Goal: Task Accomplishment & Management: Manage account settings

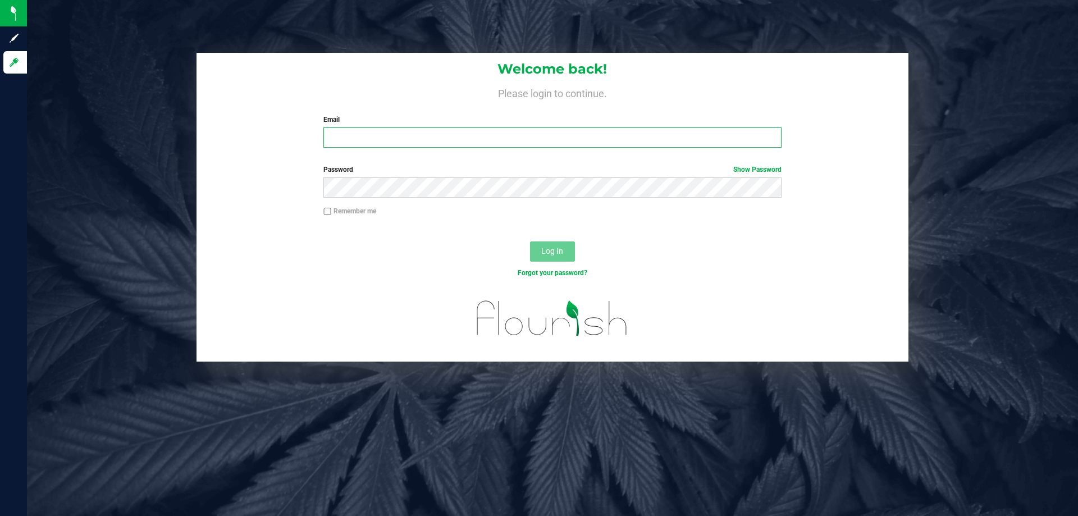
click at [493, 146] on input "Email" at bounding box center [552, 137] width 458 height 20
type input "[EMAIL_ADDRESS][DOMAIN_NAME]"
click at [530, 241] on button "Log In" at bounding box center [552, 251] width 45 height 20
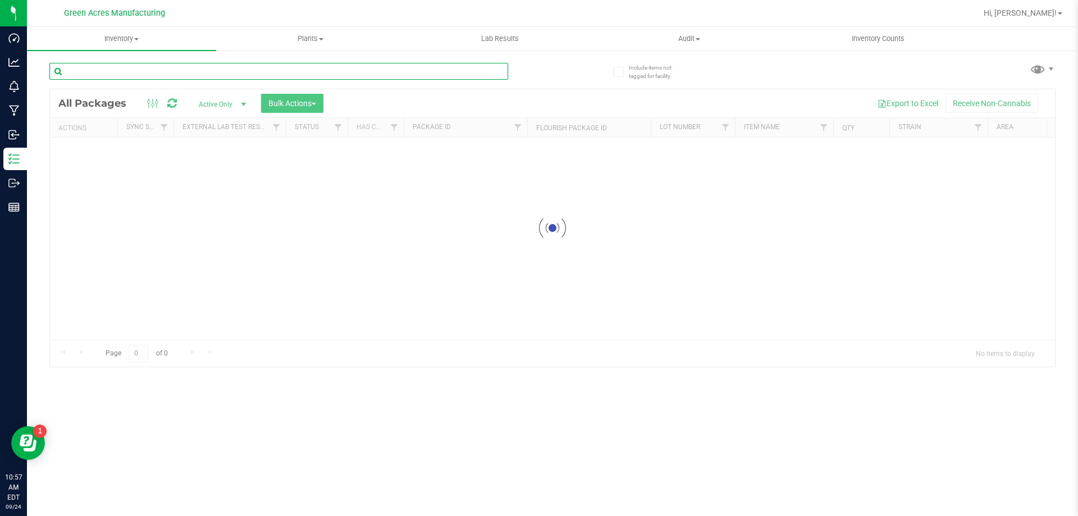
click at [166, 72] on input "text" at bounding box center [278, 71] width 459 height 17
type input "s"
click at [166, 72] on input "SEP25WZK01-0924" at bounding box center [278, 71] width 459 height 17
click at [394, 299] on div at bounding box center [552, 227] width 1005 height 277
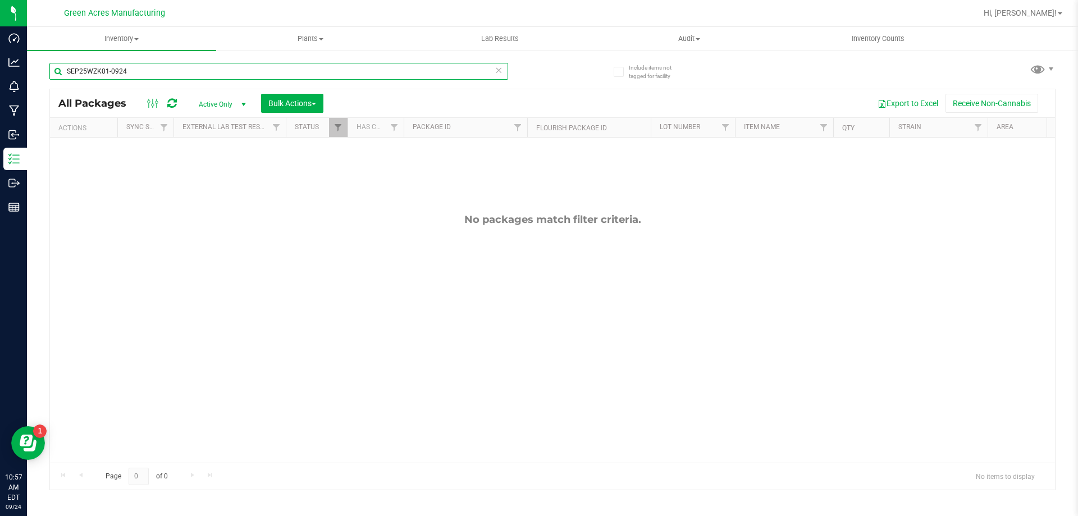
click at [149, 70] on input "SEP25WZK01-0924" at bounding box center [278, 71] width 459 height 17
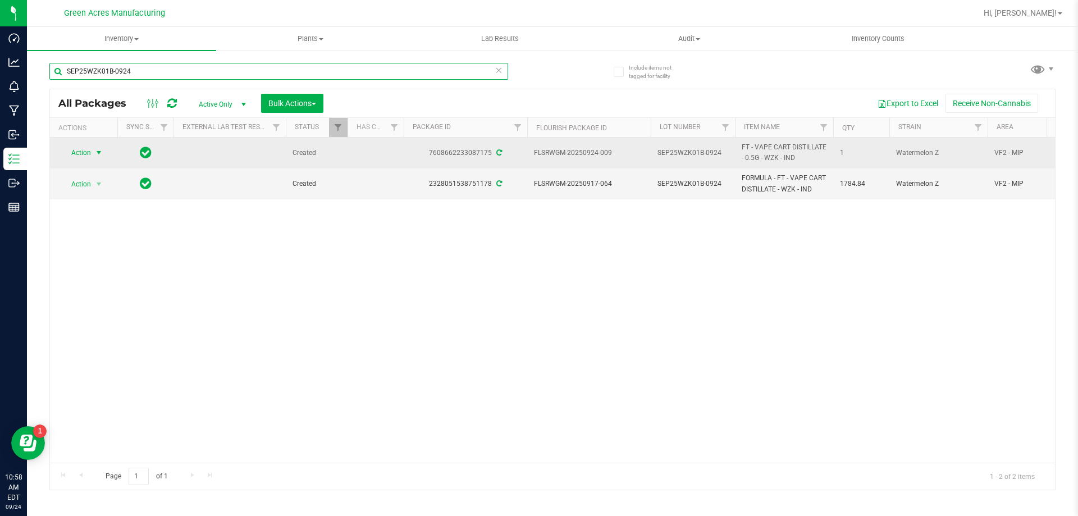
type input "SEP25WZK01B-0924"
click at [95, 148] on span "select" at bounding box center [99, 153] width 14 height 16
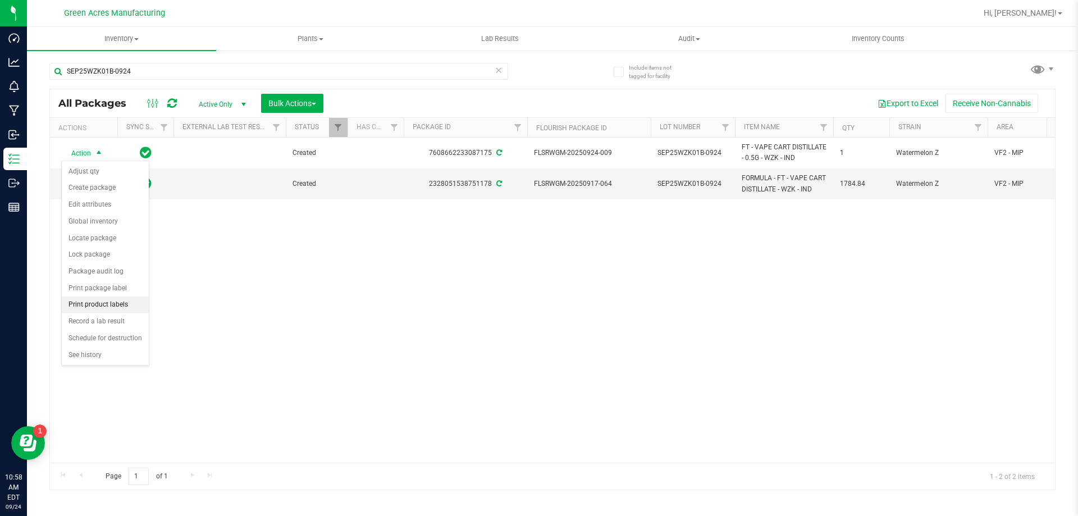
click at [87, 307] on li "Print product labels" at bounding box center [105, 304] width 87 height 17
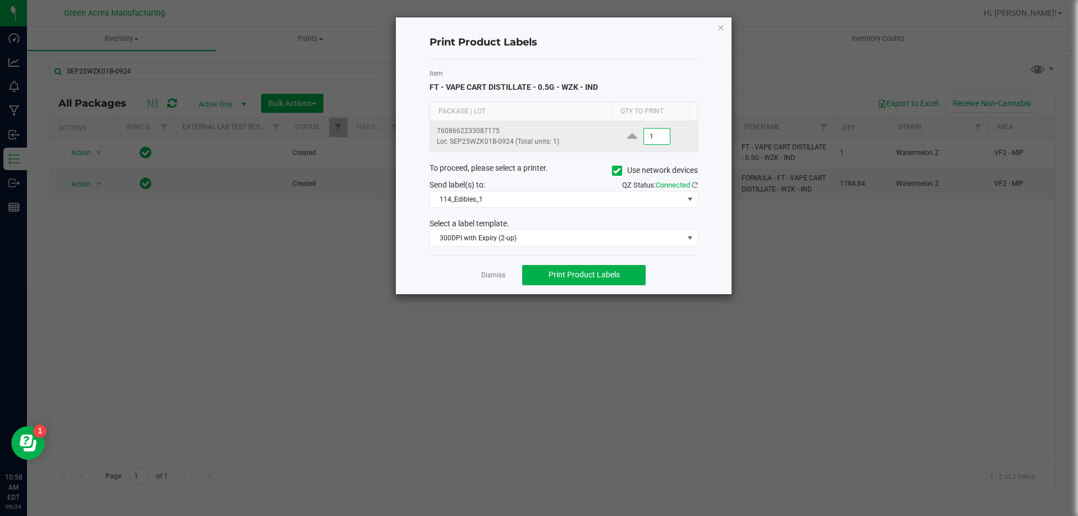
click at [644, 136] on input "1" at bounding box center [657, 137] width 26 height 16
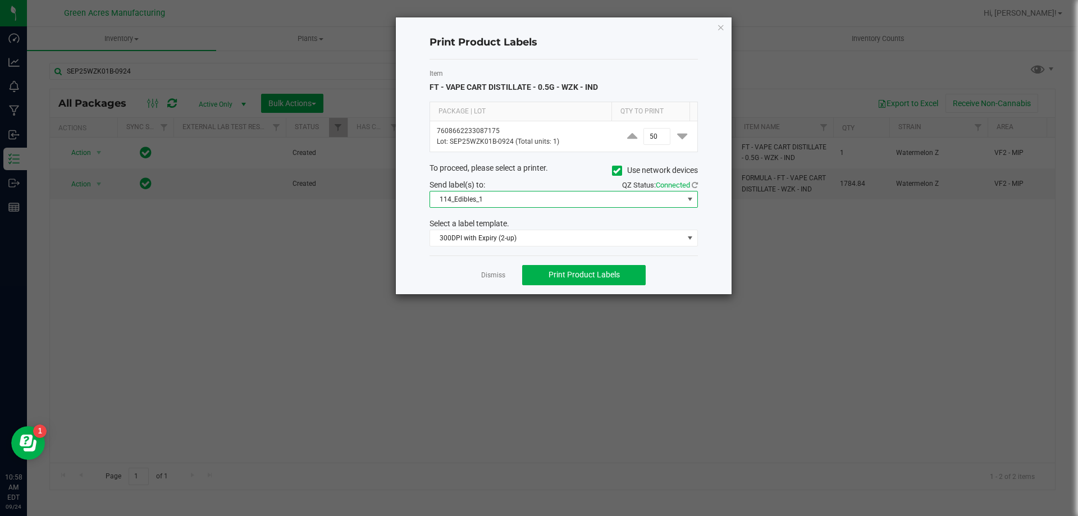
click at [589, 198] on span "114_Edibles_1" at bounding box center [556, 199] width 253 height 16
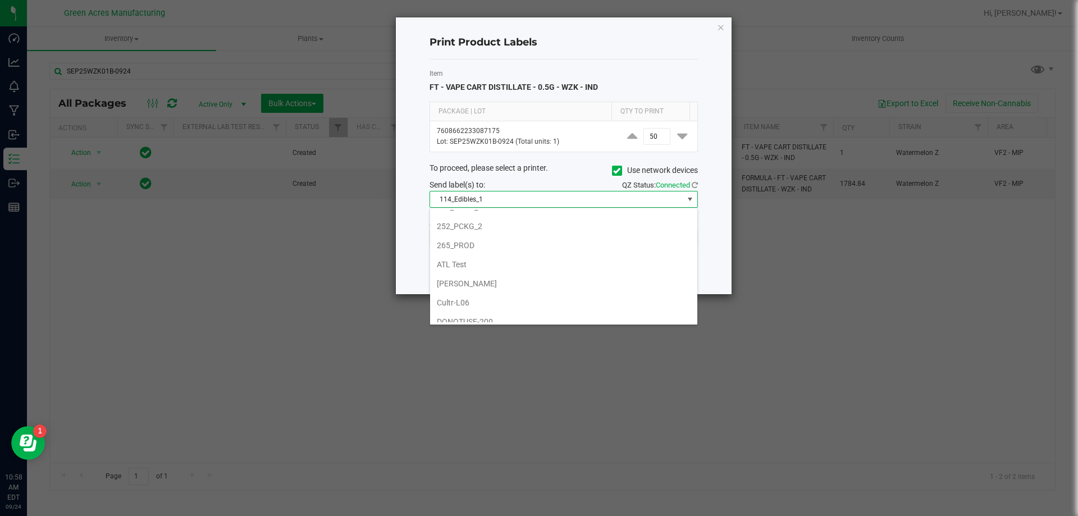
scroll to position [112, 0]
click at [536, 272] on li "252_PCKG_2" at bounding box center [563, 278] width 267 height 19
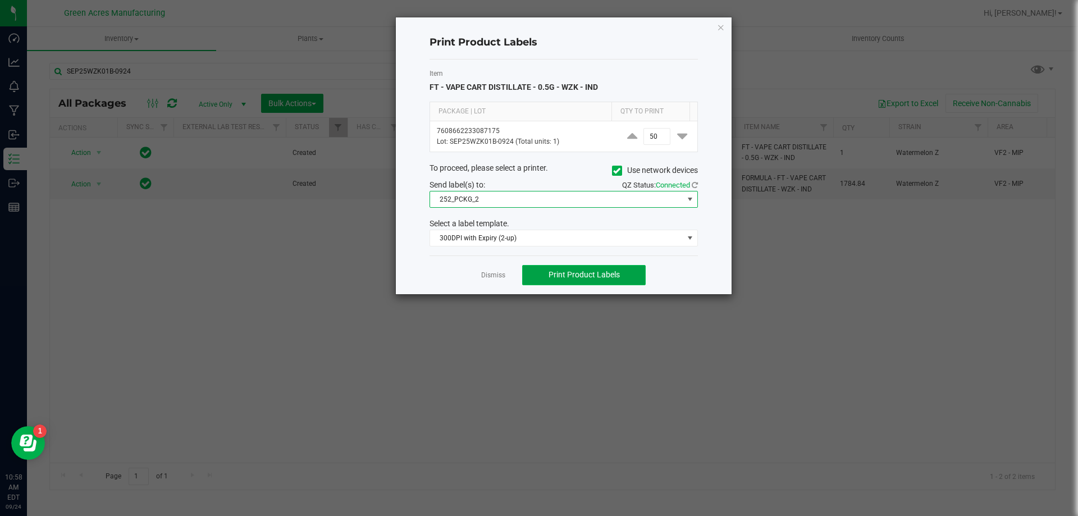
click at [582, 276] on span "Print Product Labels" at bounding box center [583, 274] width 71 height 9
click at [570, 284] on button "Print Product Labels" at bounding box center [584, 275] width 124 height 20
click at [573, 235] on span "300DPI with Expiry (2-up)" at bounding box center [556, 238] width 253 height 16
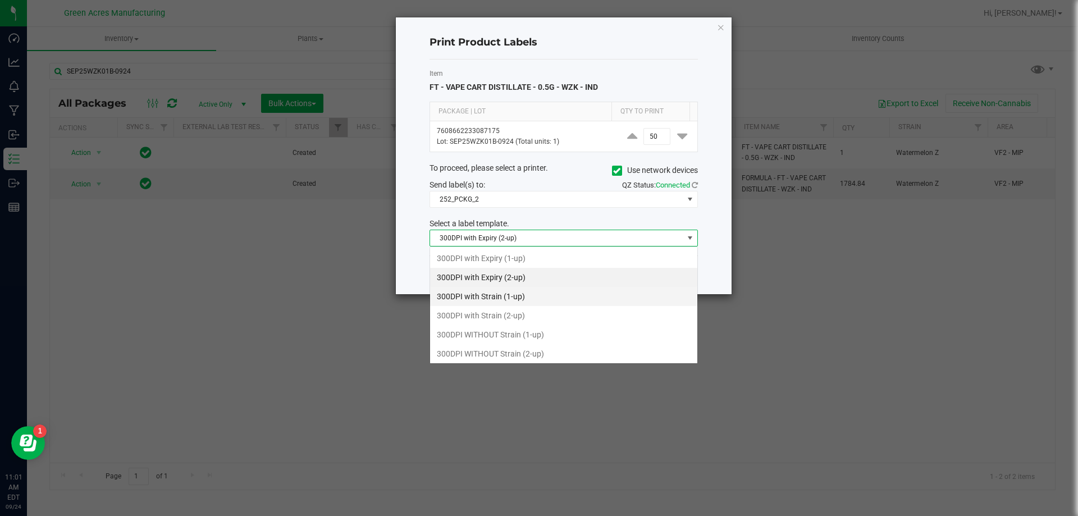
scroll to position [17, 268]
click at [557, 324] on li "300DPI with Strain (2-up)" at bounding box center [563, 315] width 267 height 19
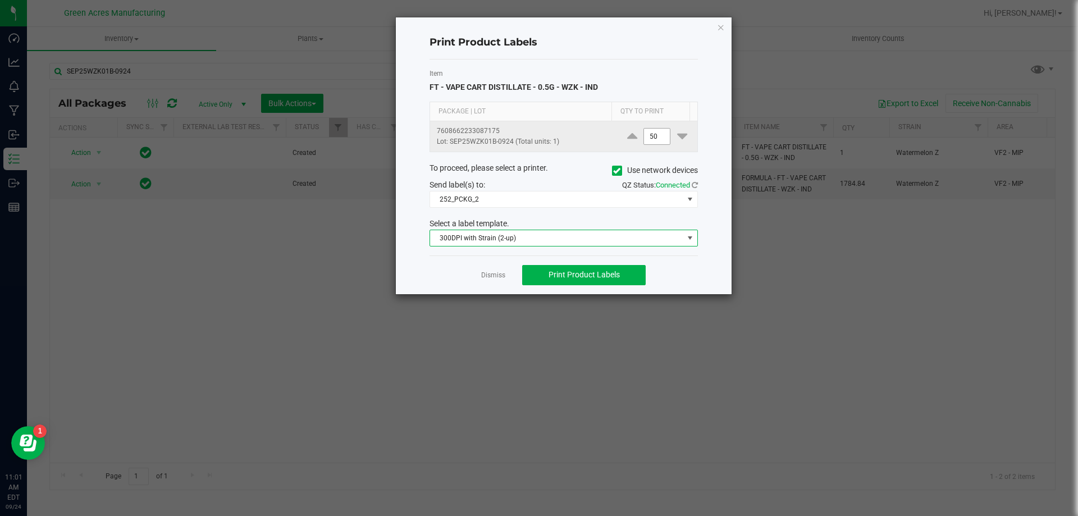
click at [647, 139] on input "50" at bounding box center [657, 137] width 26 height 16
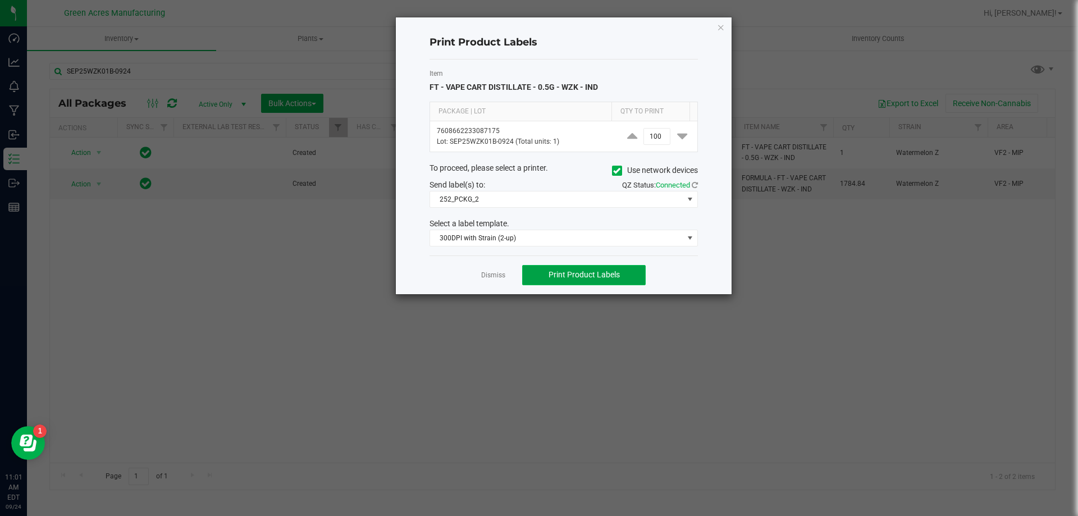
click at [624, 280] on button "Print Product Labels" at bounding box center [584, 275] width 124 height 20
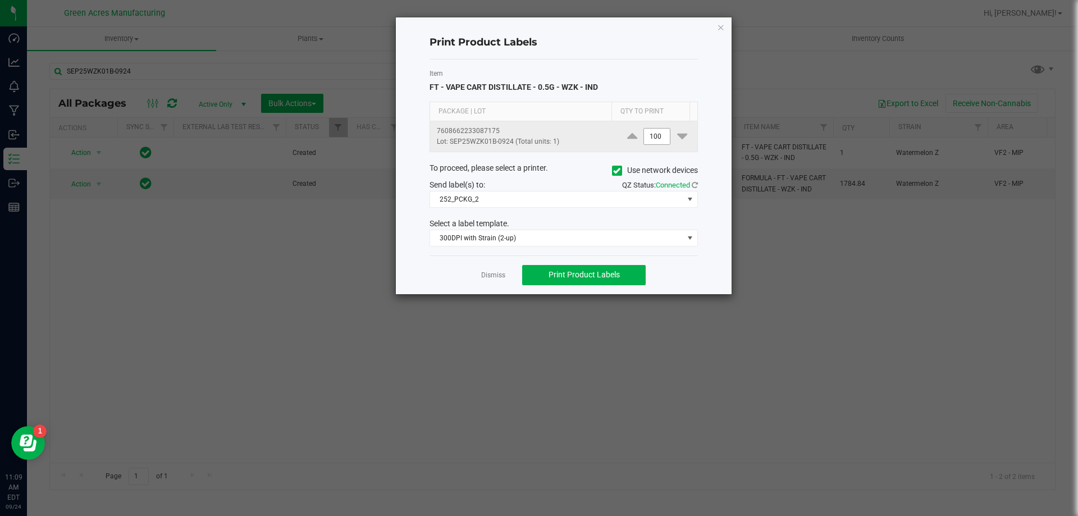
click at [648, 136] on input "100" at bounding box center [657, 137] width 26 height 16
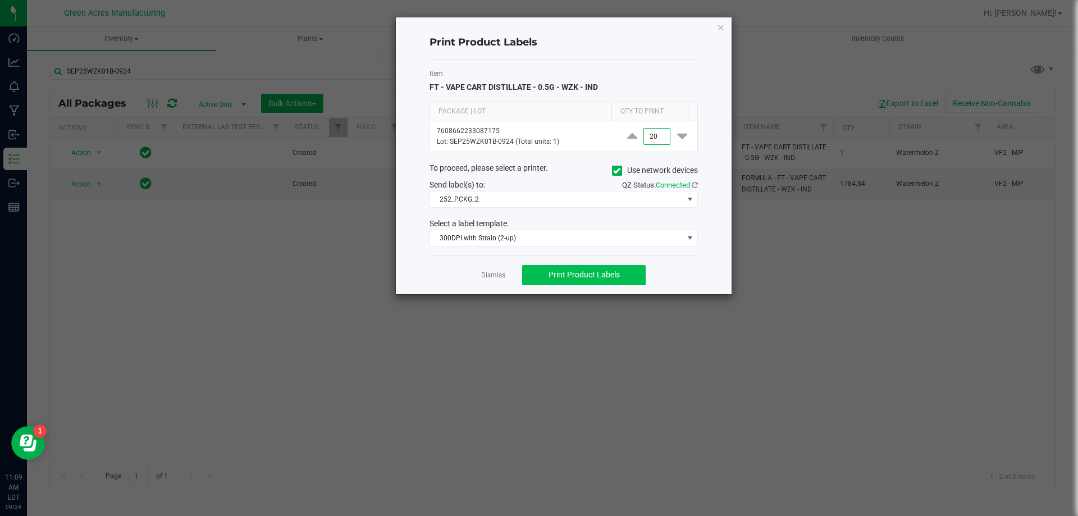
type input "20"
click at [611, 277] on span "Print Product Labels" at bounding box center [583, 274] width 71 height 9
click at [482, 278] on link "Dismiss" at bounding box center [493, 276] width 24 height 10
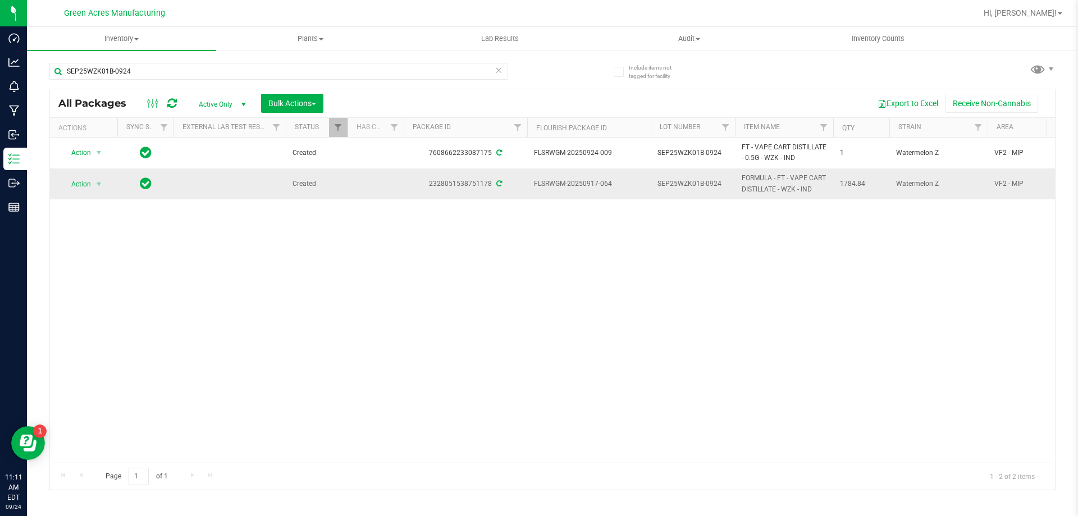
click at [718, 186] on span "SEP25WZK01B-0924" at bounding box center [692, 184] width 71 height 11
type input "SEP25WZK01"
click at [94, 186] on span "select" at bounding box center [98, 184] width 9 height 9
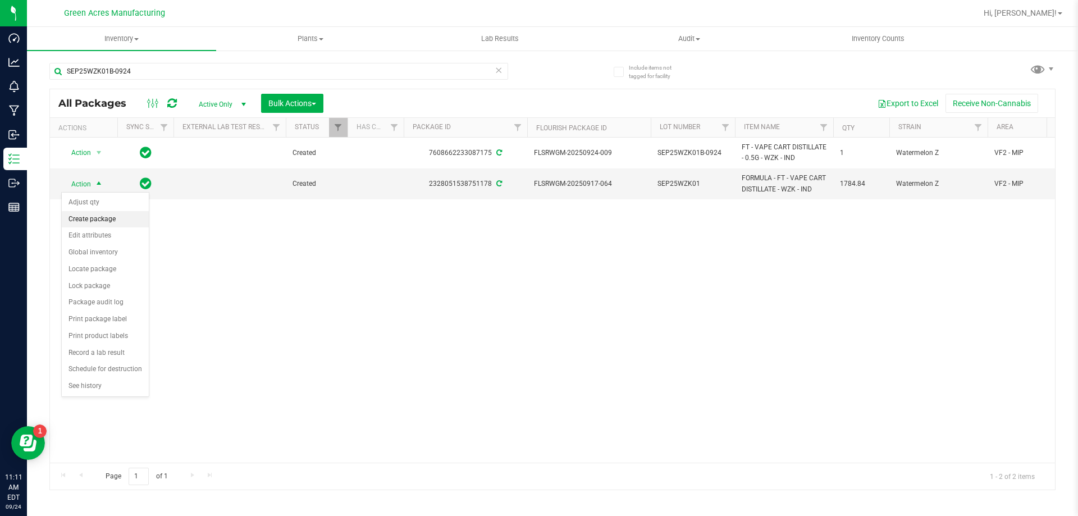
click at [111, 219] on li "Create package" at bounding box center [105, 219] width 87 height 17
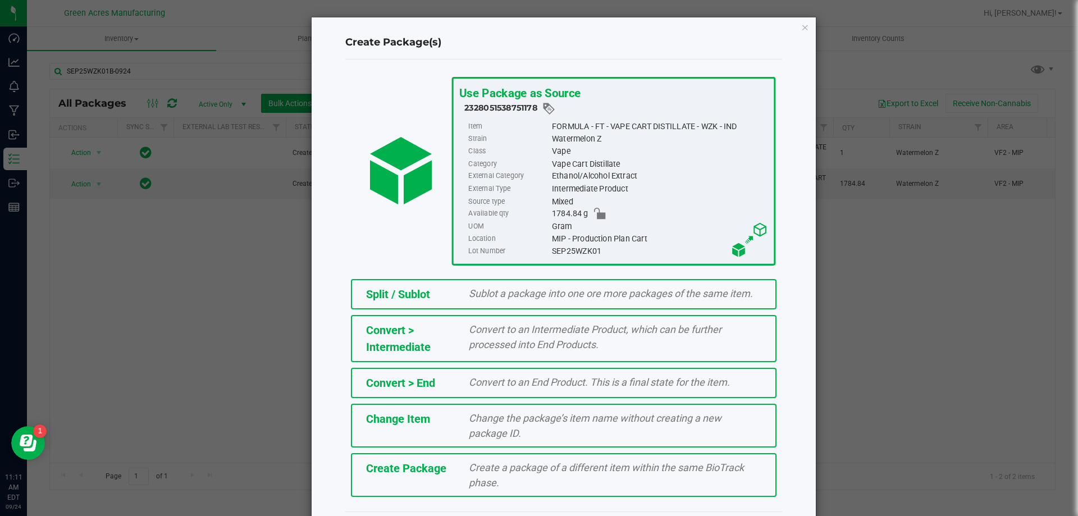
click at [578, 462] on span "Create a package of a different item within the same BioTrack phase." at bounding box center [606, 474] width 275 height 27
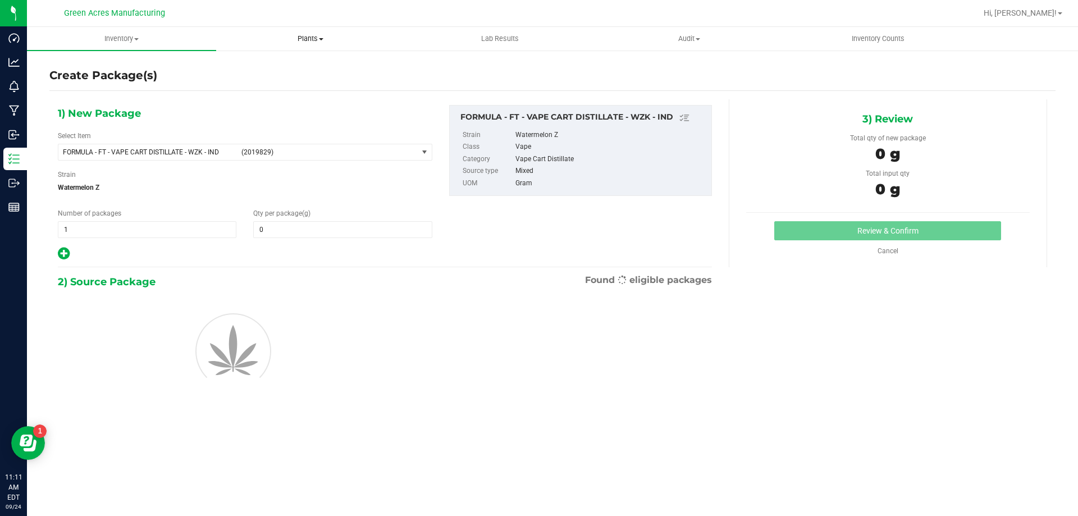
type input "0.0000"
click at [254, 153] on span "(2019829)" at bounding box center [327, 152] width 172 height 8
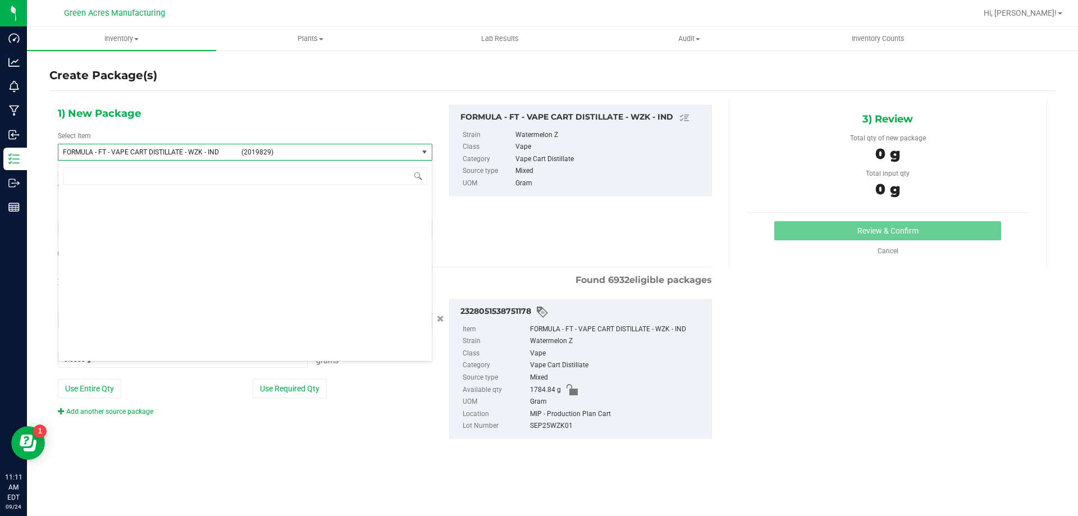
scroll to position [24992, 0]
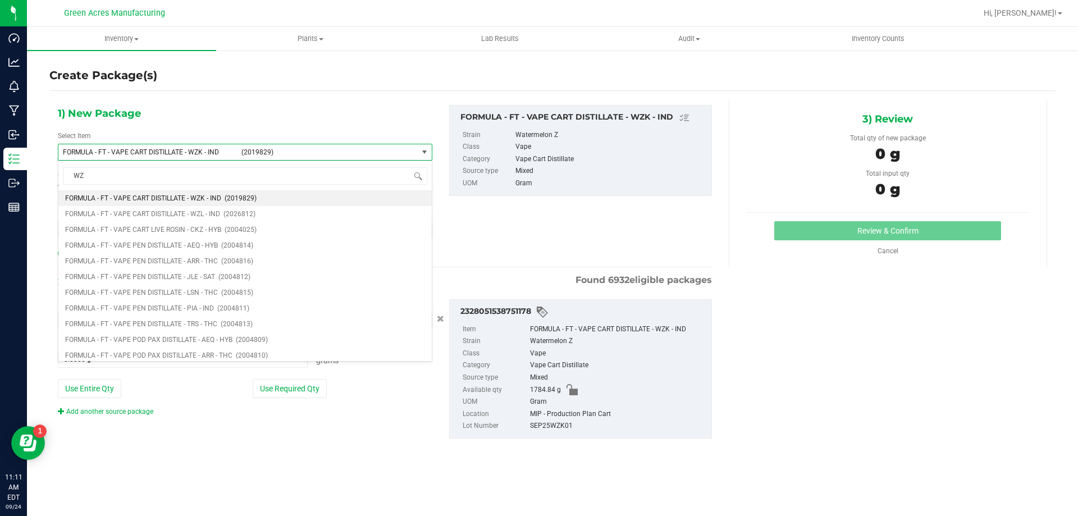
type input "WZK"
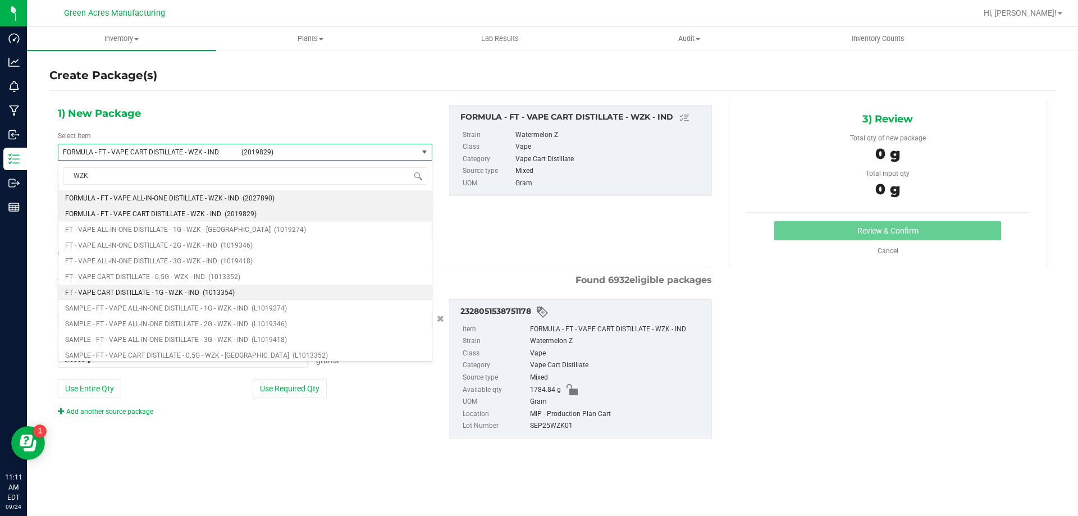
click at [263, 289] on li "FT - VAPE CART DISTILLATE - 1G - WZK - IND (1013354)" at bounding box center [244, 293] width 373 height 16
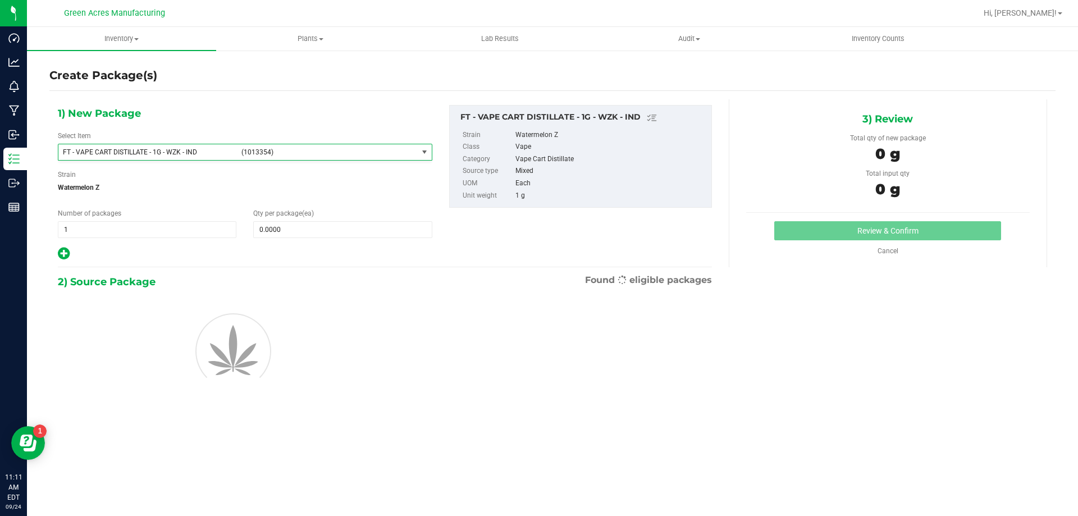
type input "0"
click at [295, 212] on span "Qty per package (ea)" at bounding box center [283, 213] width 61 height 8
click at [298, 227] on span at bounding box center [342, 229] width 179 height 17
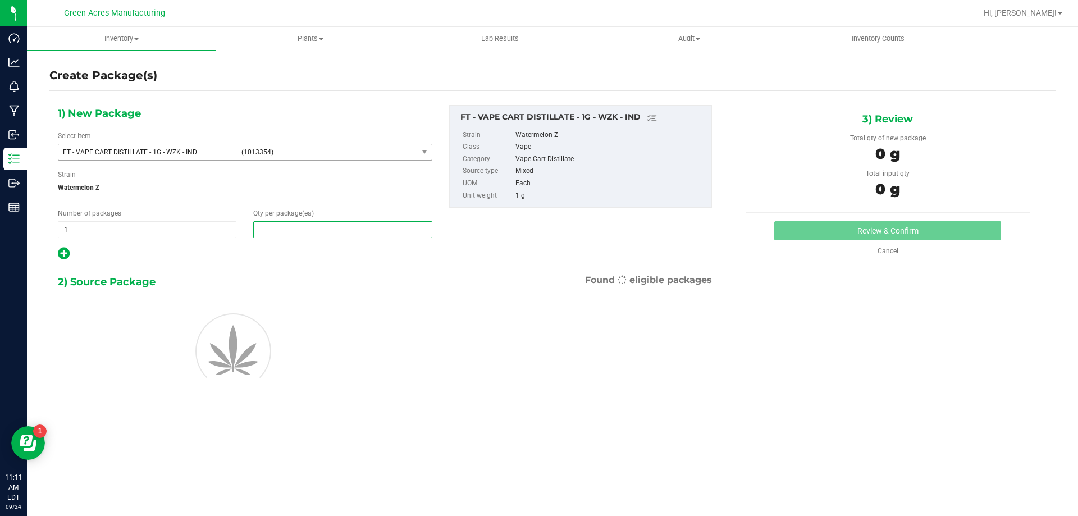
click at [298, 227] on input "text" at bounding box center [342, 230] width 177 height 16
type input "1"
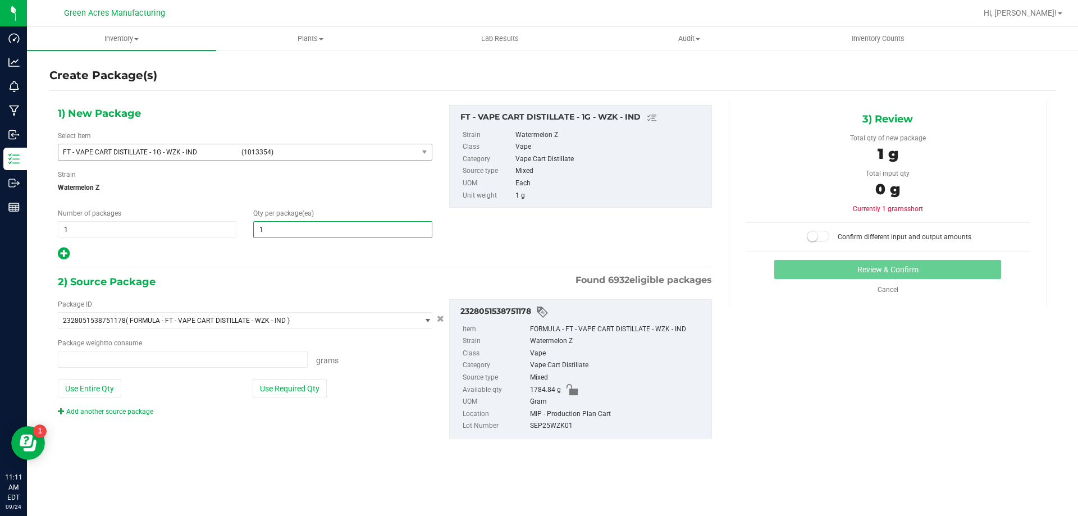
type input "0.0000 g"
type input "1"
click at [314, 378] on div "Package ID 2328051538751178 ( FORMULA - FT - VAPE CART DISTILLATE - WZK - IND )…" at bounding box center [244, 357] width 391 height 117
click at [312, 384] on button "Use Required Qty" at bounding box center [290, 388] width 74 height 19
type input "1.0000 g"
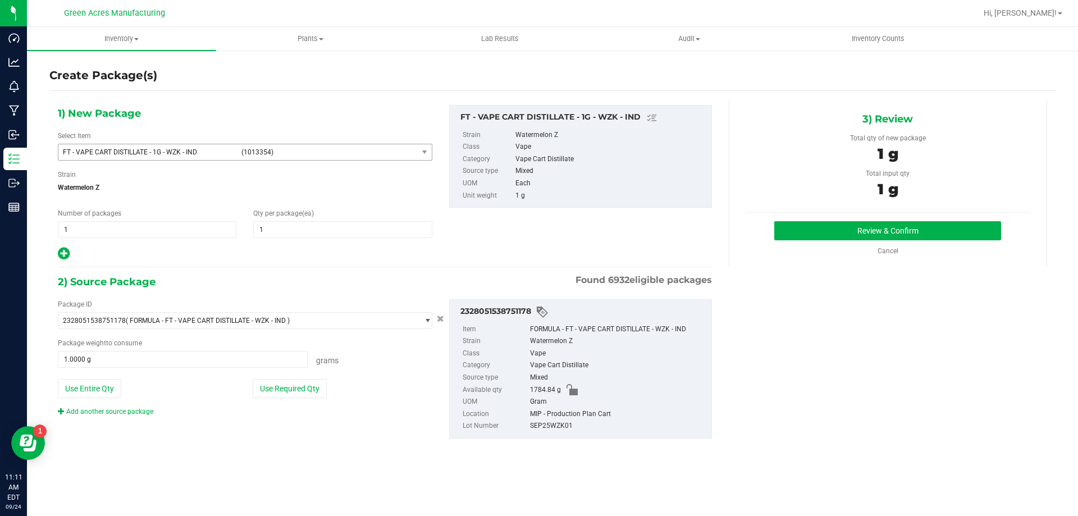
click at [900, 219] on div "3) Review Total qty of new package 1 g Total input qty 1 g Review & Confirm" at bounding box center [888, 183] width 318 height 168
click at [898, 228] on button "Review & Confirm" at bounding box center [887, 230] width 227 height 19
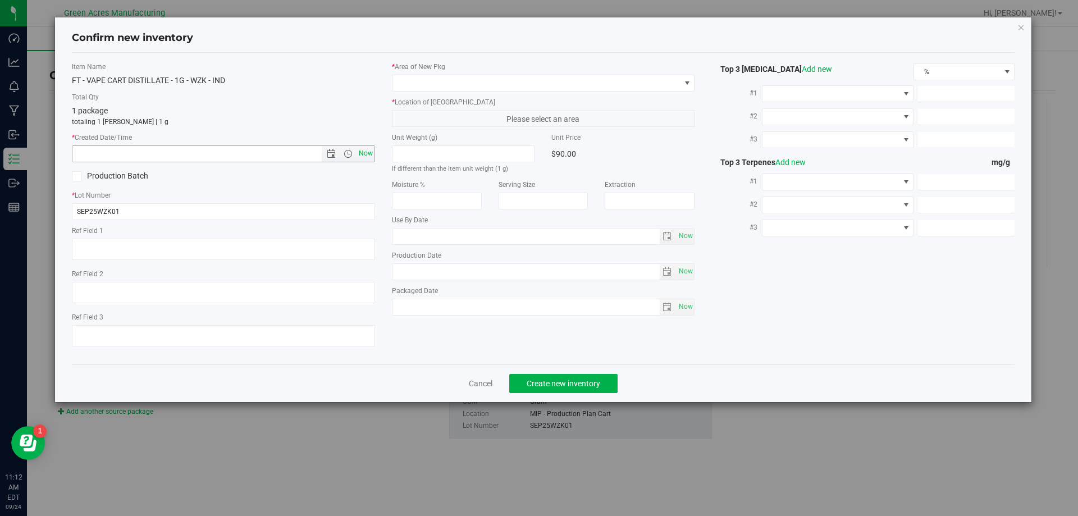
click at [368, 153] on span "Now" at bounding box center [365, 153] width 19 height 16
type input "9/24/2025 11:12 AM"
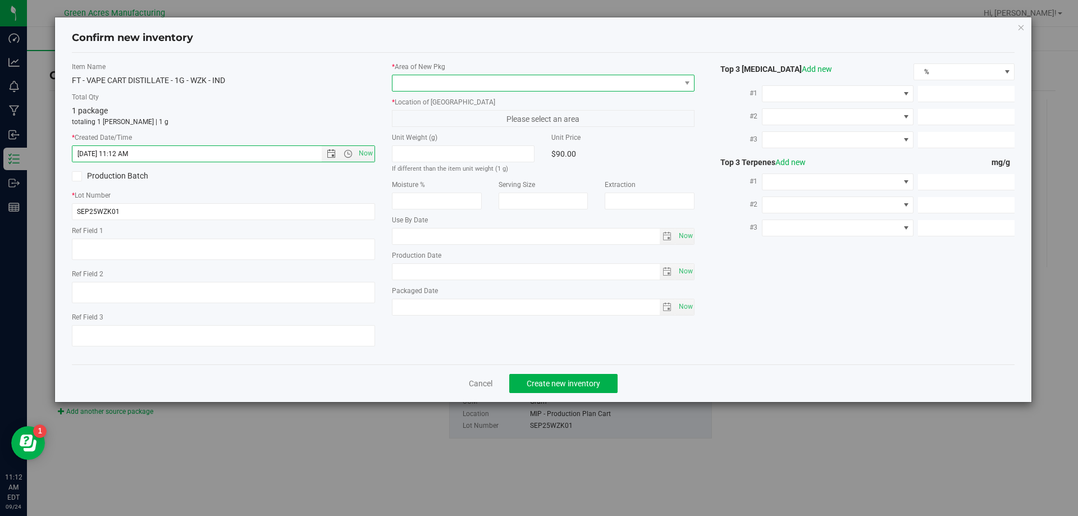
click at [430, 76] on span at bounding box center [536, 83] width 288 height 16
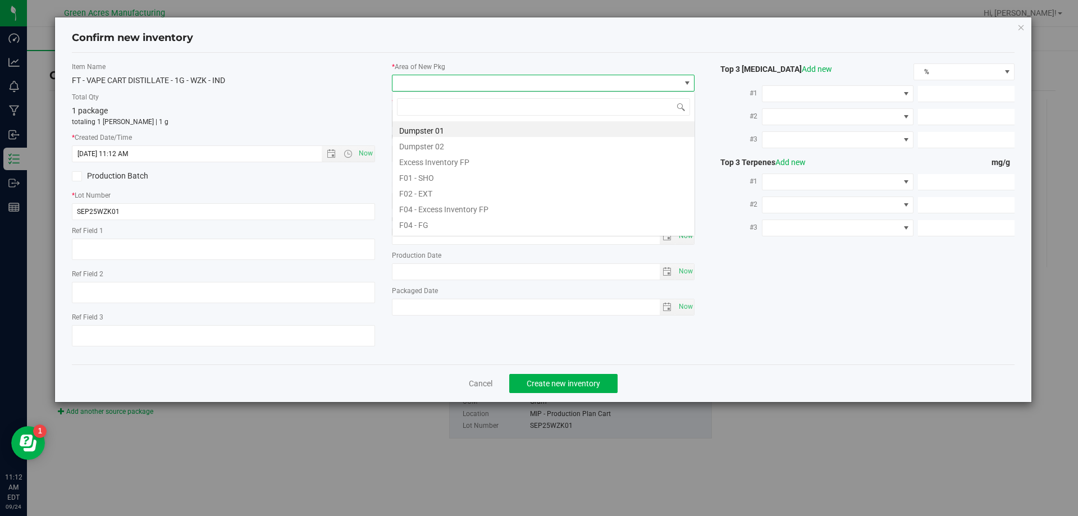
scroll to position [17, 303]
type input "MIP"
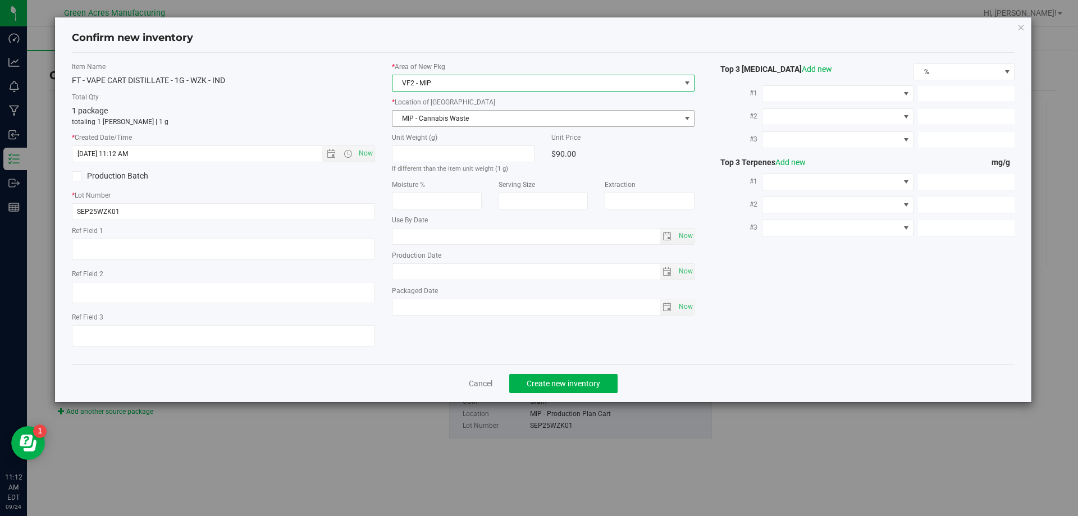
click at [434, 122] on span "MIP - Cannabis Waste" at bounding box center [536, 119] width 288 height 16
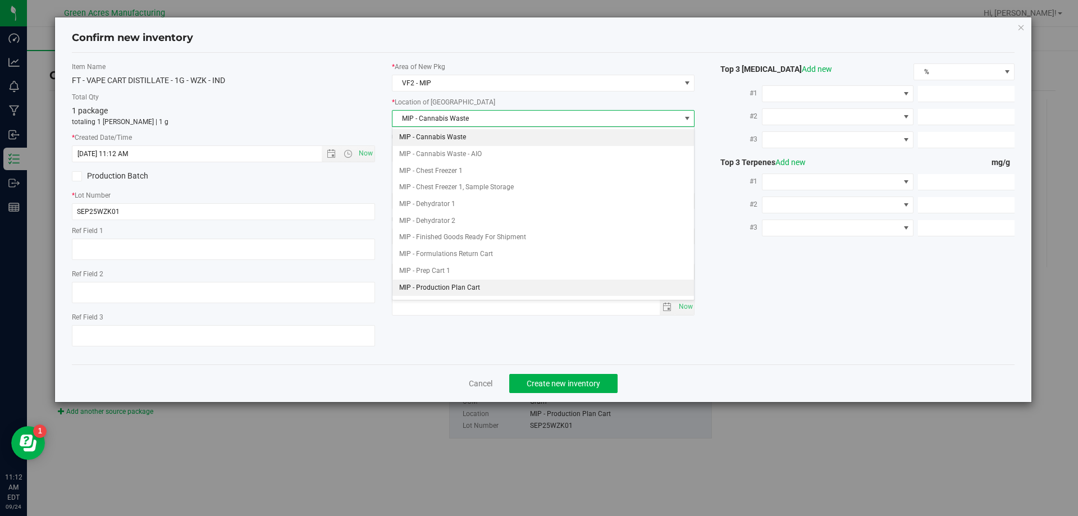
click at [452, 290] on li "MIP - Production Plan Cart" at bounding box center [543, 288] width 302 height 17
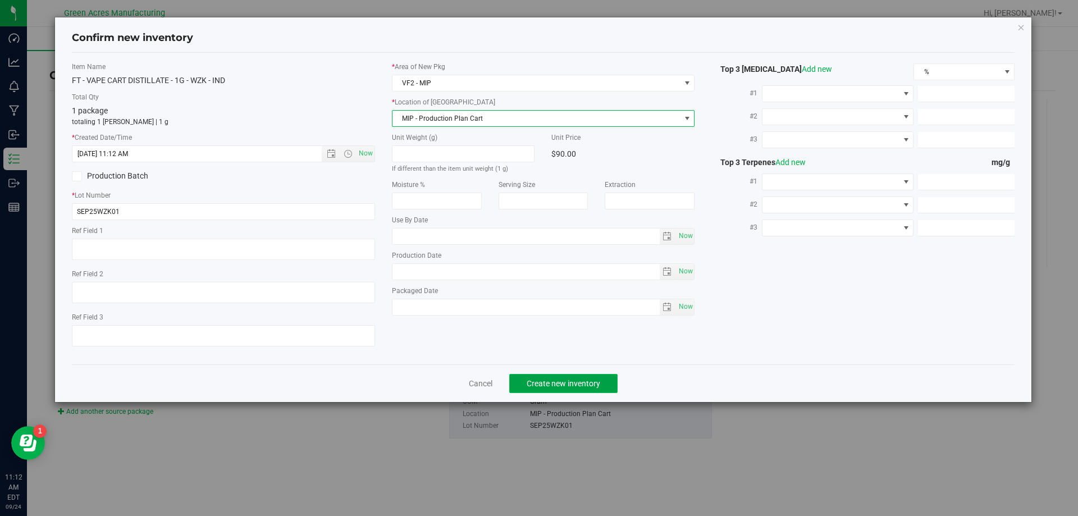
click at [589, 379] on span "Create new inventory" at bounding box center [564, 383] width 74 height 9
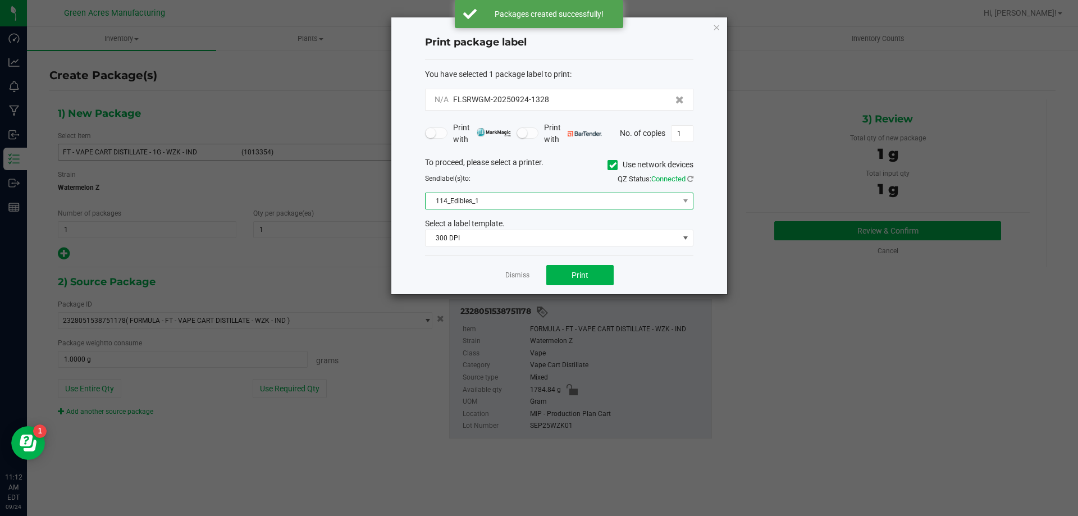
click at [542, 208] on span "114_Edibles_1" at bounding box center [552, 201] width 253 height 16
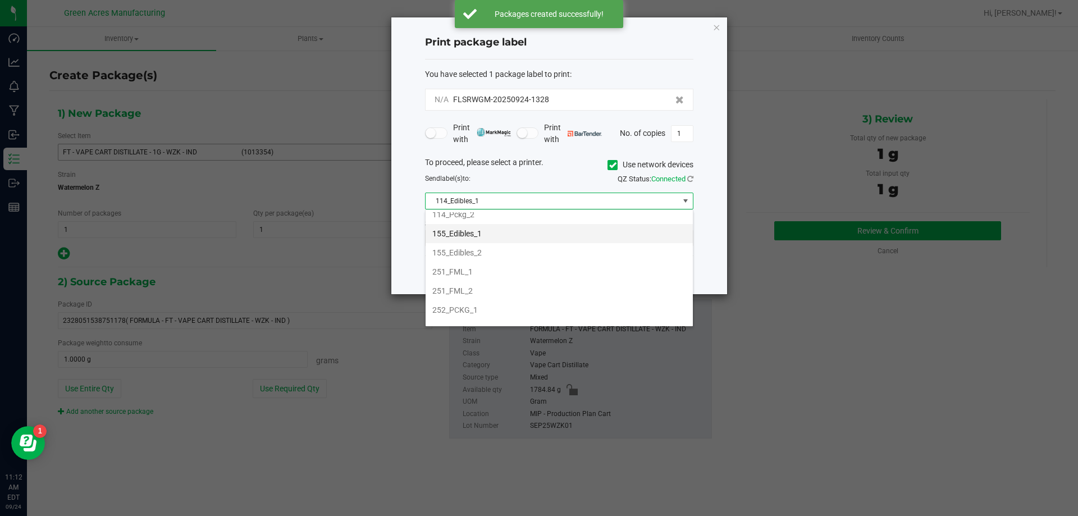
scroll to position [112, 0]
click at [520, 263] on li "252_PCKG_1" at bounding box center [559, 262] width 267 height 19
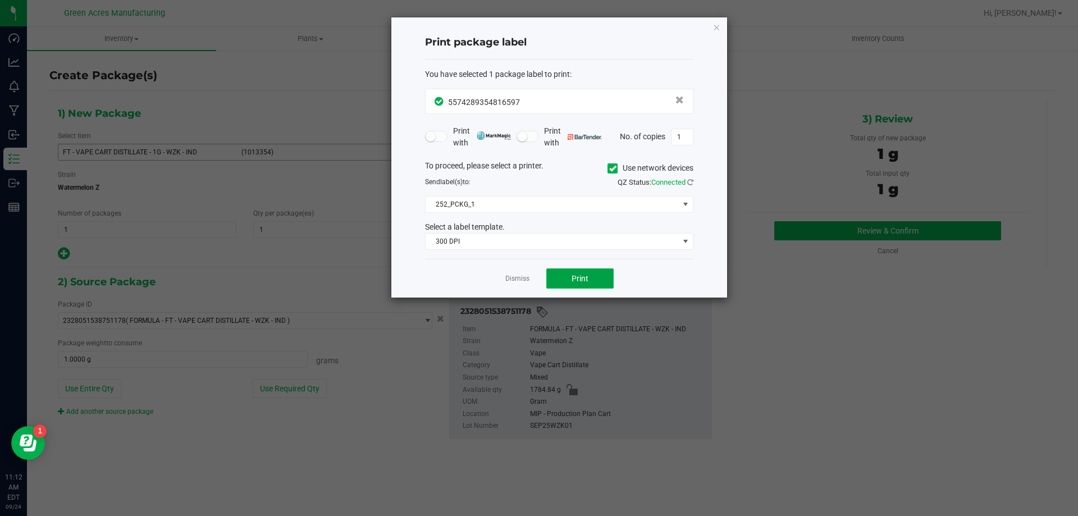
click at [566, 274] on button "Print" at bounding box center [579, 278] width 67 height 20
click at [516, 278] on link "Dismiss" at bounding box center [517, 279] width 24 height 10
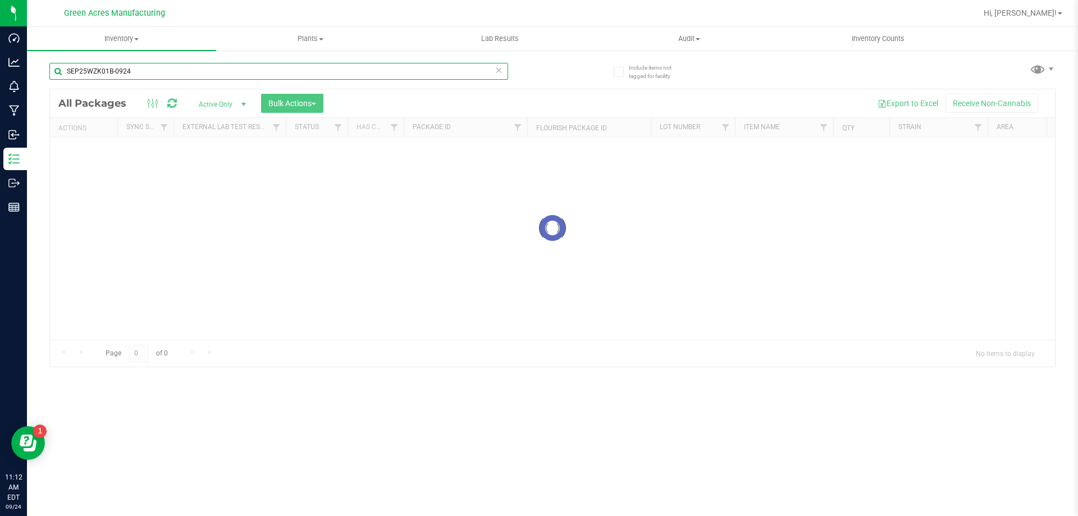
click at [131, 74] on input "SEP25WZK01B-0924" at bounding box center [278, 71] width 459 height 17
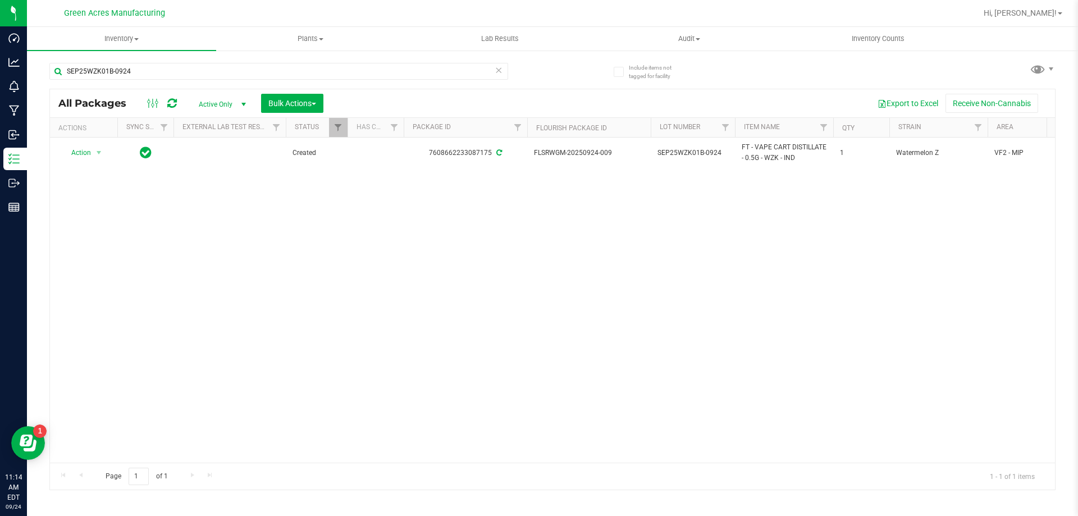
click at [170, 106] on icon at bounding box center [172, 103] width 10 height 11
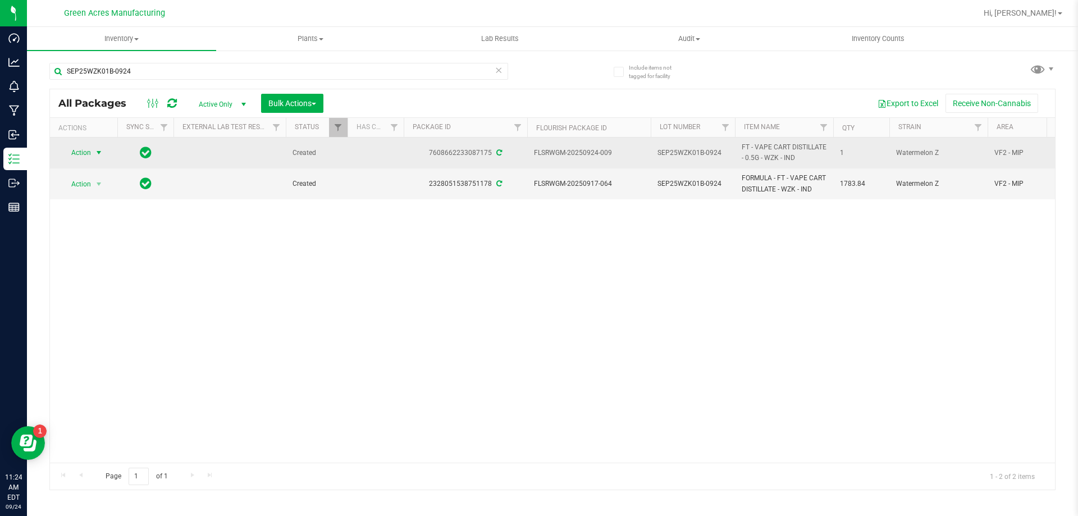
click at [93, 145] on span "select" at bounding box center [99, 153] width 14 height 16
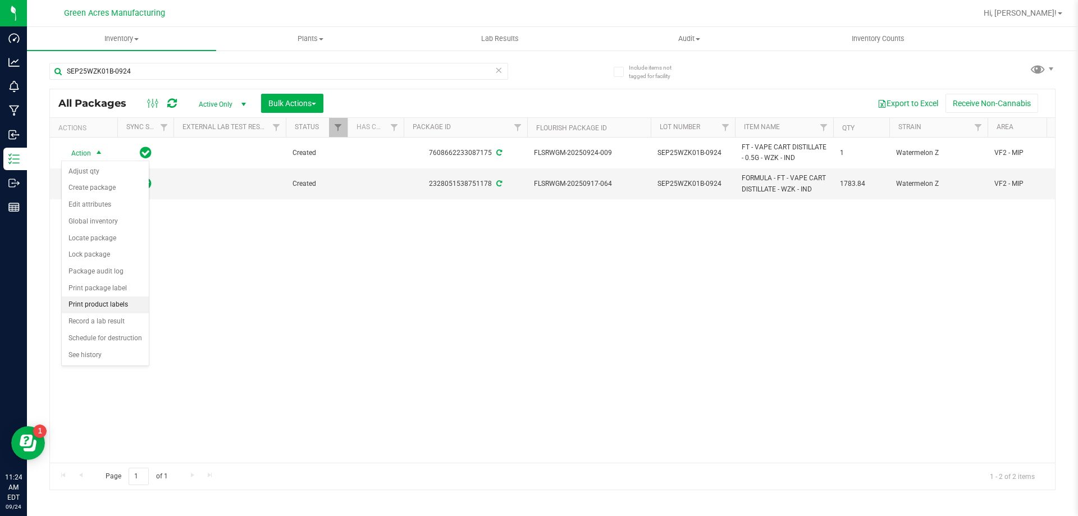
click at [130, 308] on li "Print product labels" at bounding box center [105, 304] width 87 height 17
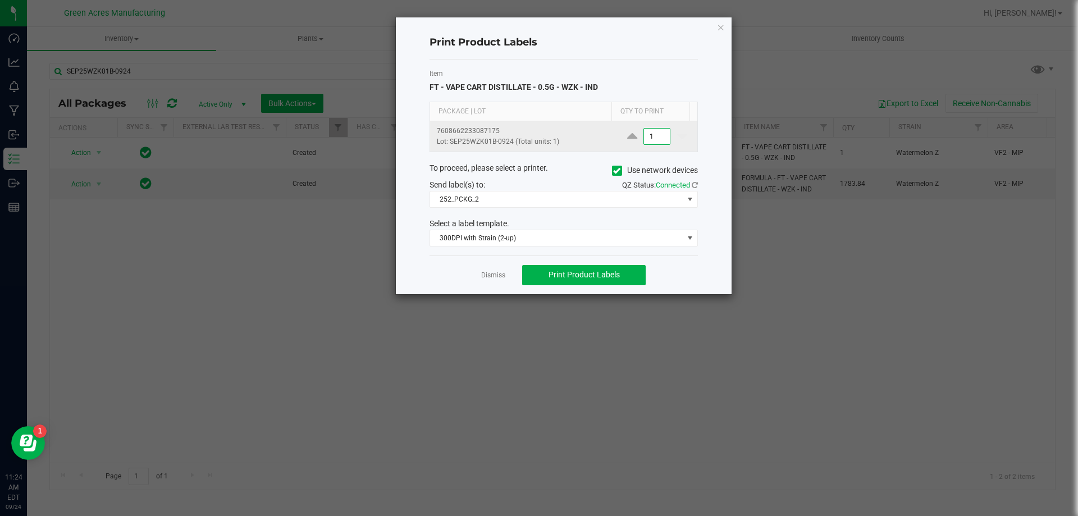
click at [653, 140] on input "1" at bounding box center [657, 137] width 26 height 16
type input "3"
click at [575, 275] on span "Print Product Labels" at bounding box center [583, 274] width 71 height 9
click at [490, 280] on link "Dismiss" at bounding box center [493, 276] width 24 height 10
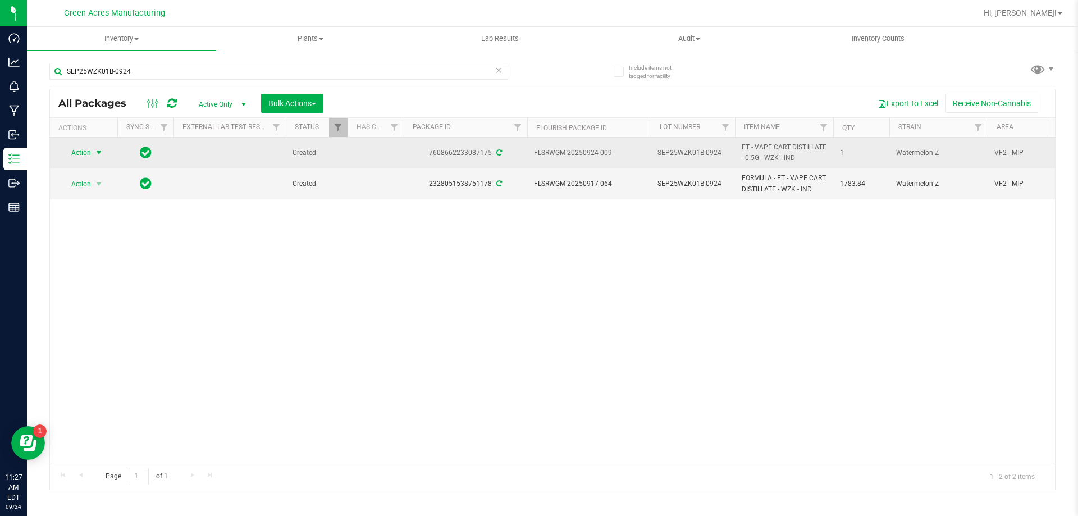
click at [95, 149] on span "select" at bounding box center [98, 152] width 9 height 9
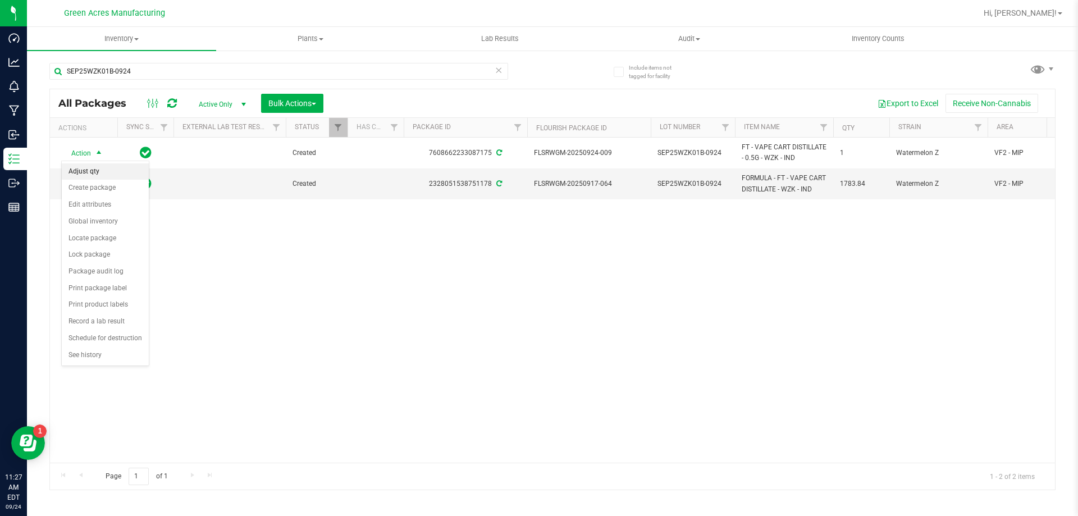
click at [112, 177] on li "Adjust qty" at bounding box center [105, 171] width 87 height 17
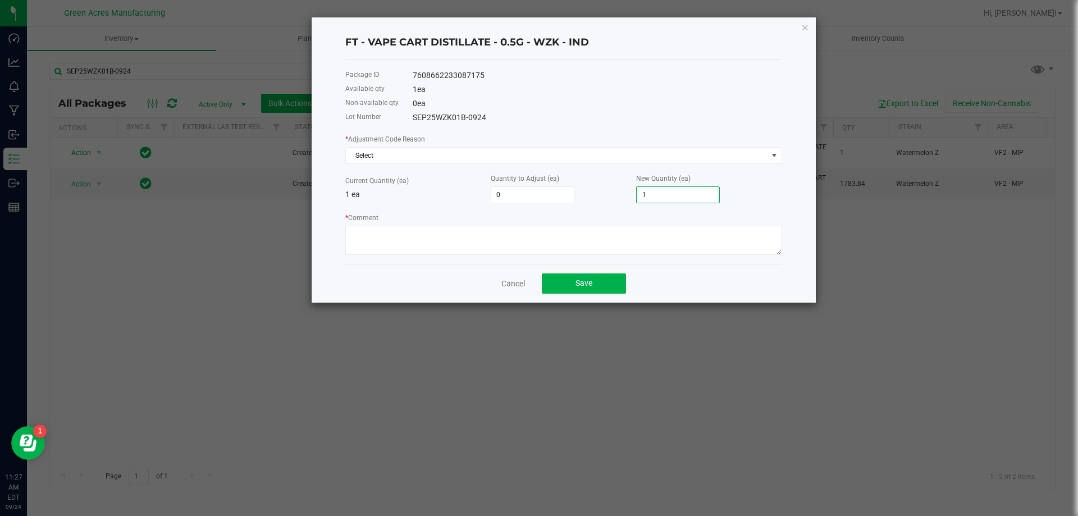
click at [656, 193] on input "1" at bounding box center [678, 195] width 83 height 16
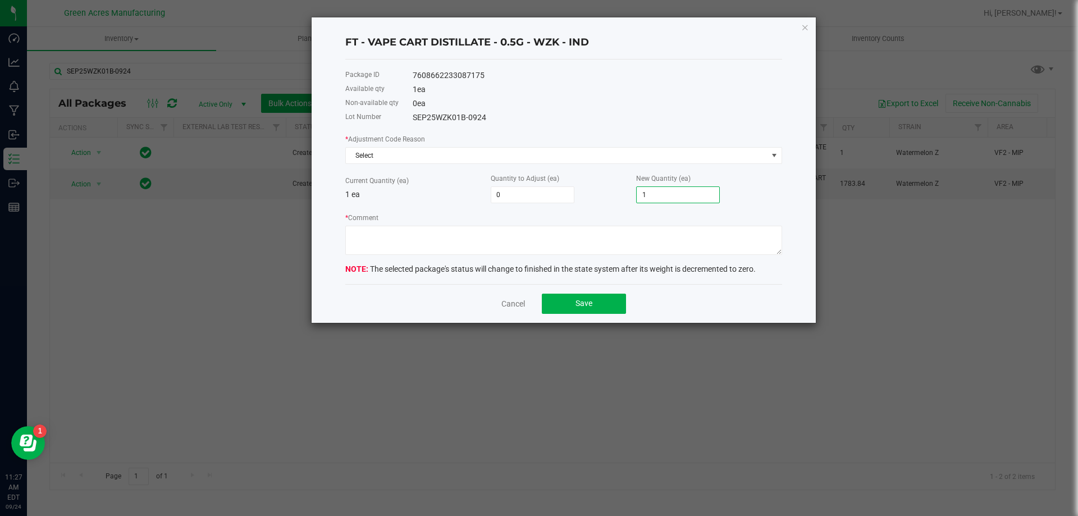
type input "-1"
type input "0"
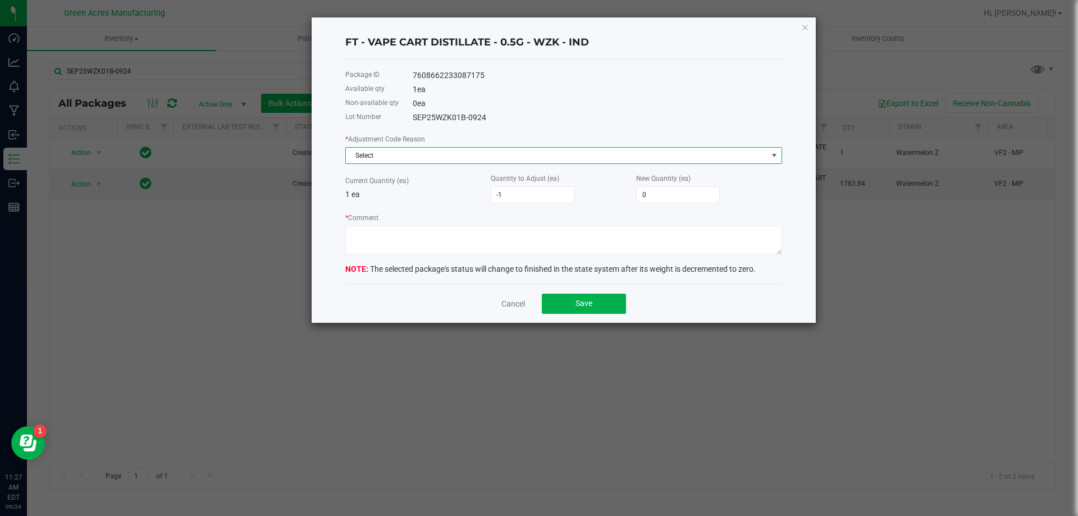
click at [509, 153] on span "Select" at bounding box center [557, 156] width 422 height 16
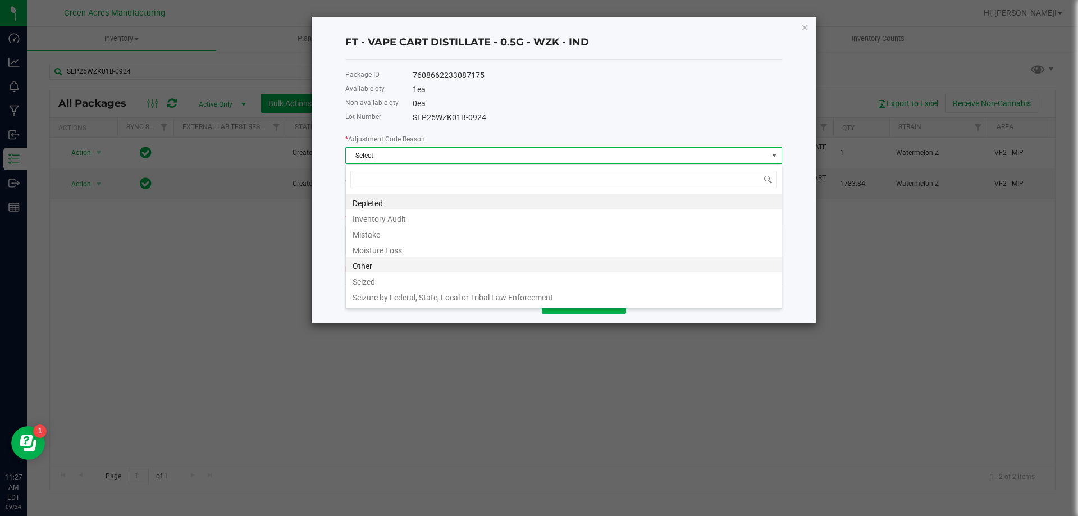
scroll to position [17, 437]
click at [469, 266] on li "Other" at bounding box center [564, 265] width 436 height 16
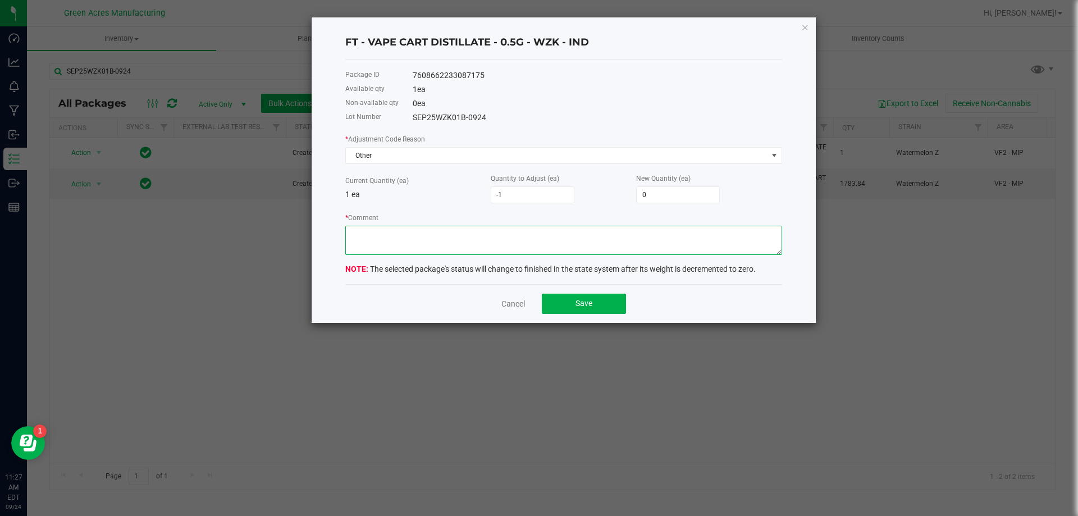
click at [546, 240] on textarea "* Comment" at bounding box center [563, 240] width 437 height 29
type textarea "Run completed. RD"
click at [584, 304] on span "Save" at bounding box center [583, 303] width 17 height 9
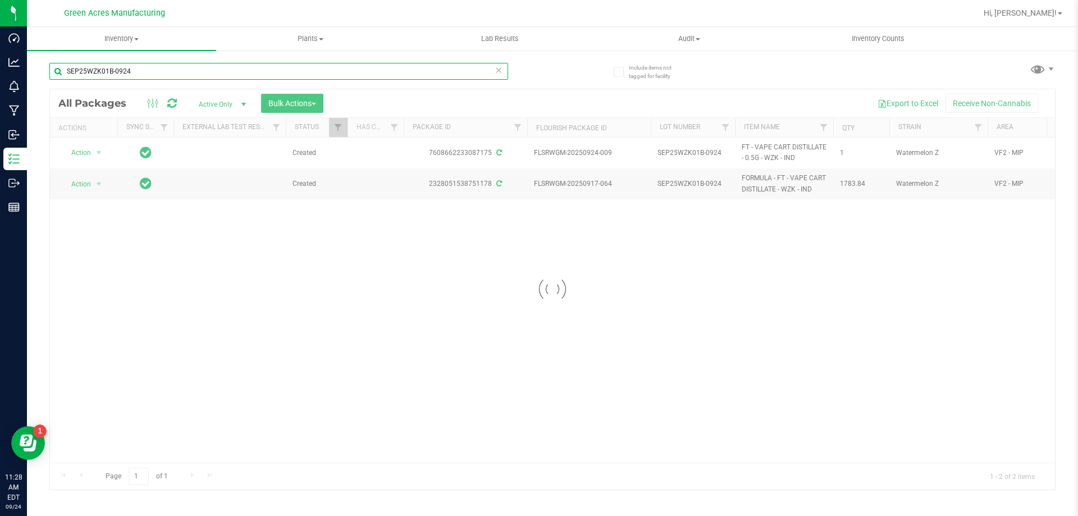
click at [163, 79] on input "SEP25WZK01B-0924" at bounding box center [278, 71] width 459 height 17
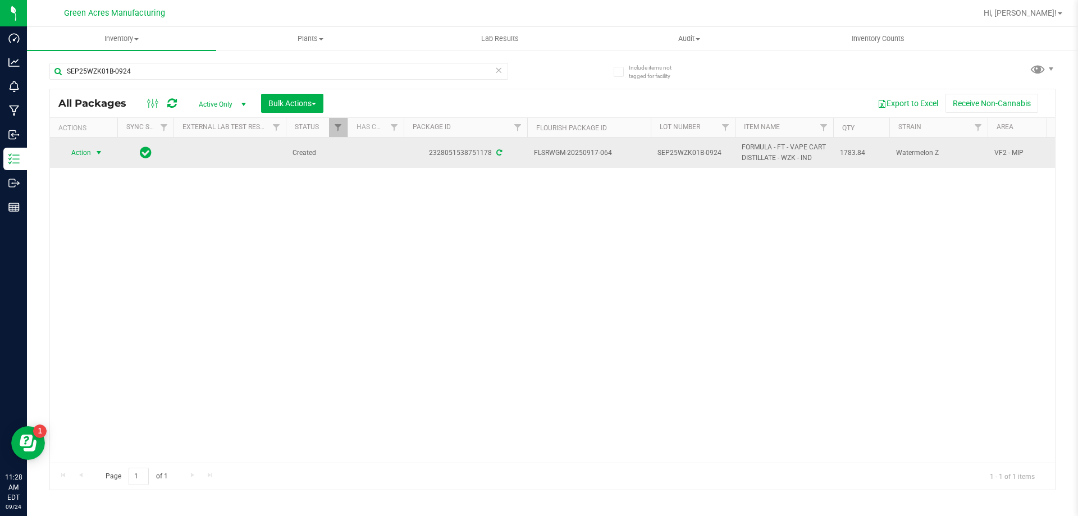
click at [98, 150] on span "select" at bounding box center [98, 152] width 9 height 9
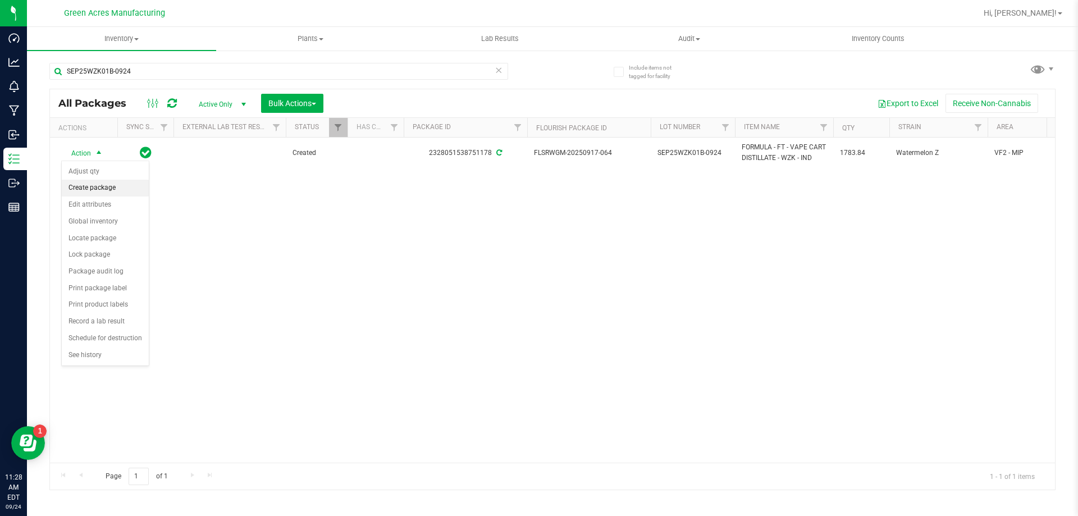
click at [113, 190] on li "Create package" at bounding box center [105, 188] width 87 height 17
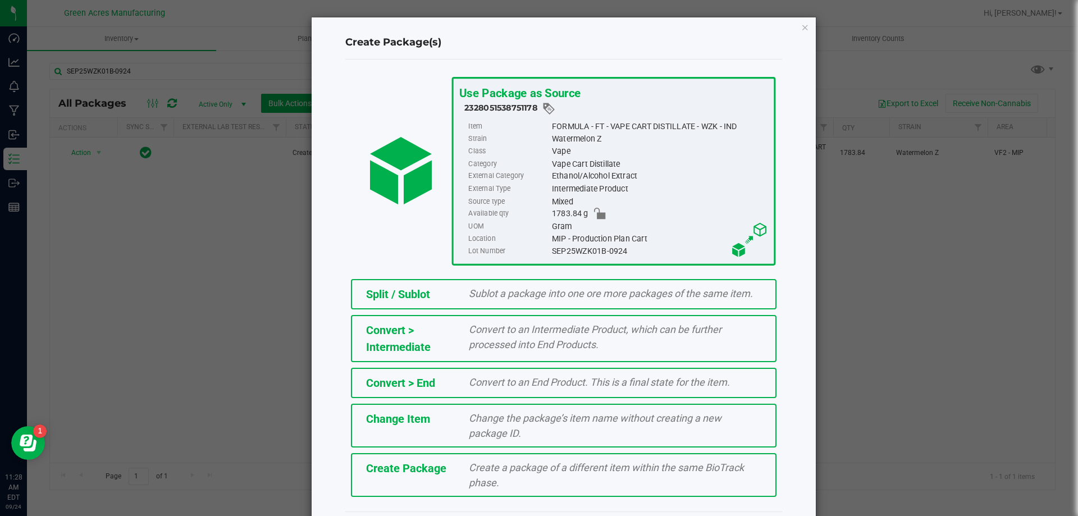
click at [605, 467] on span "Create a package of a different item within the same BioTrack phase." at bounding box center [606, 474] width 275 height 27
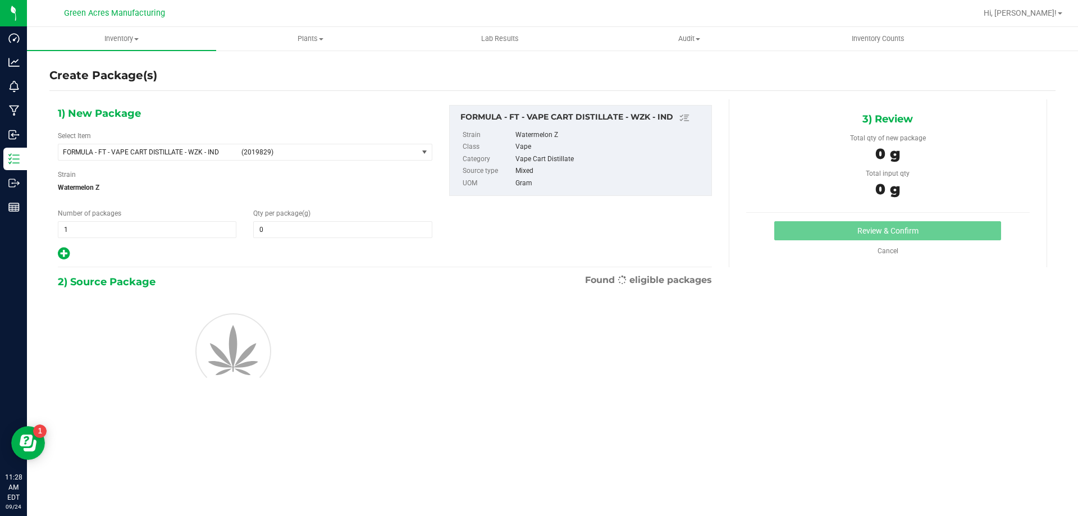
type input "0.0000"
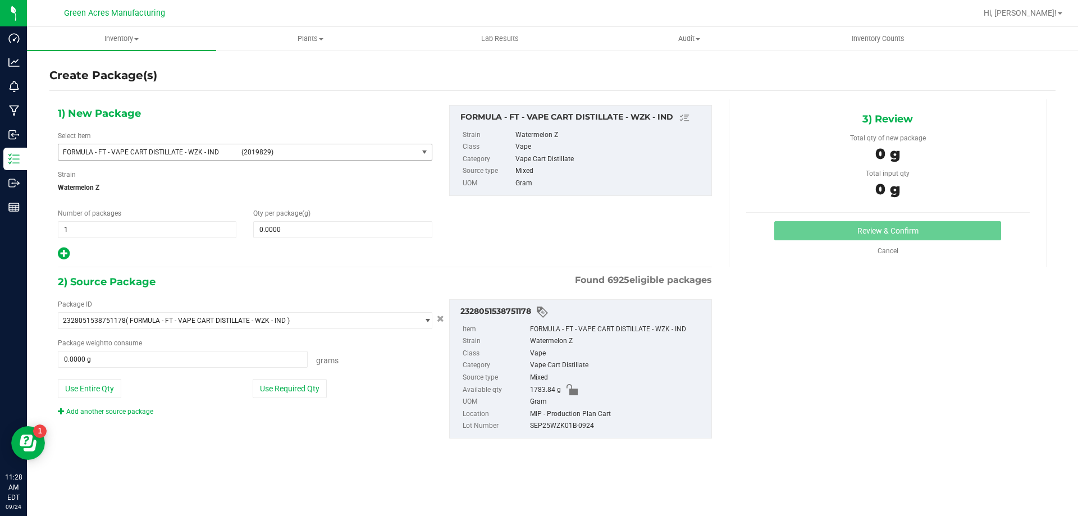
click at [358, 148] on span "(2019829)" at bounding box center [327, 152] width 172 height 8
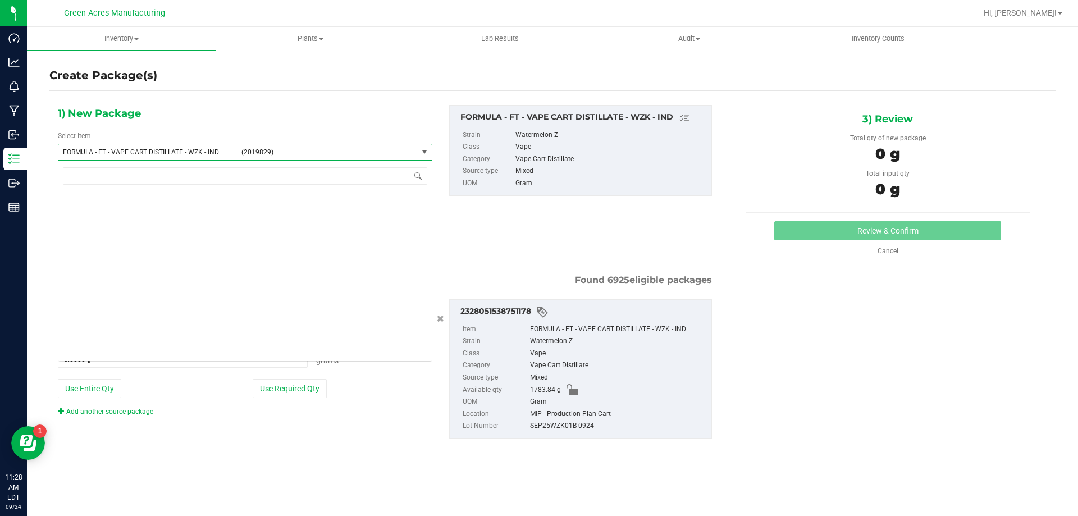
scroll to position [24992, 0]
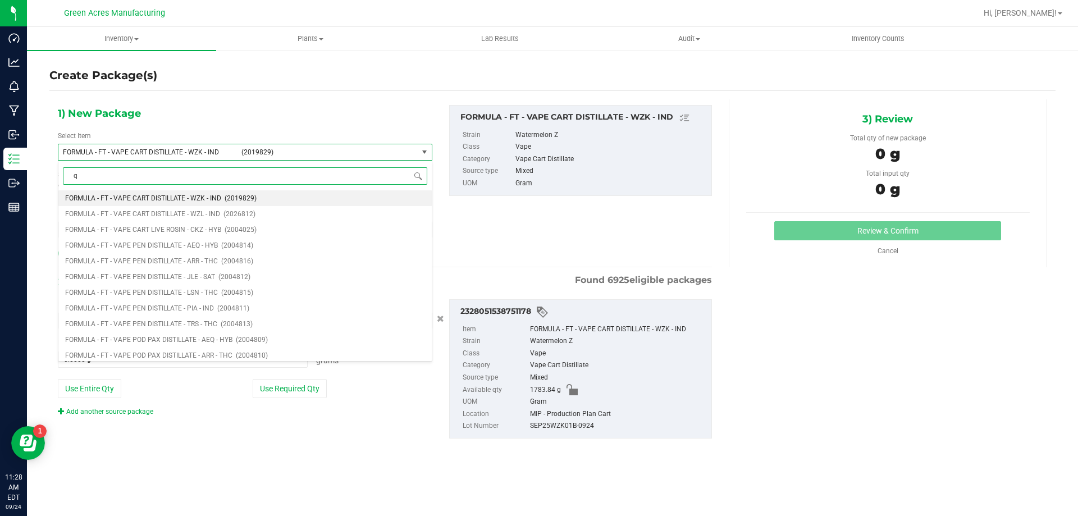
type input "qc"
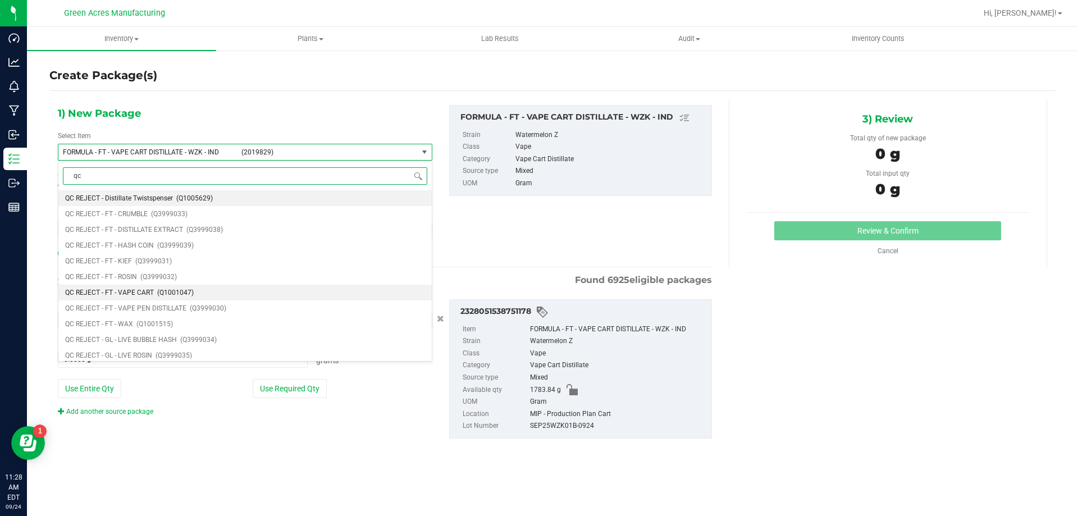
click at [300, 290] on li "QC REJECT - FT - VAPE CART (Q1001047)" at bounding box center [244, 293] width 373 height 16
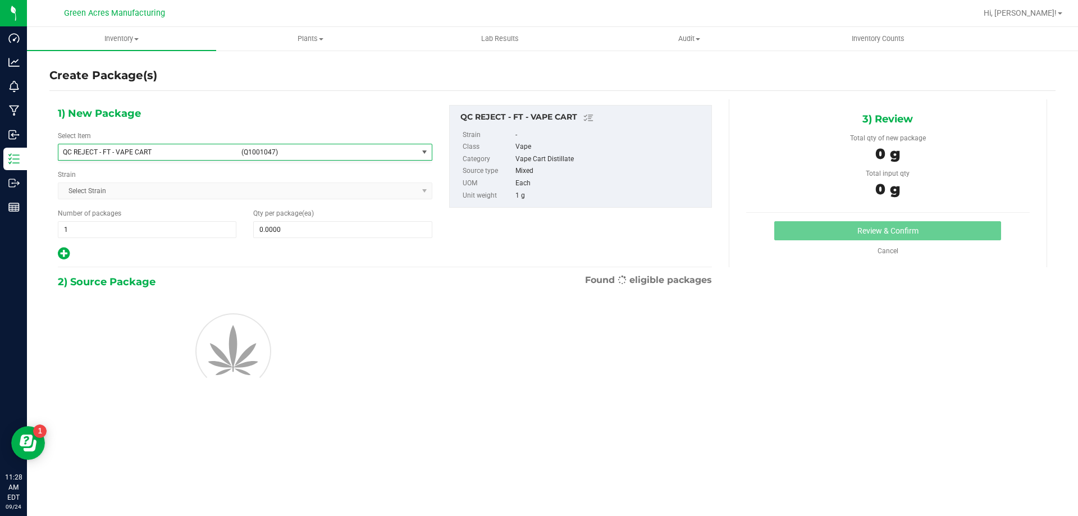
type input "0"
click at [333, 220] on div "Qty per package (ea) 0 0" at bounding box center [342, 223] width 195 height 30
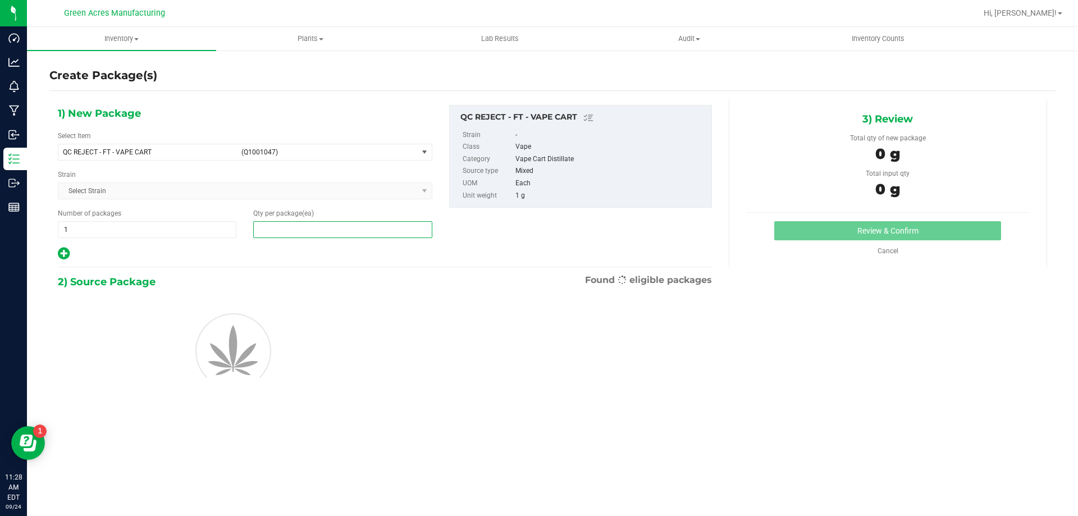
click at [337, 224] on span at bounding box center [342, 229] width 179 height 17
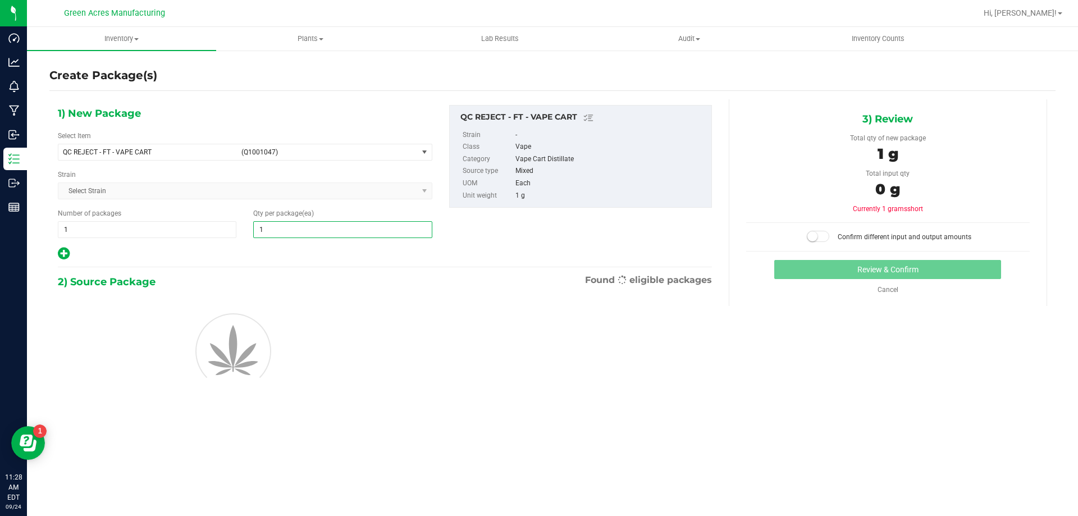
type input "10"
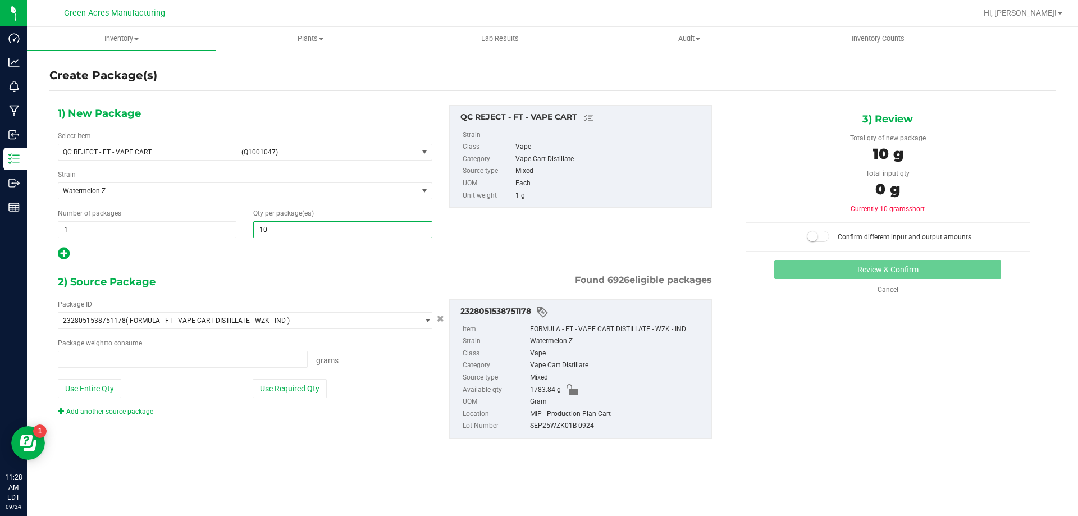
type input "0.0000 g"
type input "10"
click at [270, 377] on div "Package ID 2328051538751178 ( FORMULA - FT - VAPE CART DISTILLATE - WZK - IND )…" at bounding box center [244, 357] width 391 height 117
click at [272, 381] on button "Use Required Qty" at bounding box center [290, 388] width 74 height 19
type input "10.0000 g"
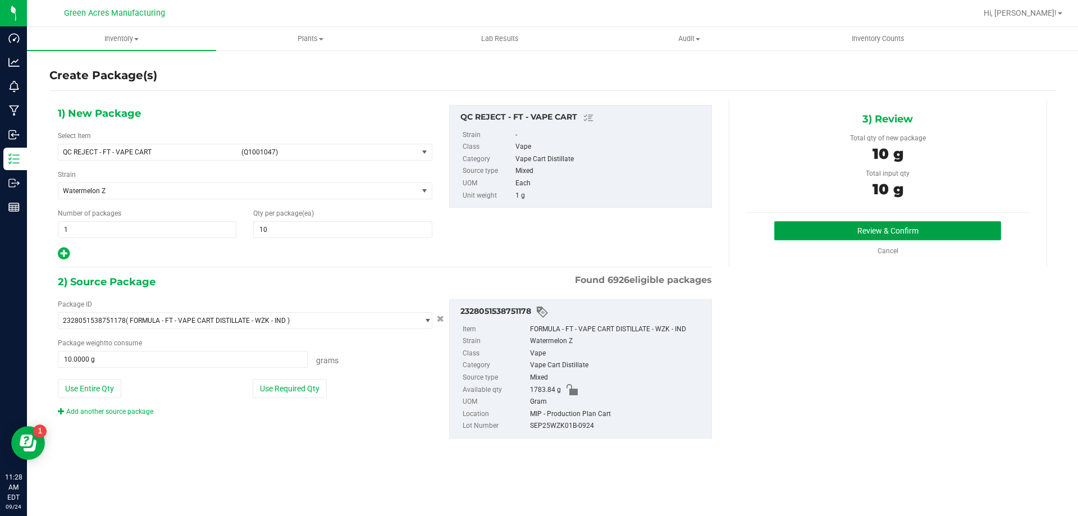
click at [836, 232] on button "Review & Confirm" at bounding box center [887, 230] width 227 height 19
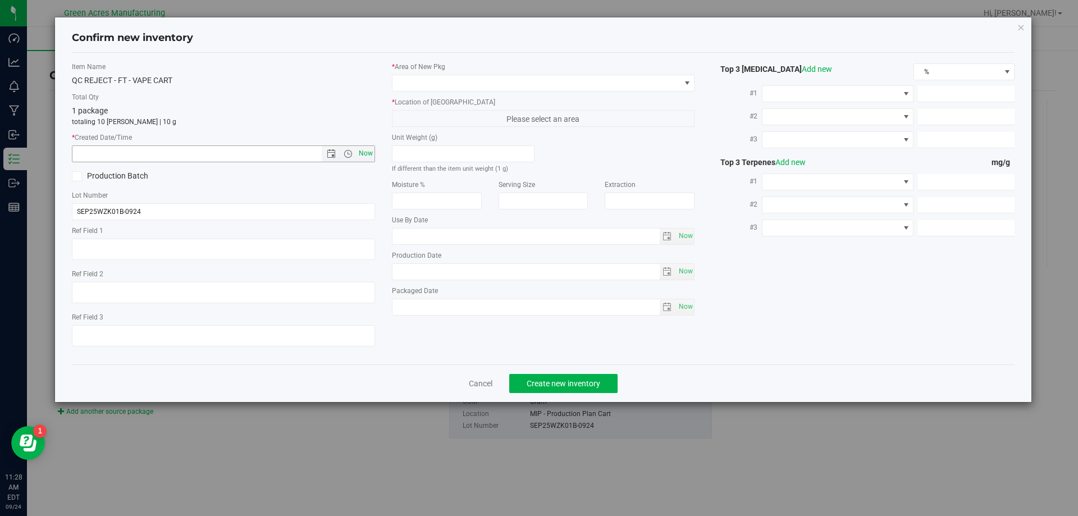
click at [370, 154] on span "Now" at bounding box center [365, 153] width 19 height 16
type input "9/24/2025 11:28 AM"
click at [429, 78] on span at bounding box center [536, 83] width 288 height 16
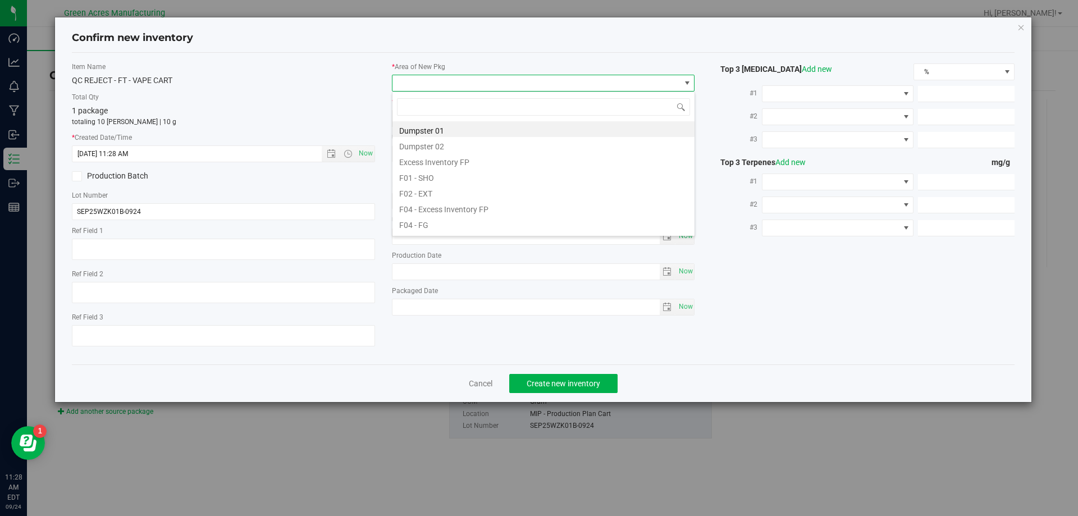
scroll to position [17, 303]
type input "mip"
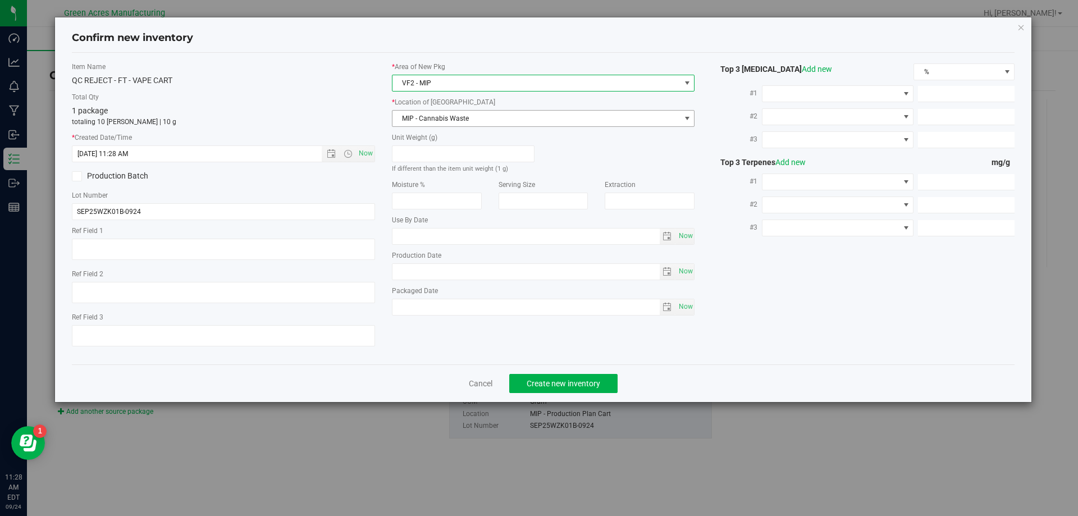
click at [426, 125] on span "MIP - Cannabis Waste" at bounding box center [536, 119] width 288 height 16
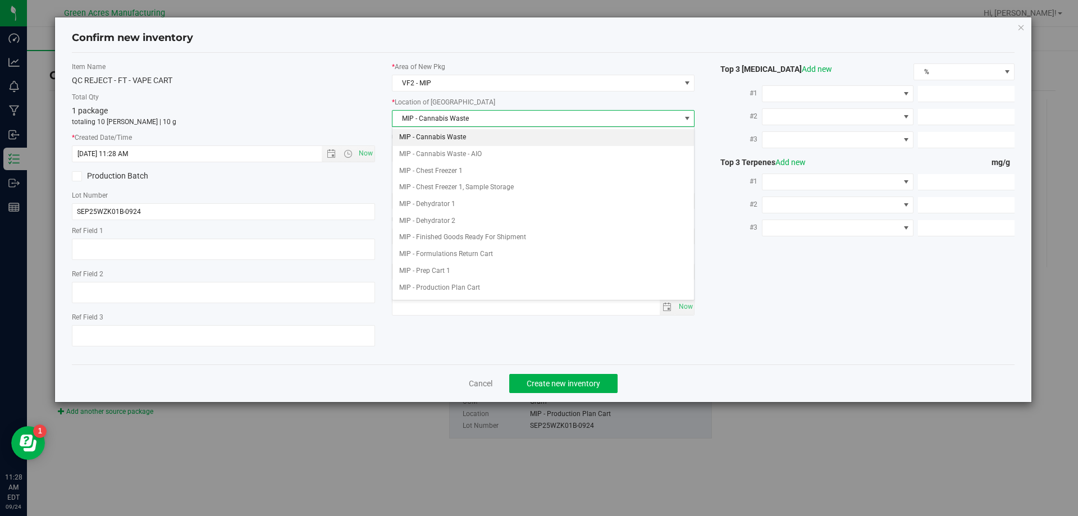
click at [433, 139] on li "MIP - Cannabis Waste" at bounding box center [543, 137] width 302 height 17
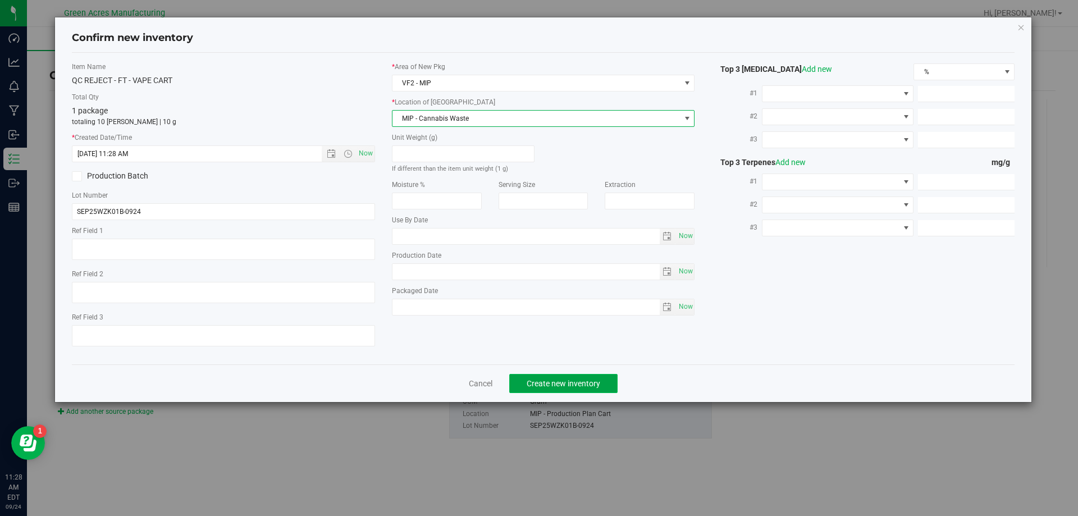
click at [536, 381] on span "Create new inventory" at bounding box center [564, 383] width 74 height 9
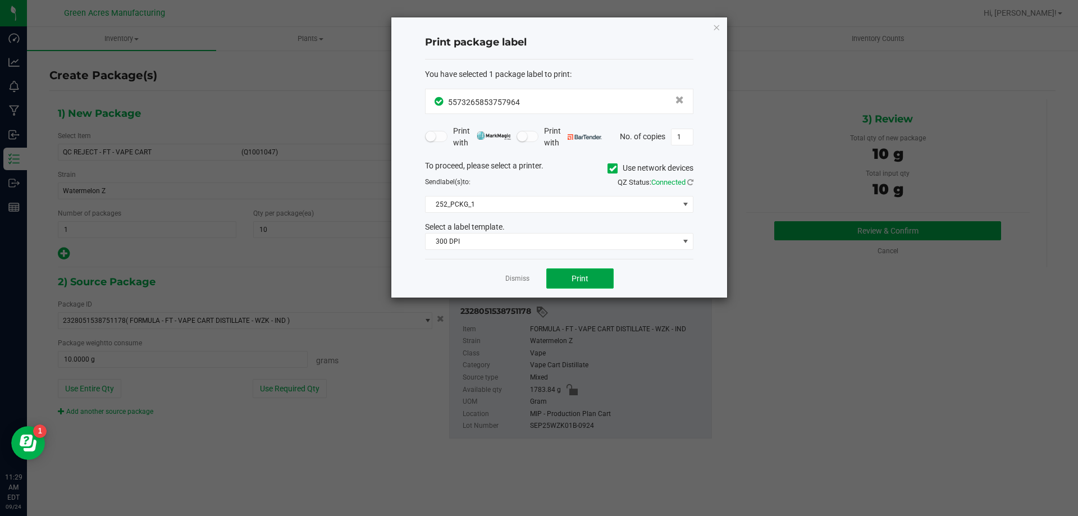
click at [578, 272] on button "Print" at bounding box center [579, 278] width 67 height 20
click at [527, 277] on link "Dismiss" at bounding box center [517, 279] width 24 height 10
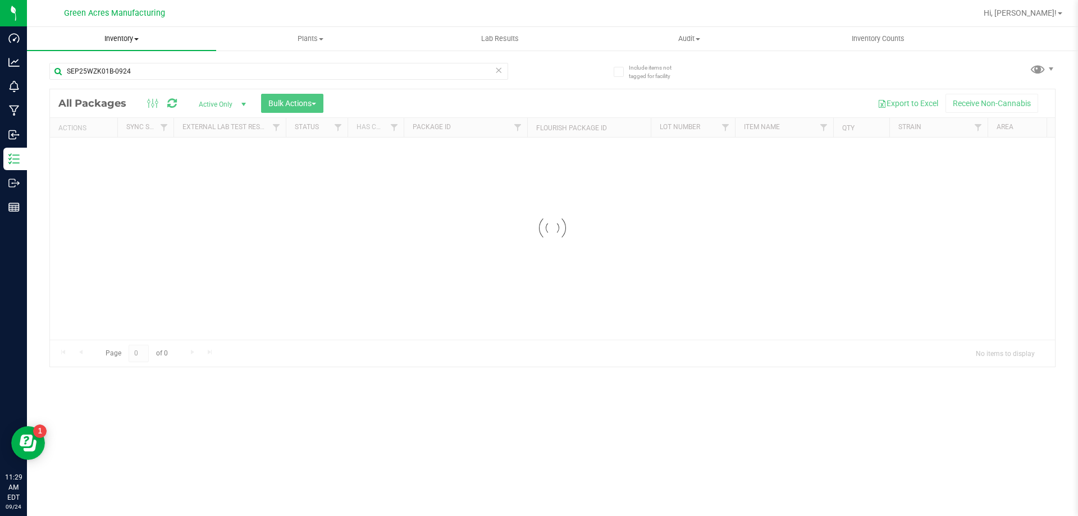
click at [121, 37] on span "Inventory" at bounding box center [121, 39] width 189 height 10
click at [132, 129] on li "From bill of materials" at bounding box center [121, 135] width 189 height 13
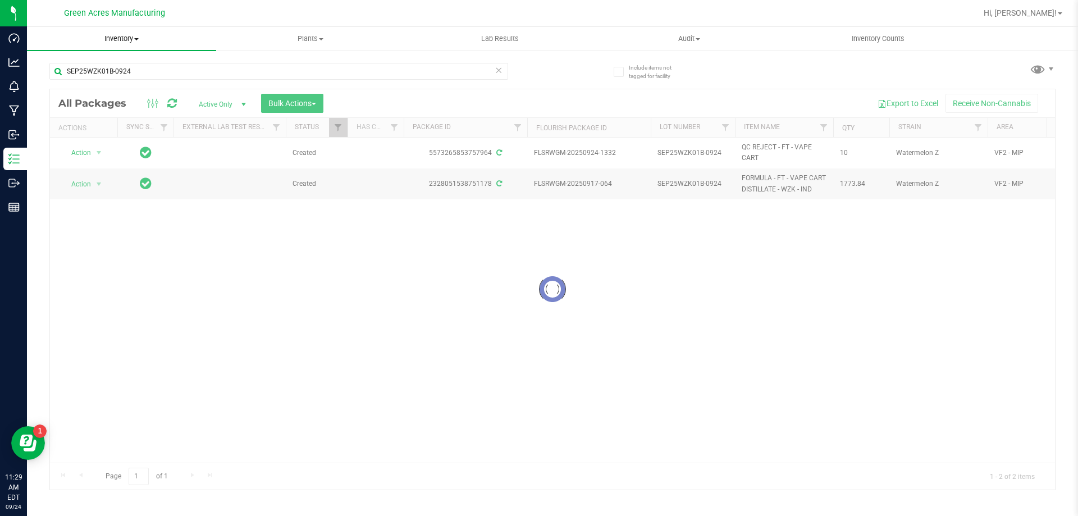
click at [129, 43] on span "Inventory" at bounding box center [121, 39] width 189 height 10
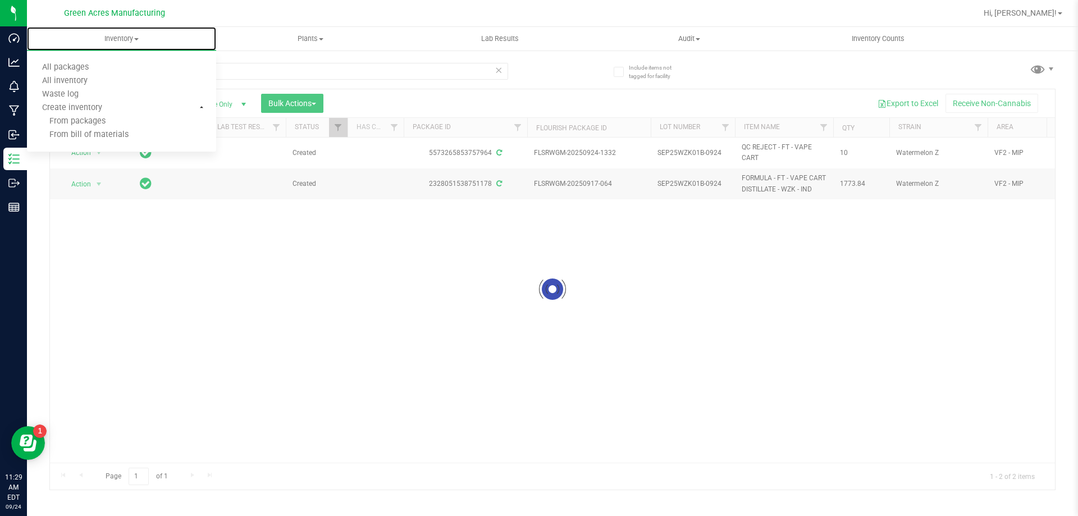
click at [124, 133] on span "From bill of materials" at bounding box center [78, 135] width 102 height 10
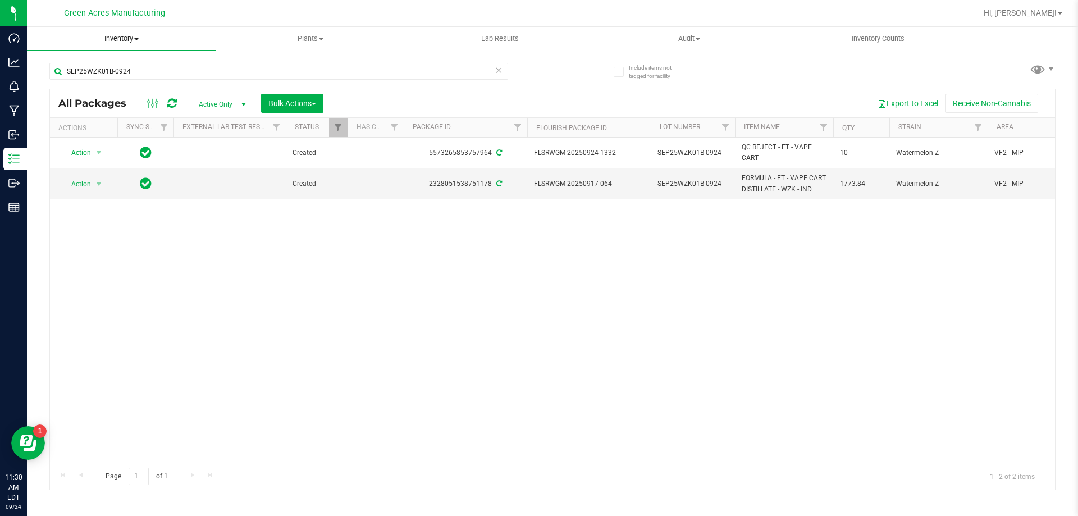
click at [126, 38] on span "Inventory" at bounding box center [121, 39] width 189 height 10
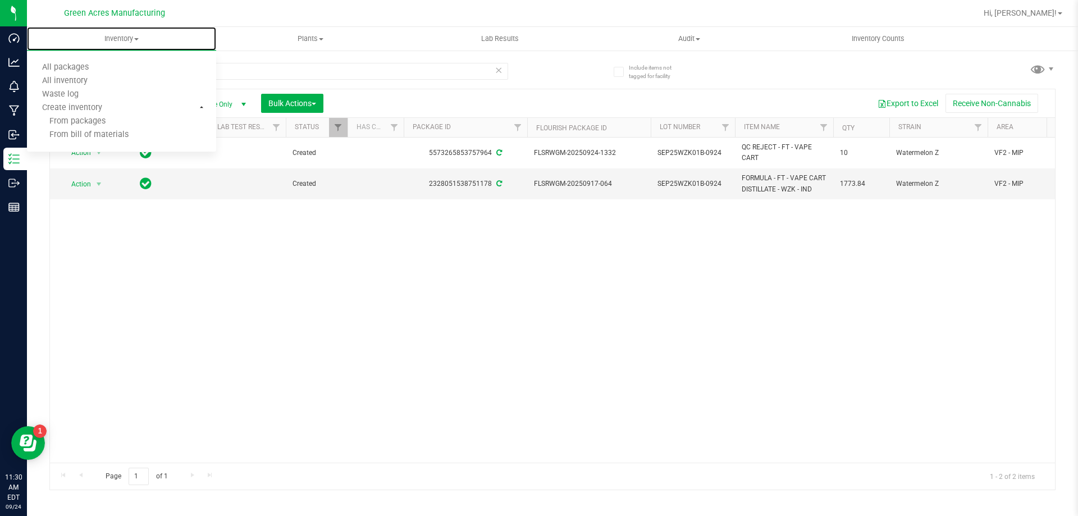
click at [94, 138] on span "From bill of materials" at bounding box center [78, 135] width 102 height 10
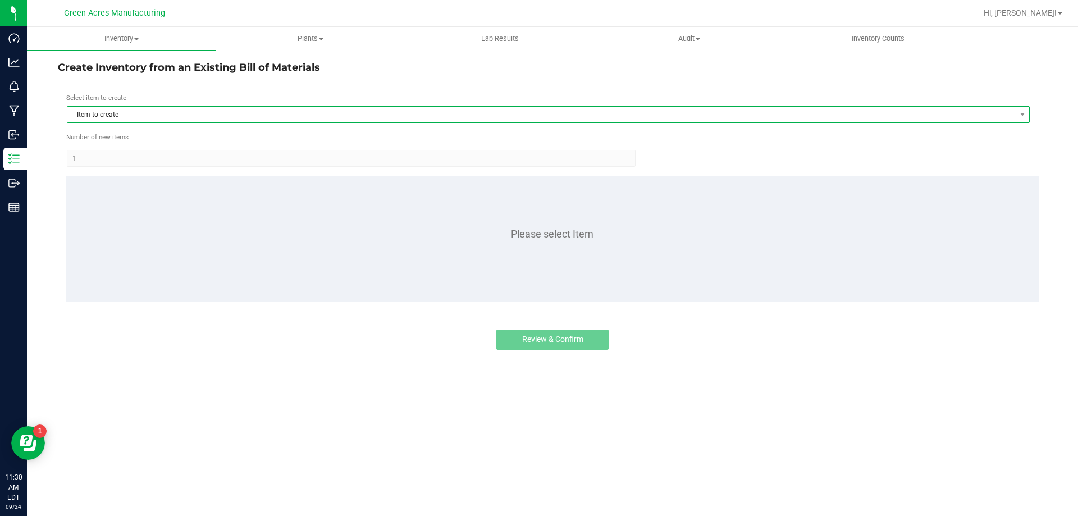
click at [110, 117] on span "Item to create" at bounding box center [541, 115] width 948 height 16
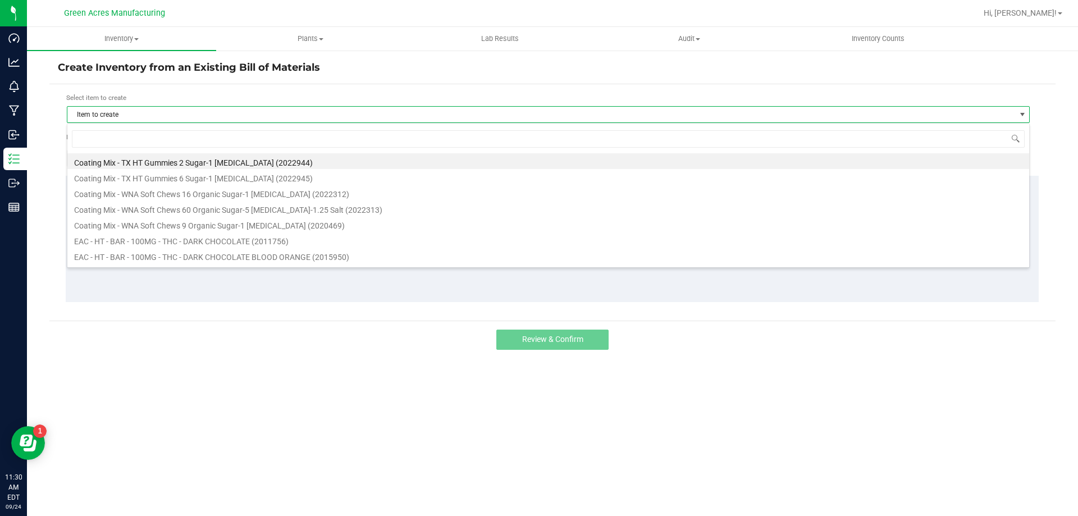
scroll to position [17, 963]
type input "wzk"
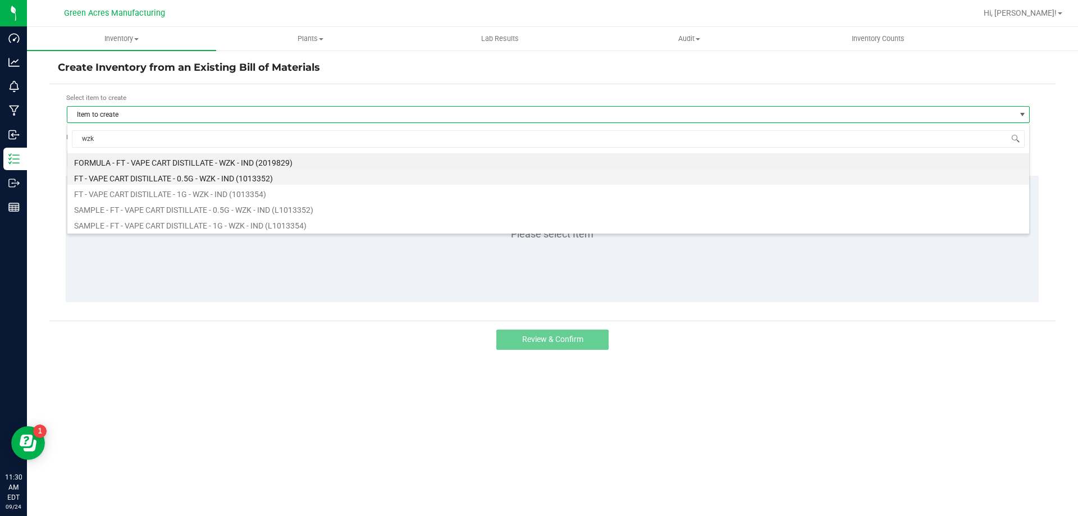
click at [155, 178] on li "FT - VAPE CART DISTILLATE - 0.5G - WZK - IND (1013352)" at bounding box center [548, 177] width 962 height 16
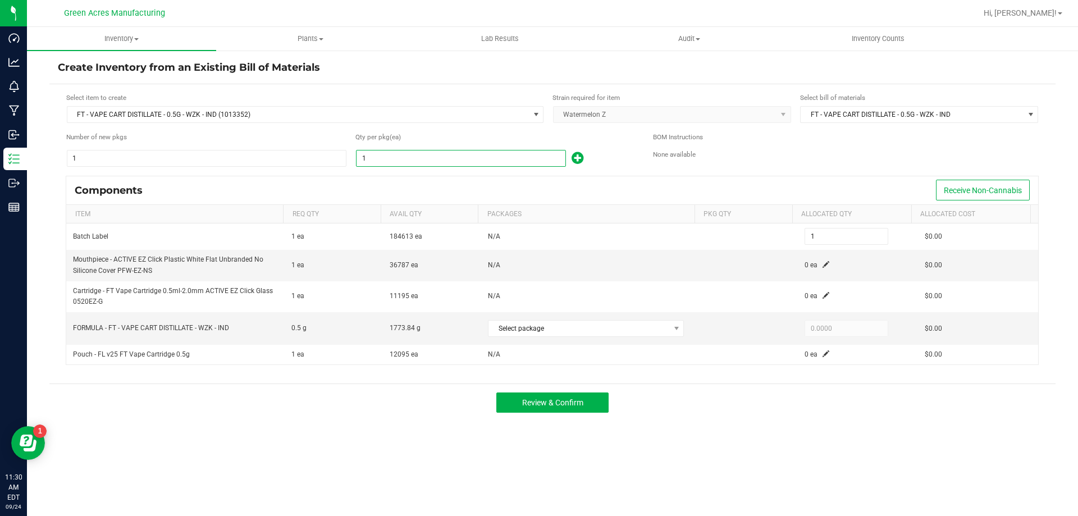
click at [367, 161] on input "1" at bounding box center [460, 158] width 209 height 16
type input "10"
type input "100"
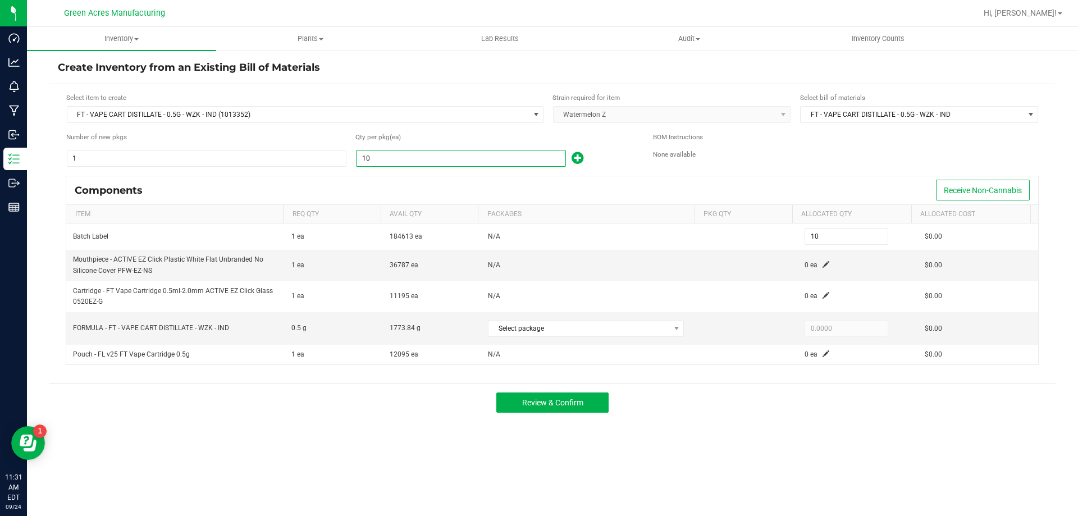
type input "100"
type input "1000"
type input "1,000"
click at [822, 268] on span at bounding box center [825, 264] width 7 height 7
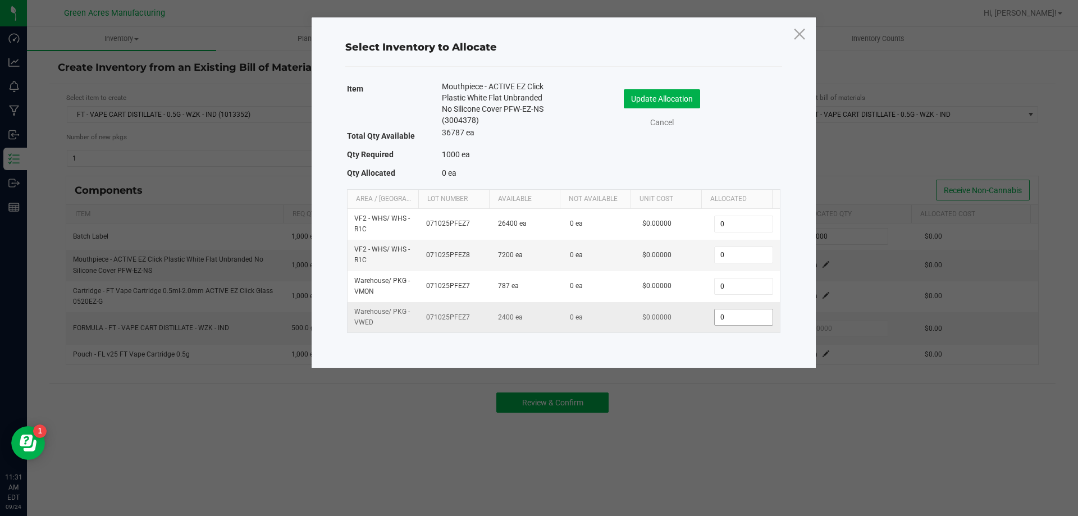
click at [746, 320] on input "0" at bounding box center [743, 317] width 57 height 16
type input "1,000"
click at [683, 89] on button "Update Allocation" at bounding box center [662, 98] width 76 height 19
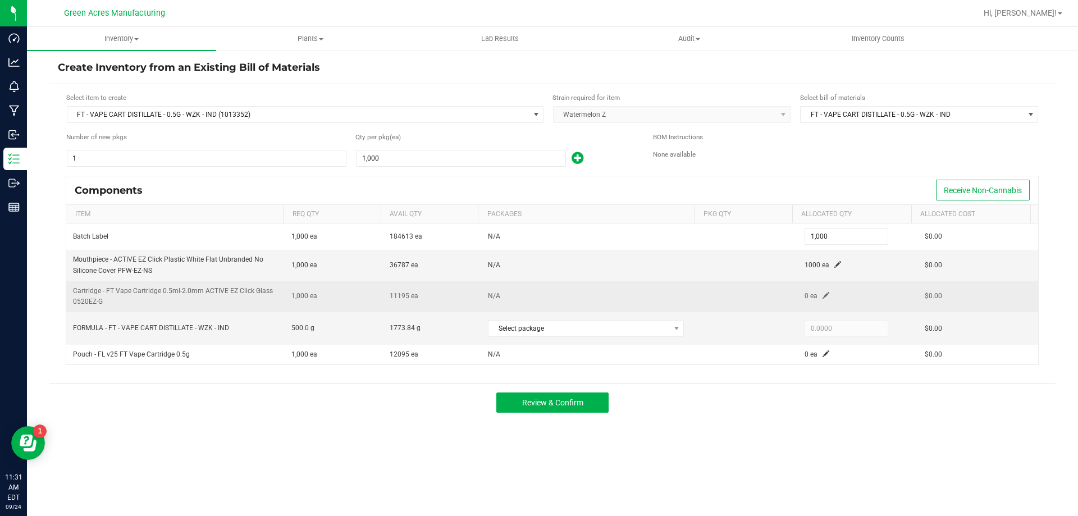
click at [822, 292] on span at bounding box center [825, 295] width 7 height 7
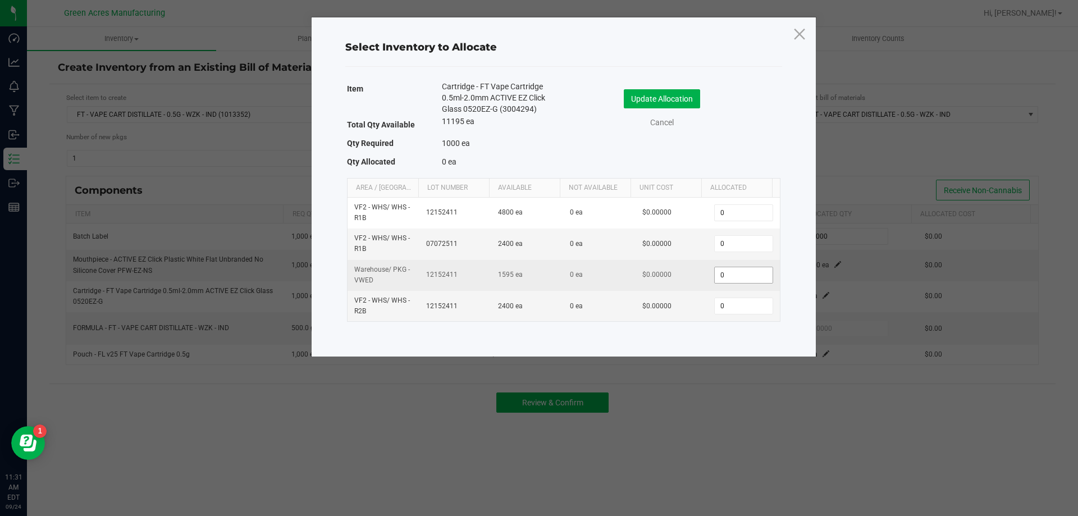
click at [731, 283] on input "0" at bounding box center [743, 275] width 57 height 16
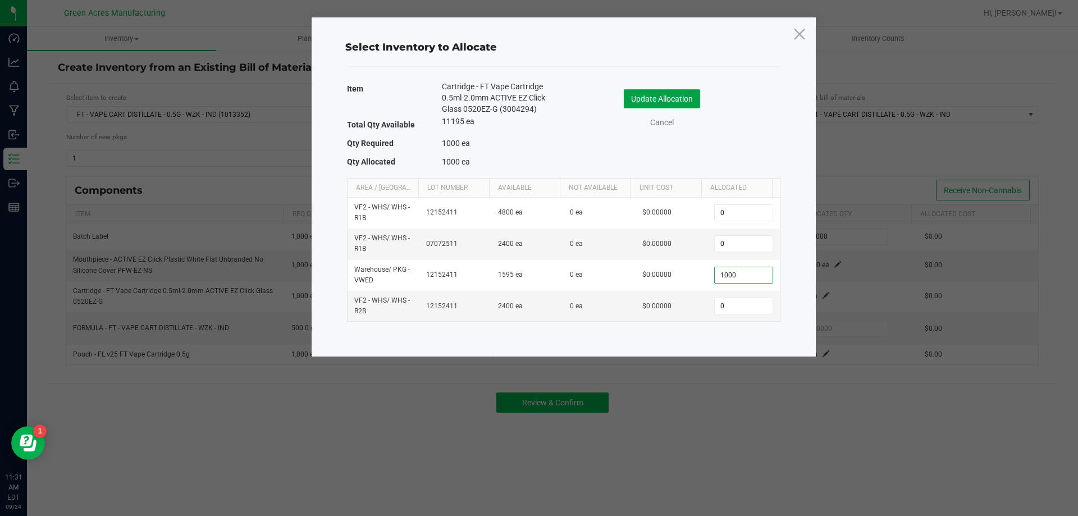
type input "1,000"
click at [678, 94] on button "Update Allocation" at bounding box center [662, 98] width 76 height 19
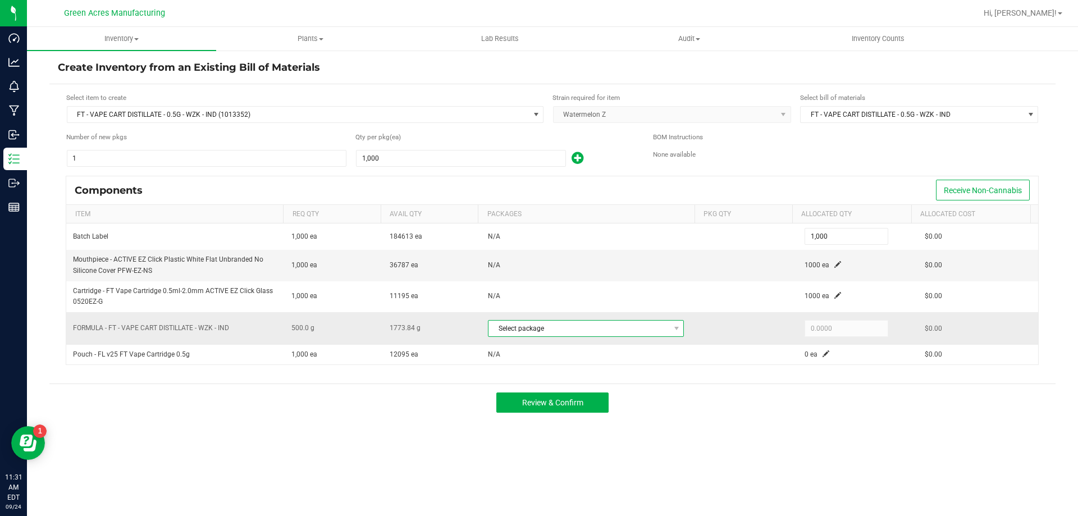
click at [653, 324] on span "Select package" at bounding box center [578, 329] width 181 height 16
click at [615, 380] on li "2328051538751178 (SEP25WZK01B-0924)" at bounding box center [582, 375] width 195 height 16
type input "500.0000"
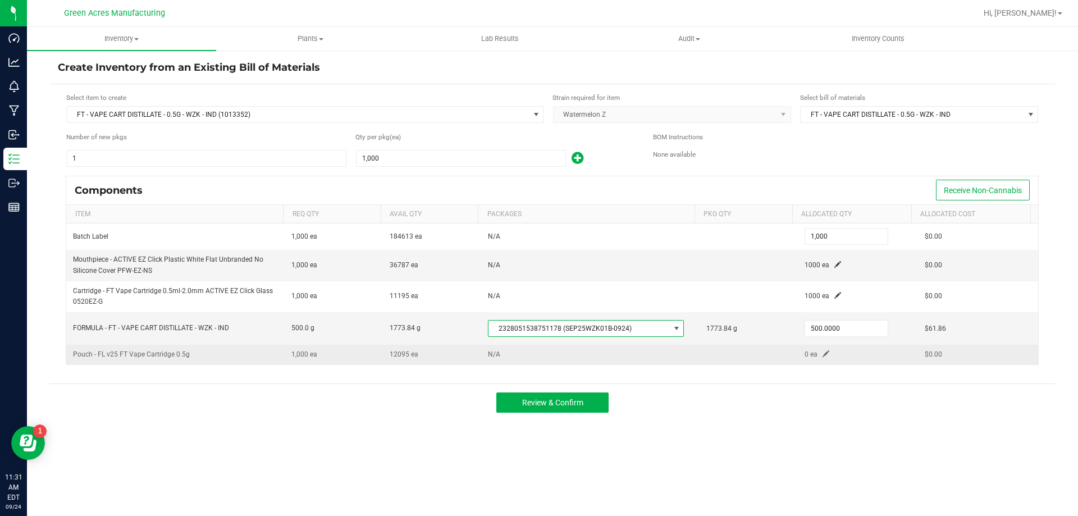
click at [822, 350] on span at bounding box center [825, 353] width 7 height 7
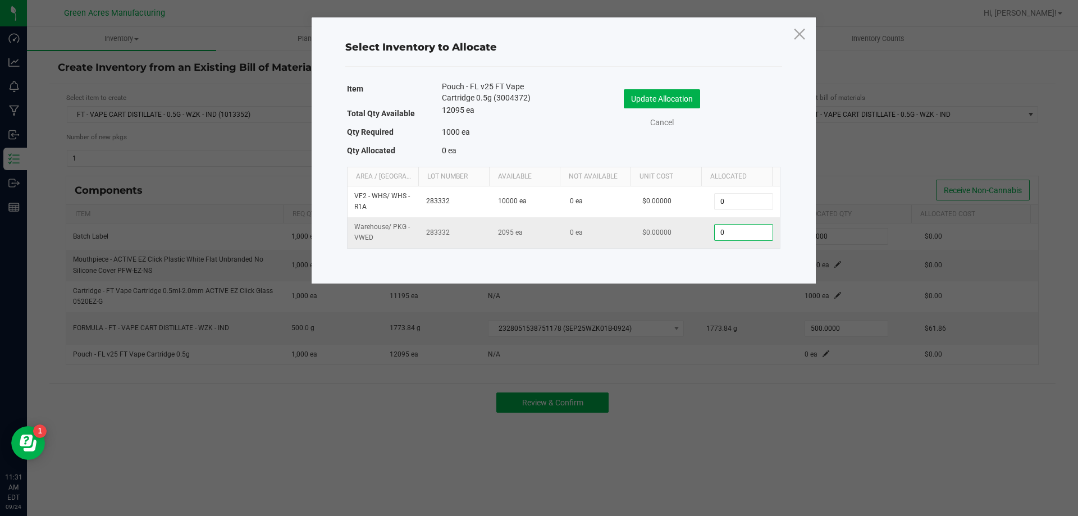
click at [743, 235] on input "0" at bounding box center [743, 233] width 57 height 16
type input "1,000"
click at [670, 98] on button "Update Allocation" at bounding box center [662, 98] width 76 height 19
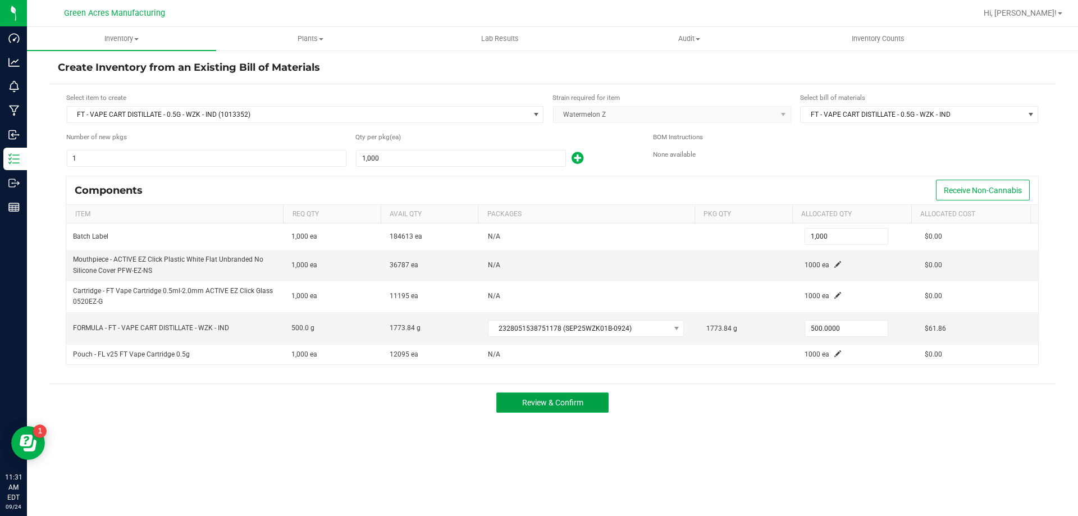
click at [574, 401] on span "Review & Confirm" at bounding box center [552, 402] width 61 height 9
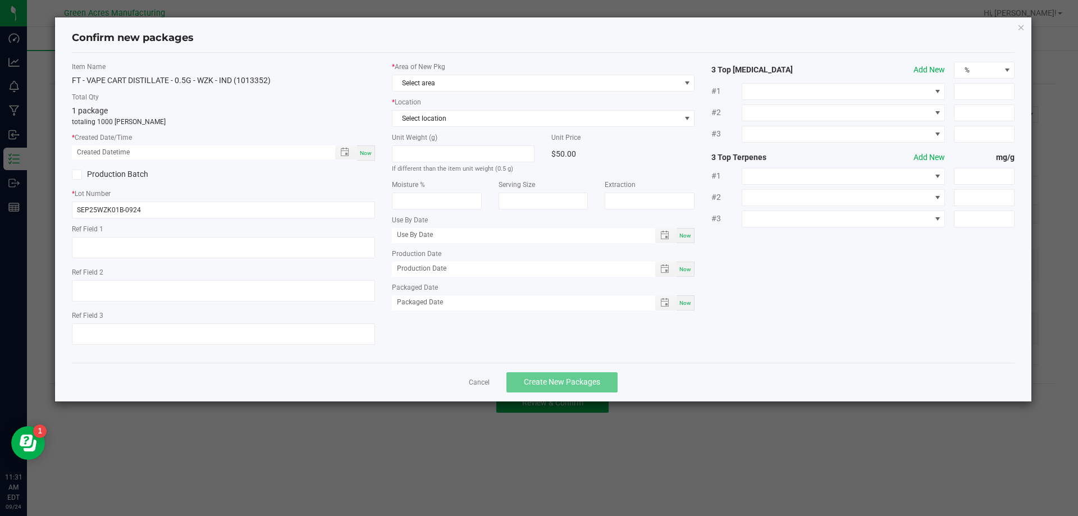
click at [365, 152] on span "Now" at bounding box center [366, 153] width 12 height 6
type input "09/24/2025 11:31 AM"
click at [436, 83] on span "Select area" at bounding box center [536, 83] width 288 height 16
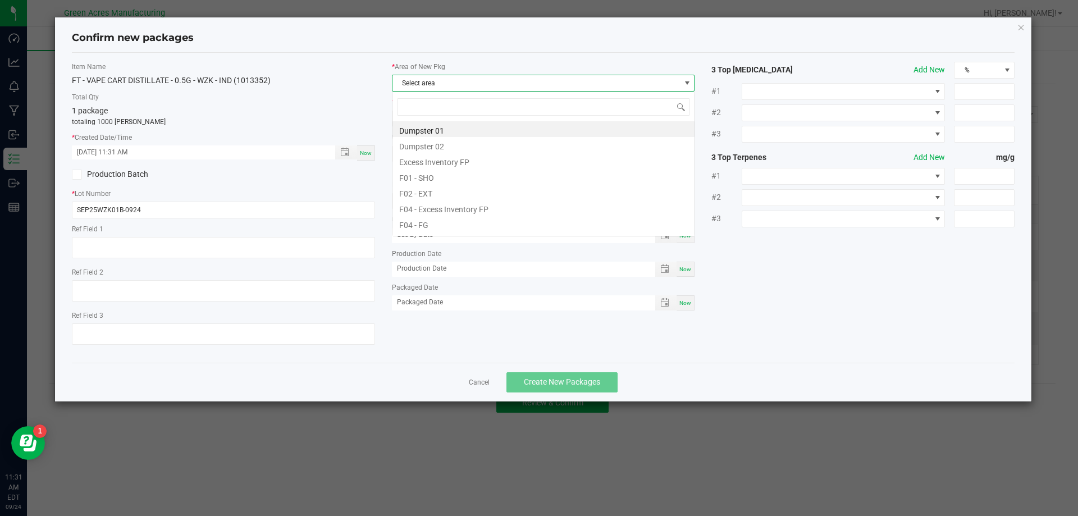
scroll to position [17, 303]
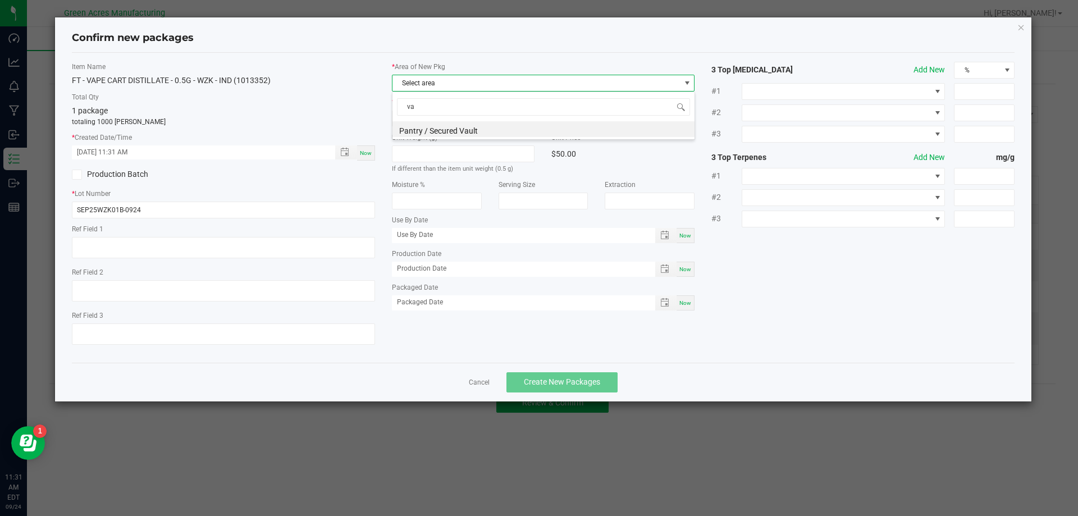
type input "vau"
click at [656, 120] on span "Select location" at bounding box center [536, 119] width 288 height 16
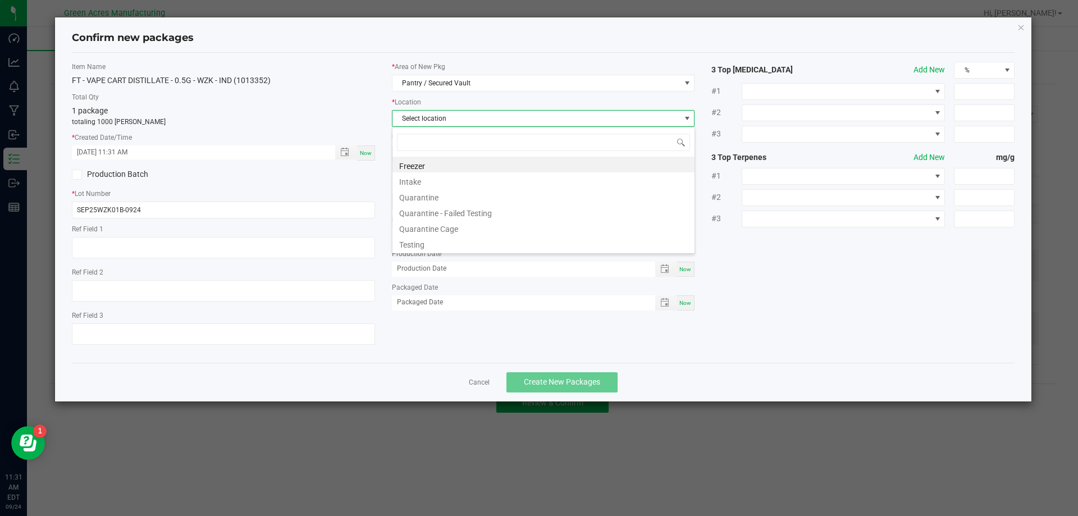
type input "i"
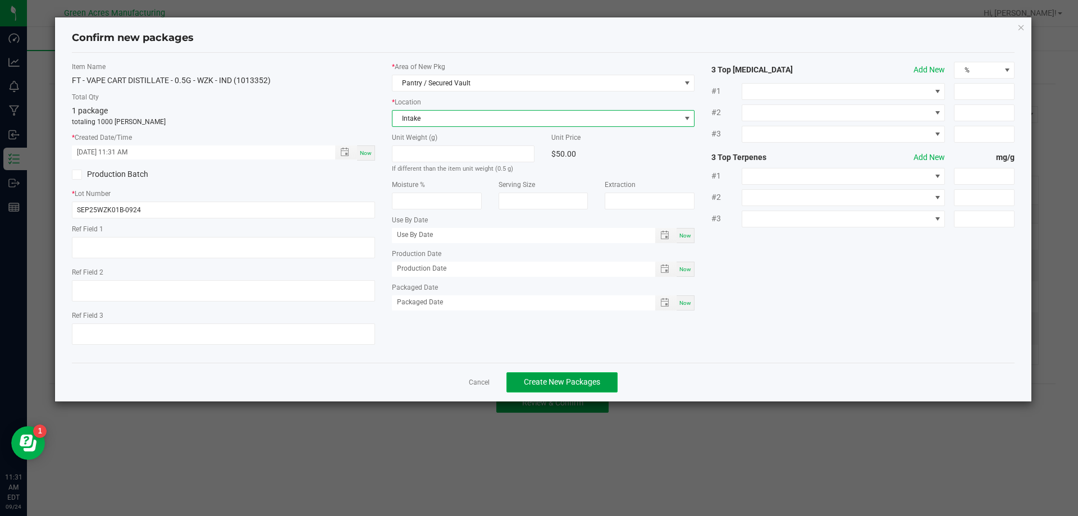
click at [588, 389] on button "Create New Packages" at bounding box center [561, 382] width 111 height 20
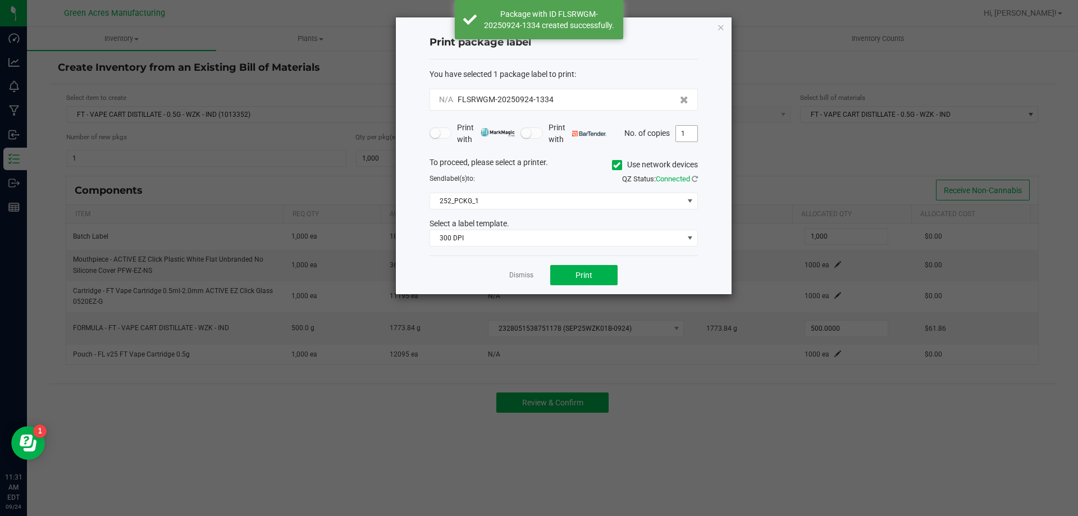
click at [681, 136] on input "1" at bounding box center [686, 134] width 21 height 16
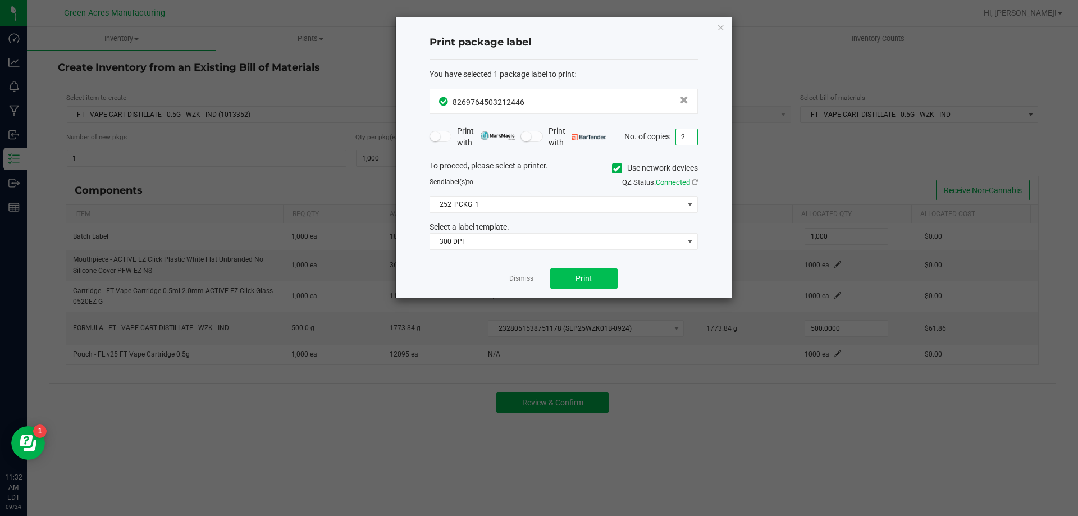
type input "2"
click at [580, 277] on span "Print" at bounding box center [583, 278] width 17 height 9
click at [515, 277] on link "Dismiss" at bounding box center [521, 279] width 24 height 10
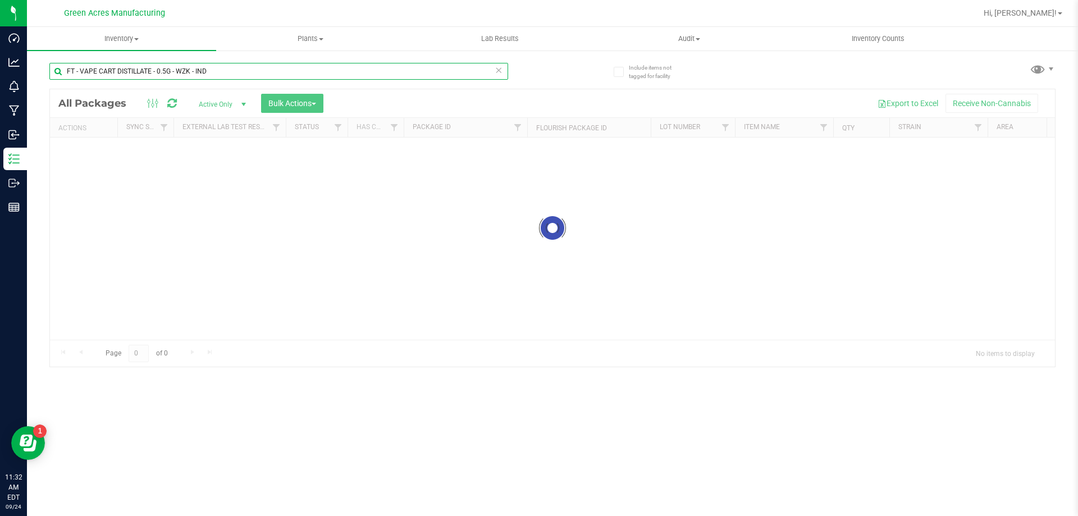
click at [242, 76] on input "FT - VAPE CART DISTILLATE - 0.5G - WZK - IND" at bounding box center [278, 71] width 459 height 17
paste input "SEP25WZK01B-0924"
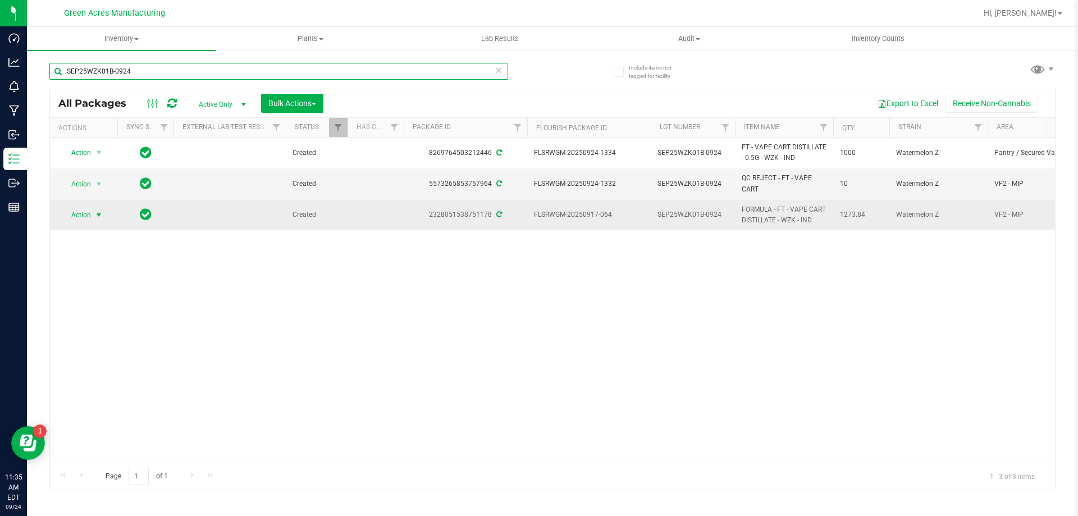
type input "SEP25WZK01B-0924"
click at [93, 214] on span "select" at bounding box center [99, 215] width 14 height 16
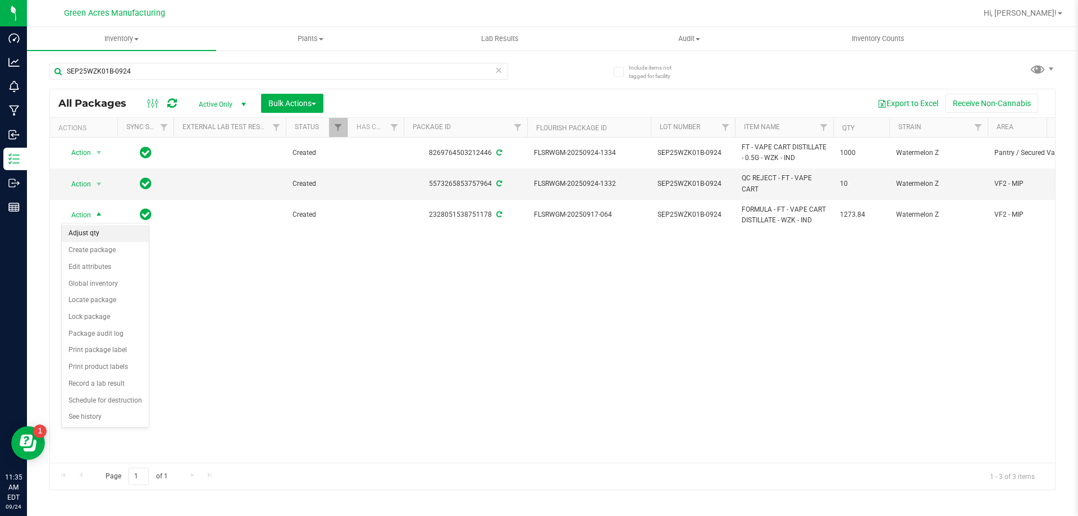
click at [106, 238] on li "Adjust qty" at bounding box center [105, 233] width 87 height 17
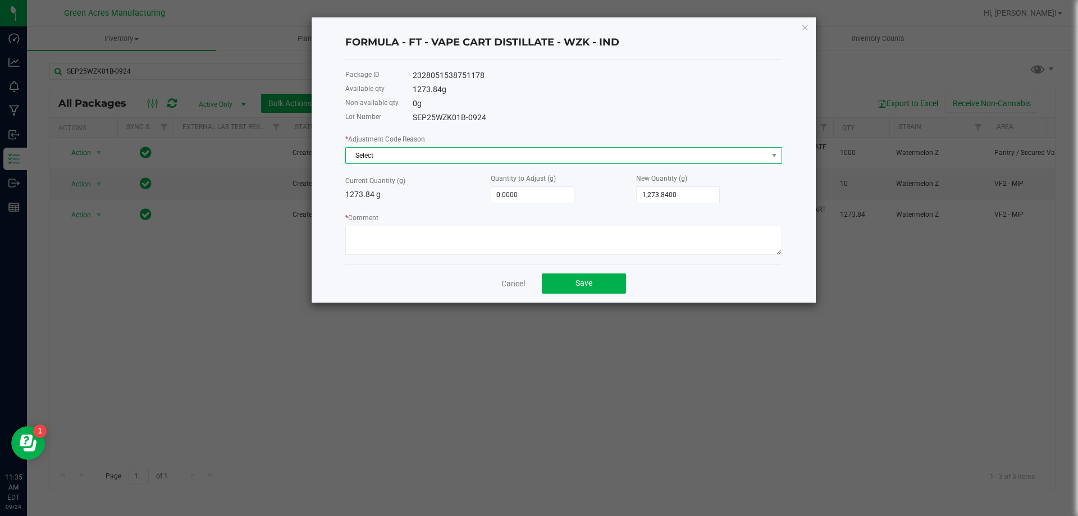
click at [417, 157] on span "Select" at bounding box center [557, 156] width 422 height 16
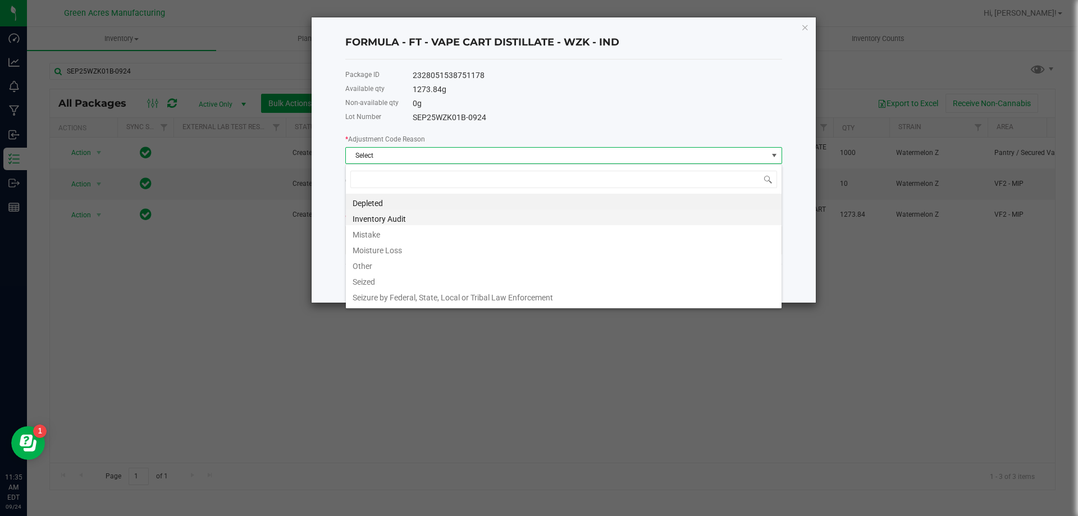
scroll to position [17, 437]
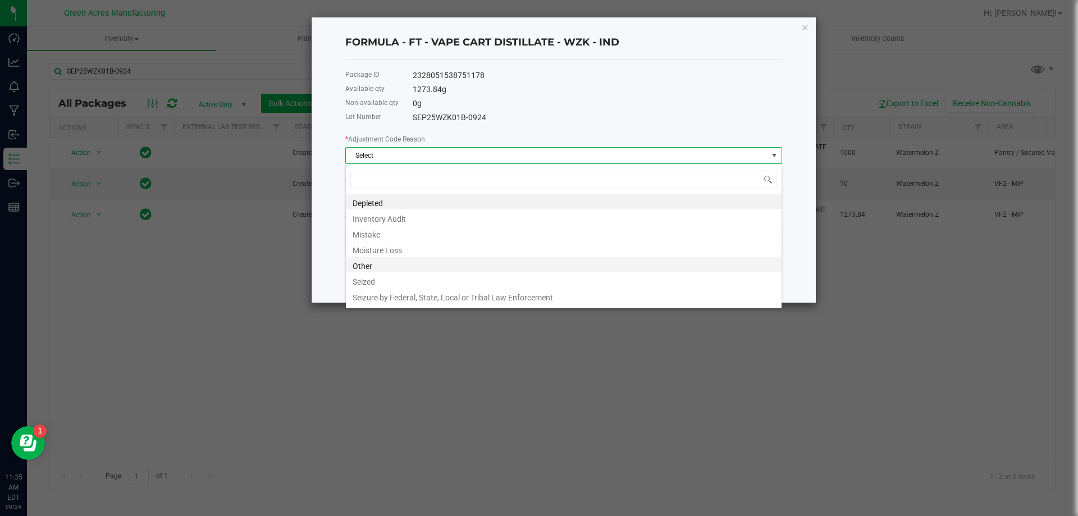
click at [419, 272] on li "Other" at bounding box center [564, 265] width 436 height 16
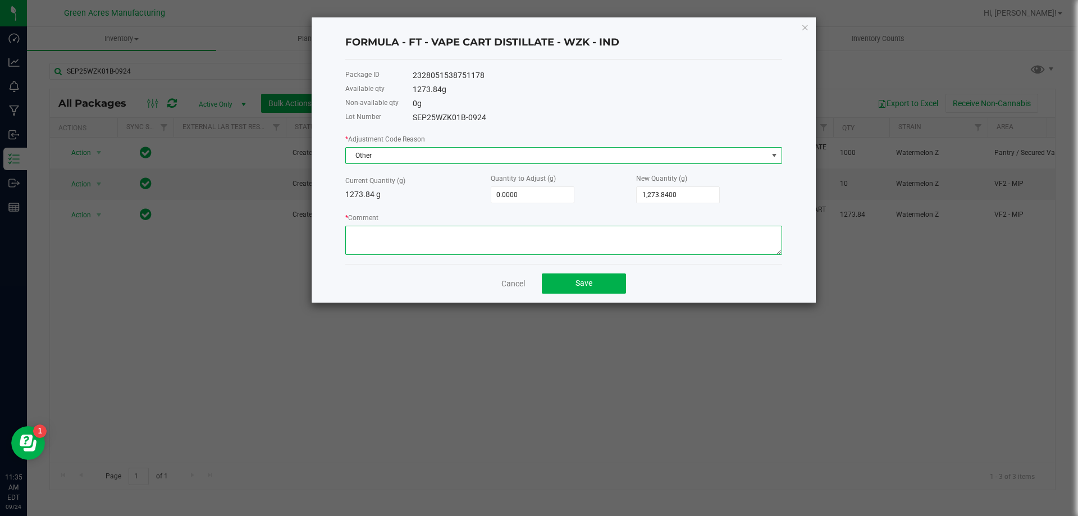
click at [419, 235] on textarea "* Comment" at bounding box center [563, 240] width 437 height 29
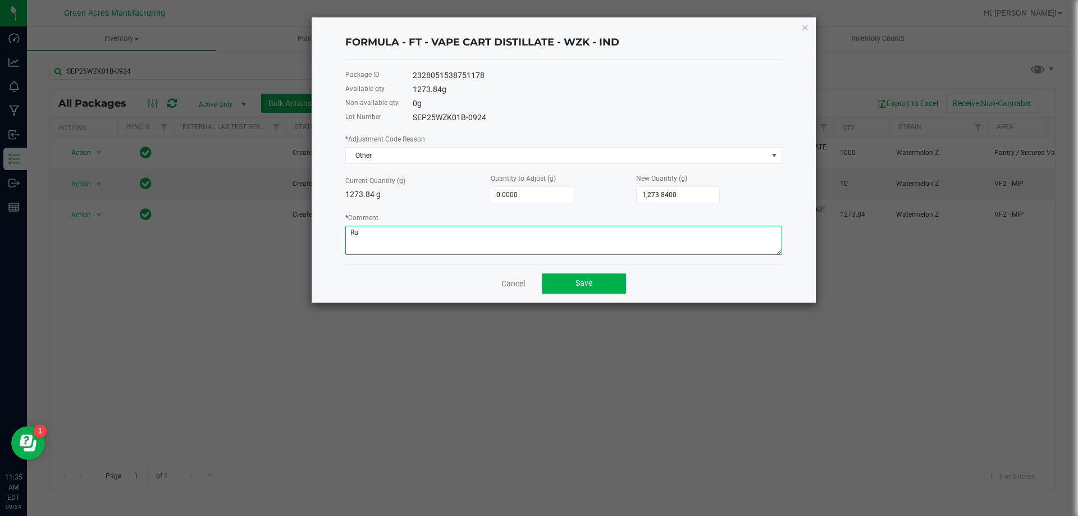
type textarea "R"
type textarea "Priming and calibration. Run completed. Split batch. RD"
type input "1273.84"
click at [680, 193] on input "1273.84" at bounding box center [678, 195] width 83 height 16
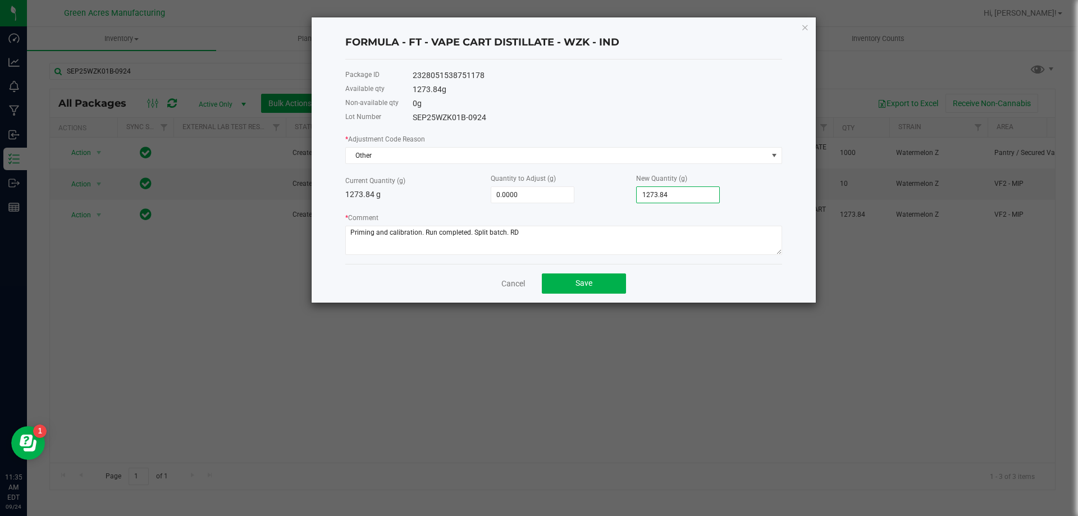
type input "-1,272.8400"
type input "1"
type input "-1,262.8400"
type input "11"
type input "-1,156.8400"
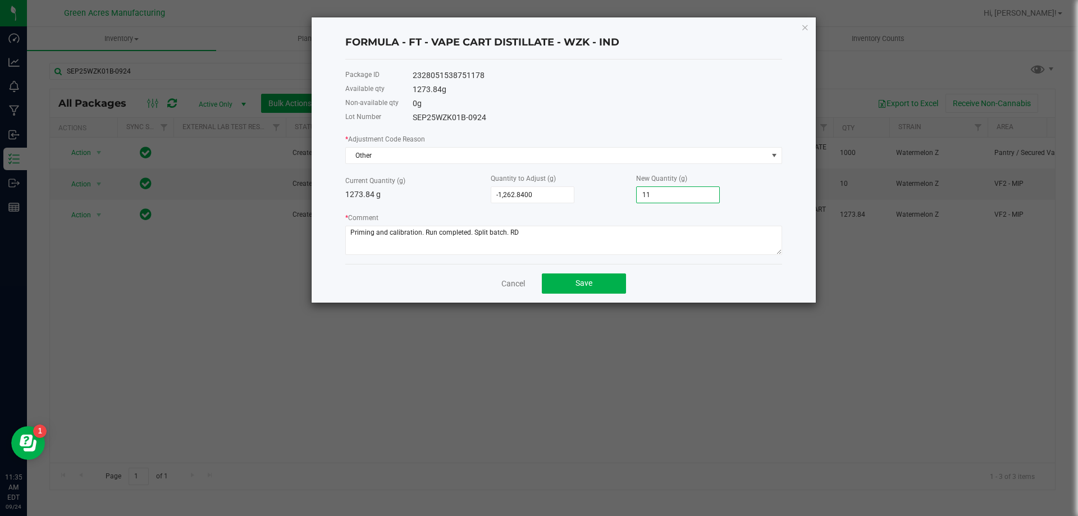
type input "117"
type input "-94.8400"
type input "1179."
type input "-94.5400"
type input "1179.3"
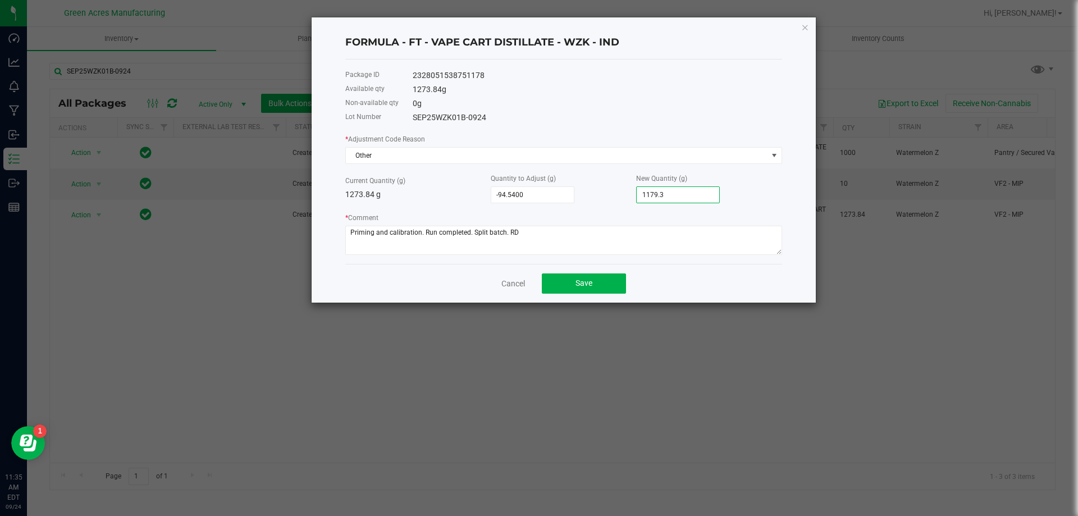
type input "-94.5200"
type input "1,179.3200"
click at [599, 183] on div "Quantity to Adjust (g) -94.5200" at bounding box center [563, 187] width 145 height 31
click at [579, 278] on button "Save" at bounding box center [584, 283] width 84 height 20
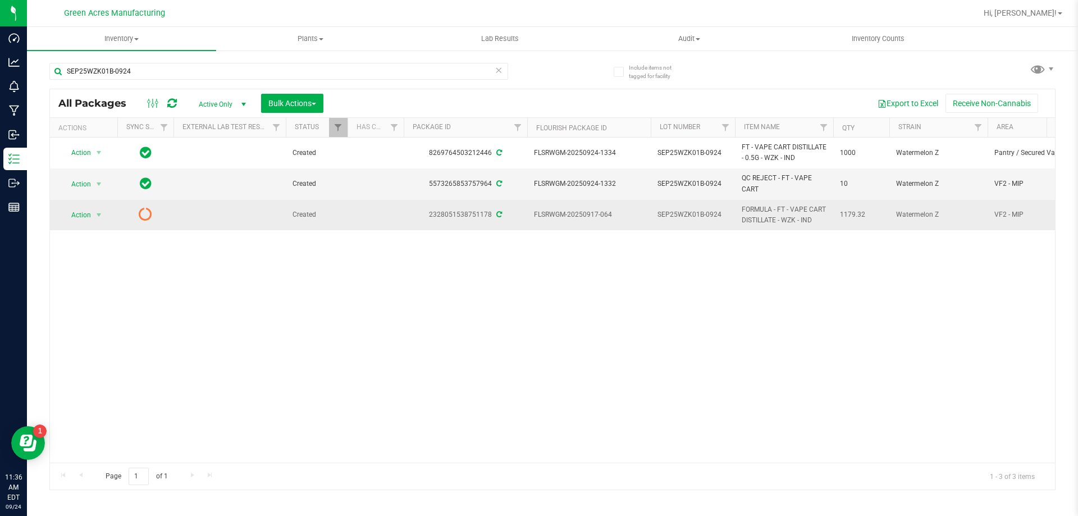
click at [721, 215] on span "SEP25WZK01B-0924" at bounding box center [692, 214] width 71 height 11
type input "SEP25WZK01"
click at [380, 333] on div "All Packages Active Only Active Only Lab Samples Locked All External Internal B…" at bounding box center [552, 289] width 1006 height 401
click at [88, 214] on span "Action" at bounding box center [76, 215] width 30 height 16
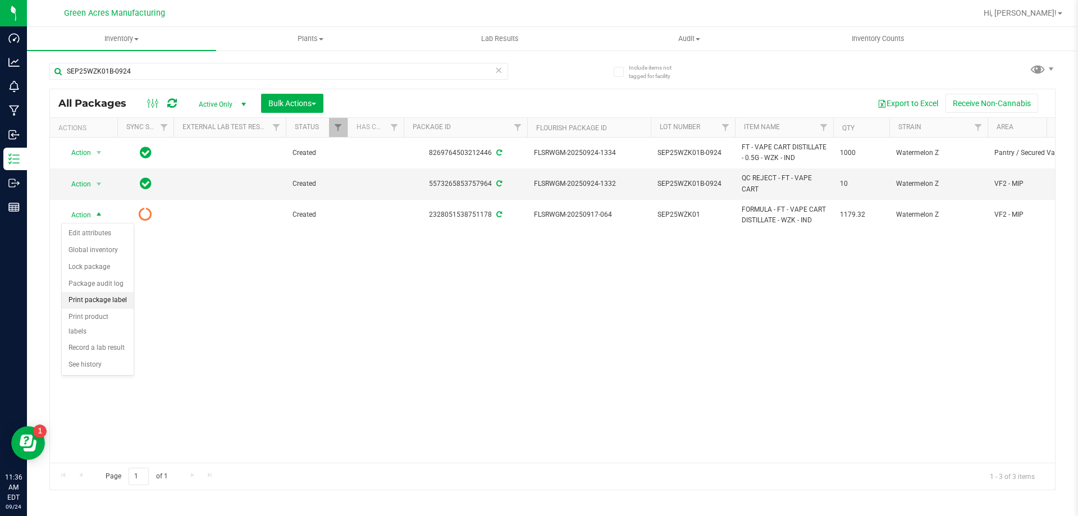
click at [117, 300] on li "Print package label" at bounding box center [98, 300] width 72 height 17
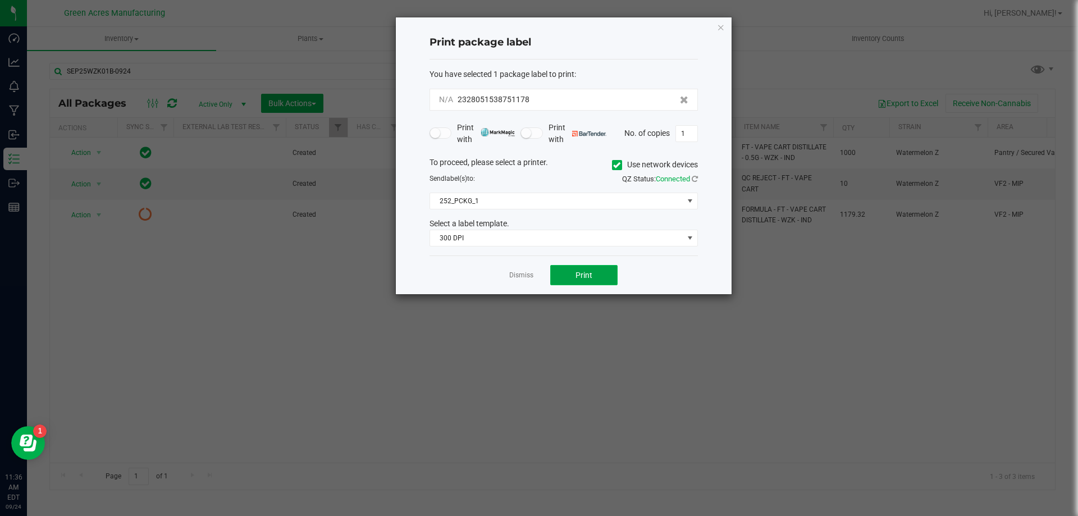
click at [579, 266] on button "Print" at bounding box center [583, 275] width 67 height 20
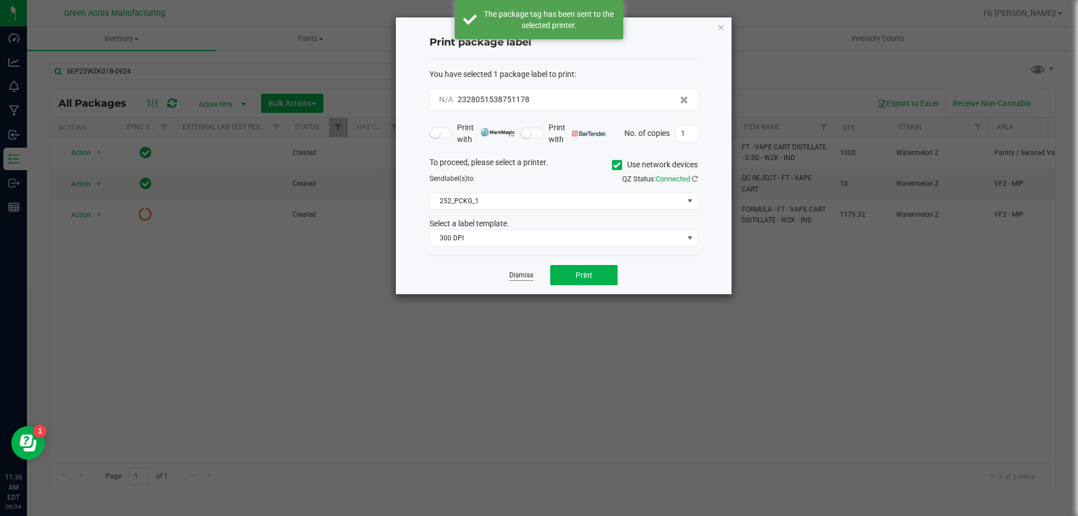
click at [520, 275] on link "Dismiss" at bounding box center [521, 276] width 24 height 10
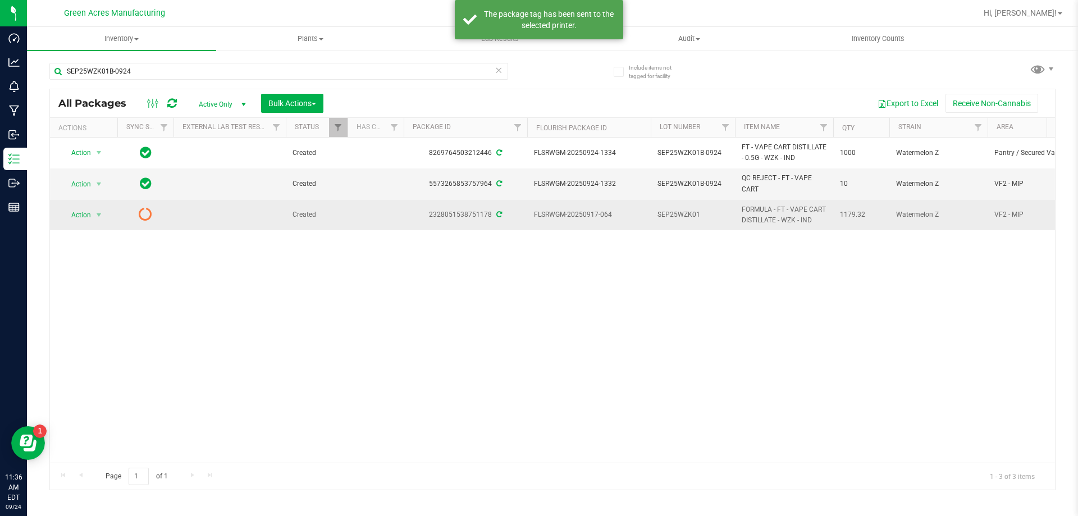
click at [713, 217] on span "SEP25WZK01" at bounding box center [692, 214] width 71 height 11
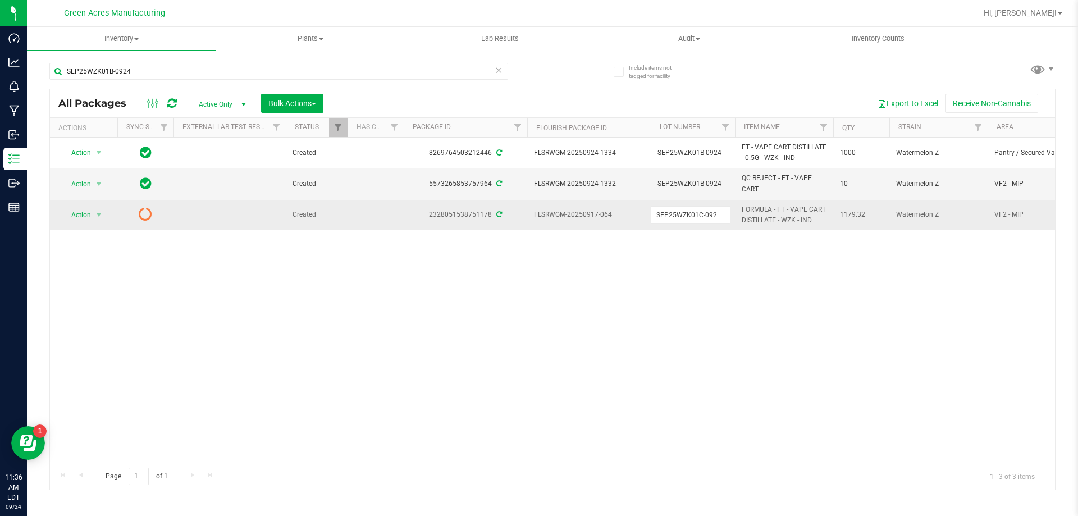
type input "SEP25WZK01C-0924"
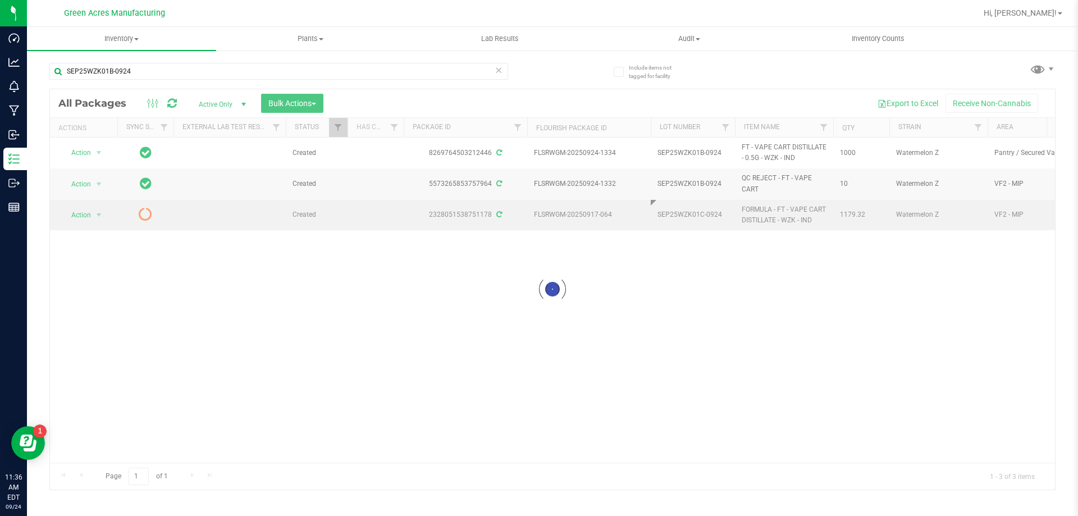
click at [699, 263] on div "Loading... All Packages Active Only Active Only Lab Samples Locked All External…" at bounding box center [552, 289] width 1006 height 401
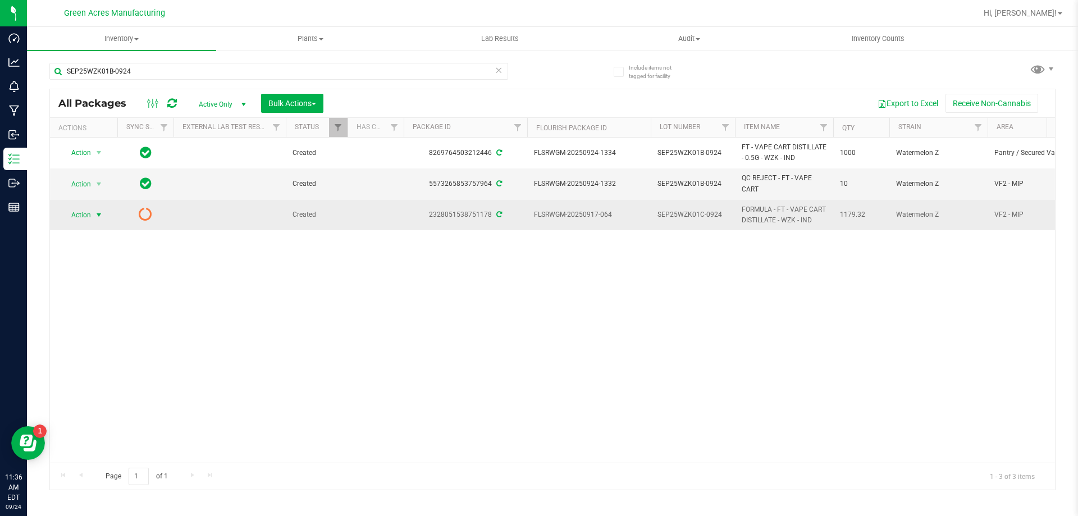
click at [86, 214] on span "Action" at bounding box center [76, 215] width 30 height 16
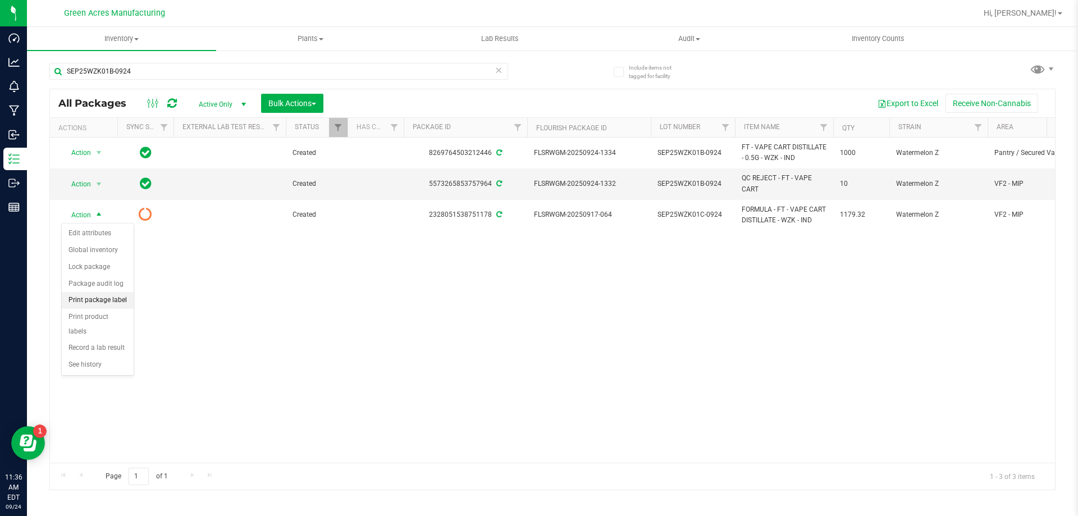
click at [108, 302] on li "Print package label" at bounding box center [98, 300] width 72 height 17
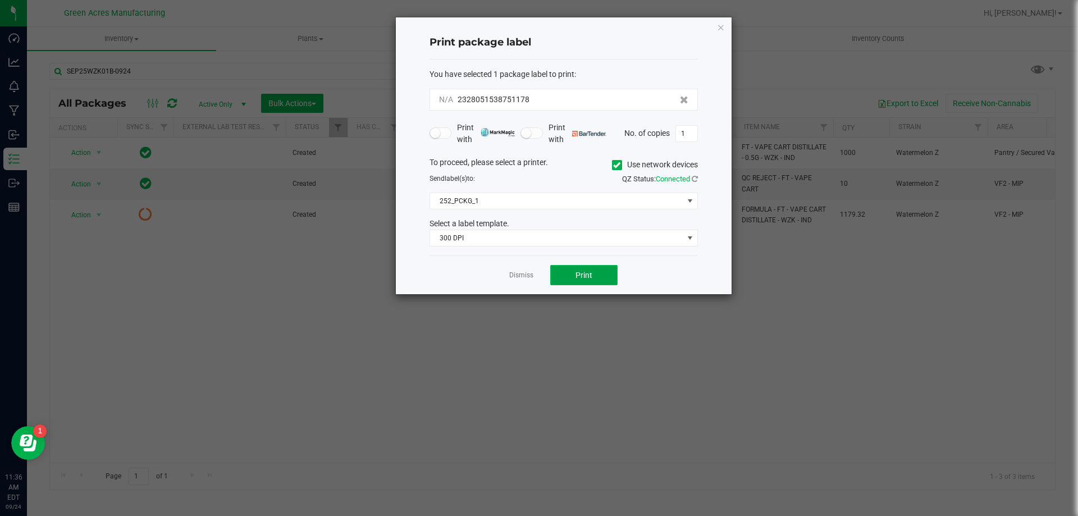
click at [595, 271] on button "Print" at bounding box center [583, 275] width 67 height 20
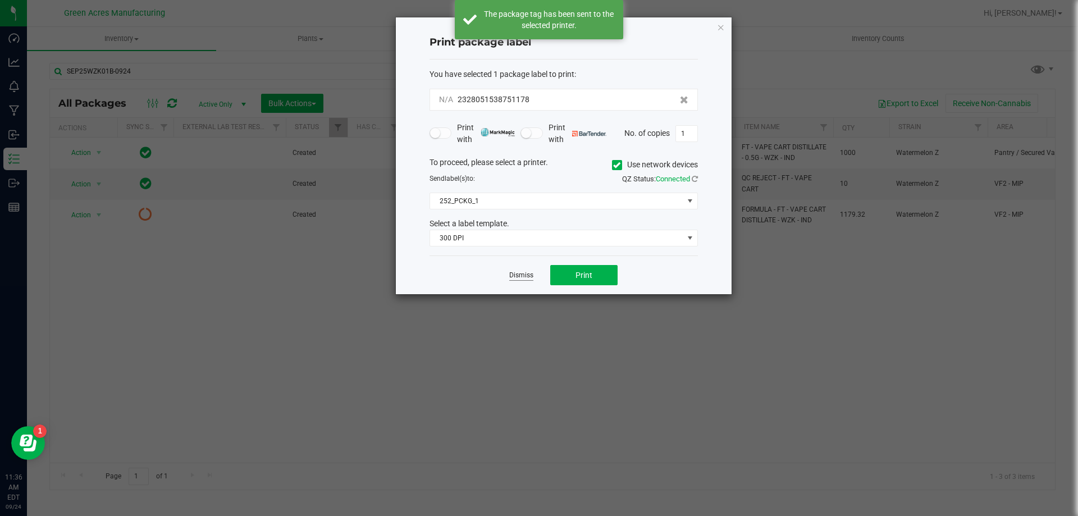
click at [528, 275] on link "Dismiss" at bounding box center [521, 276] width 24 height 10
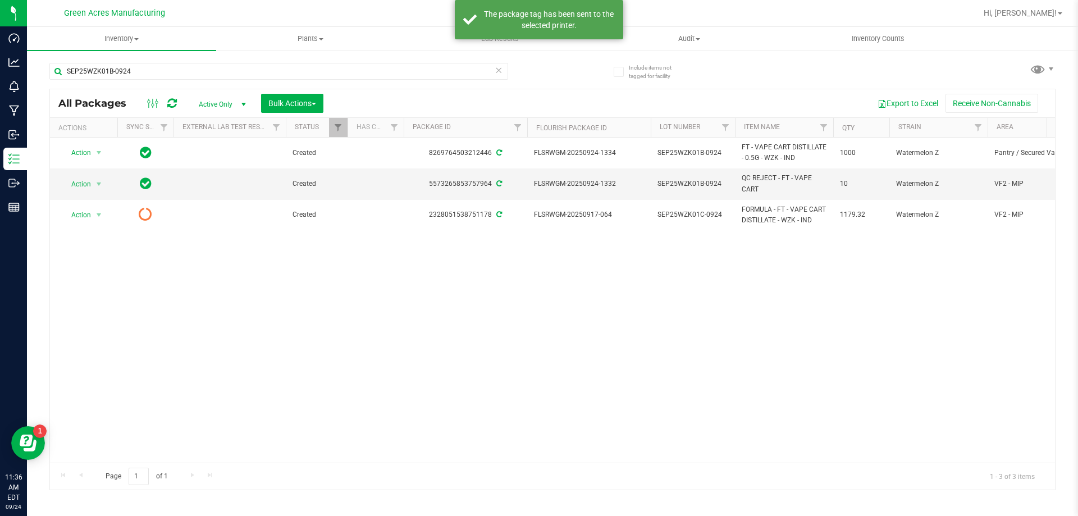
click at [171, 104] on icon at bounding box center [172, 103] width 10 height 11
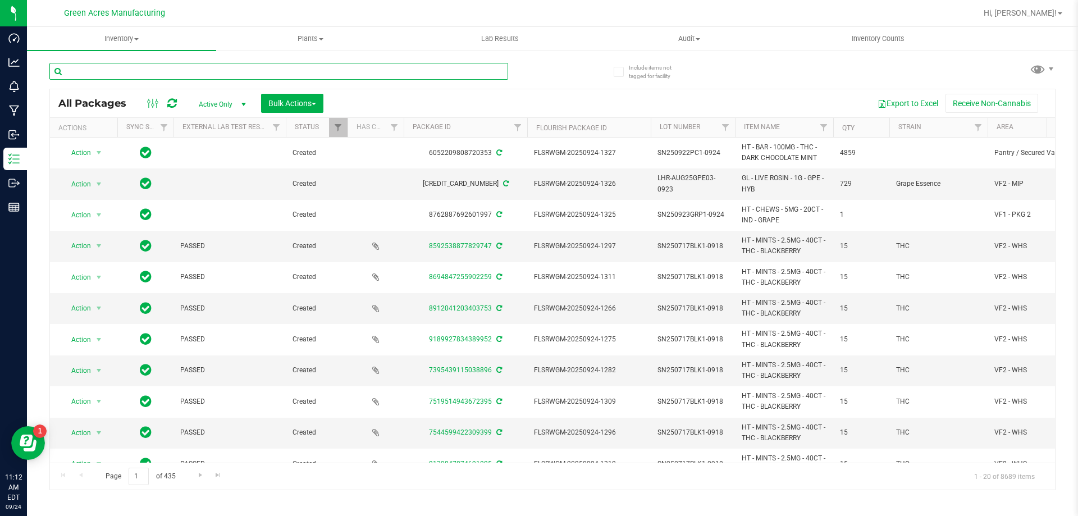
click at [207, 76] on input "text" at bounding box center [278, 71] width 459 height 17
type input "s"
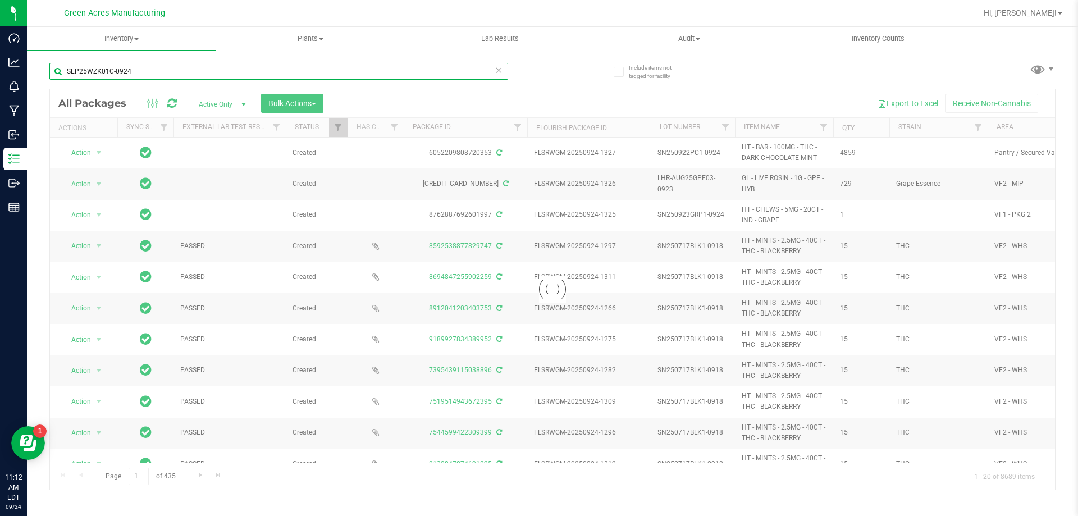
drag, startPoint x: 140, startPoint y: 75, endPoint x: 106, endPoint y: 77, distance: 34.3
click at [106, 77] on input "SEP25WZK01C-0924" at bounding box center [278, 71] width 459 height 17
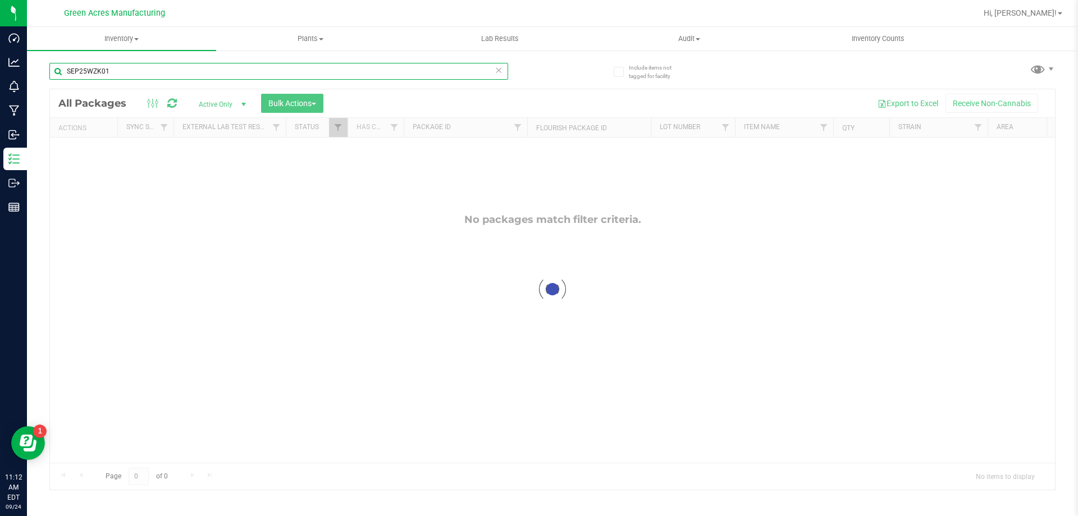
type input "SEP25WZK01"
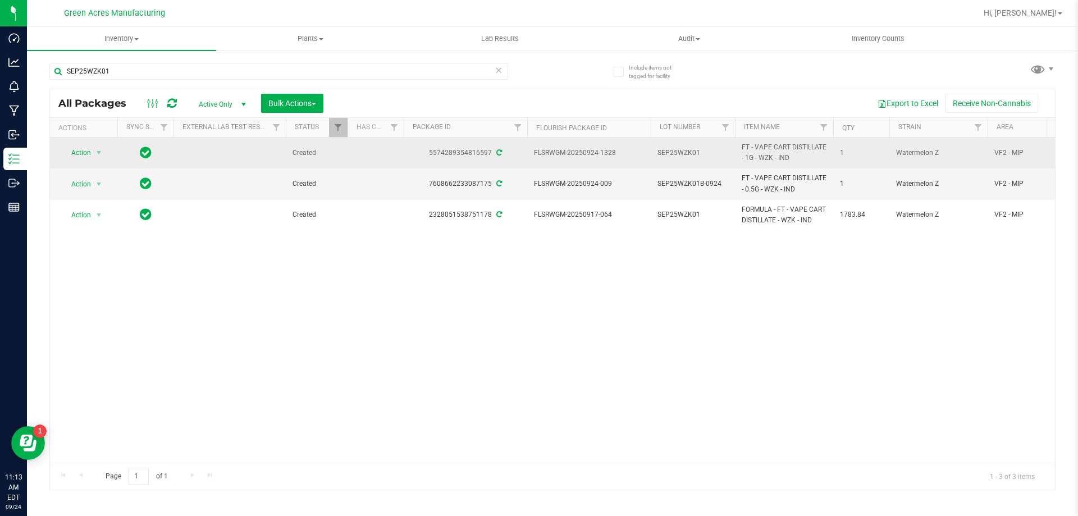
click at [719, 148] on span "SEP25WZK01" at bounding box center [692, 153] width 71 height 11
type input "SEP25WZK01C-0924"
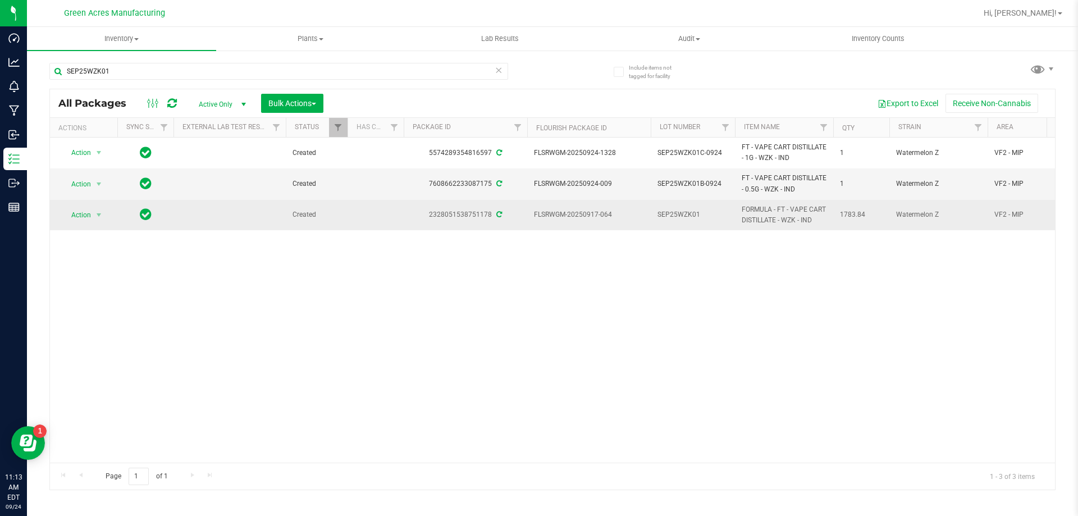
click at [705, 212] on span "SEP25WZK01" at bounding box center [692, 214] width 71 height 11
click at [705, 212] on input "SEP25WZK01" at bounding box center [690, 214] width 80 height 17
click at [706, 216] on input "SEP25WZK01" at bounding box center [690, 214] width 80 height 17
type input "SEP25WZK01B-0924"
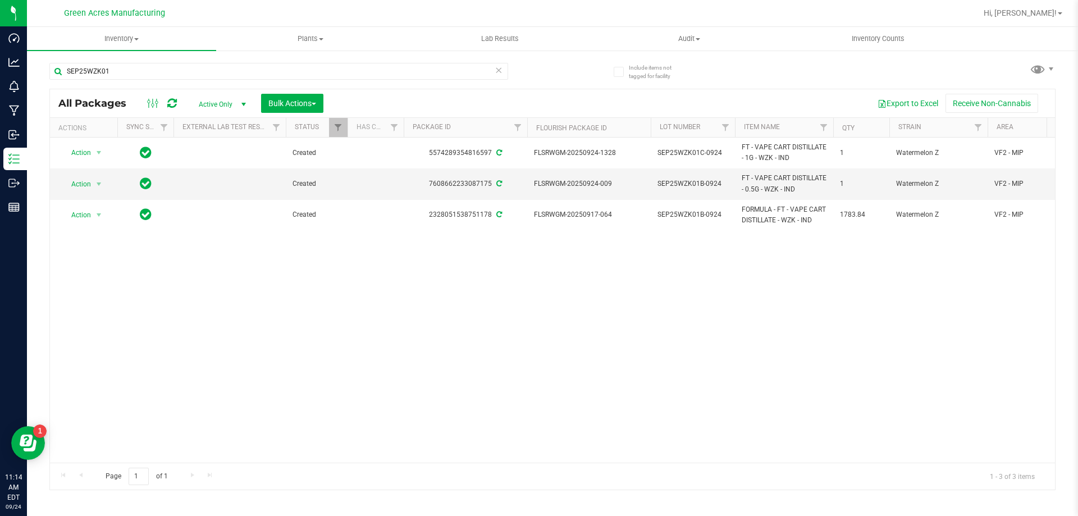
click at [173, 98] on icon at bounding box center [172, 103] width 10 height 11
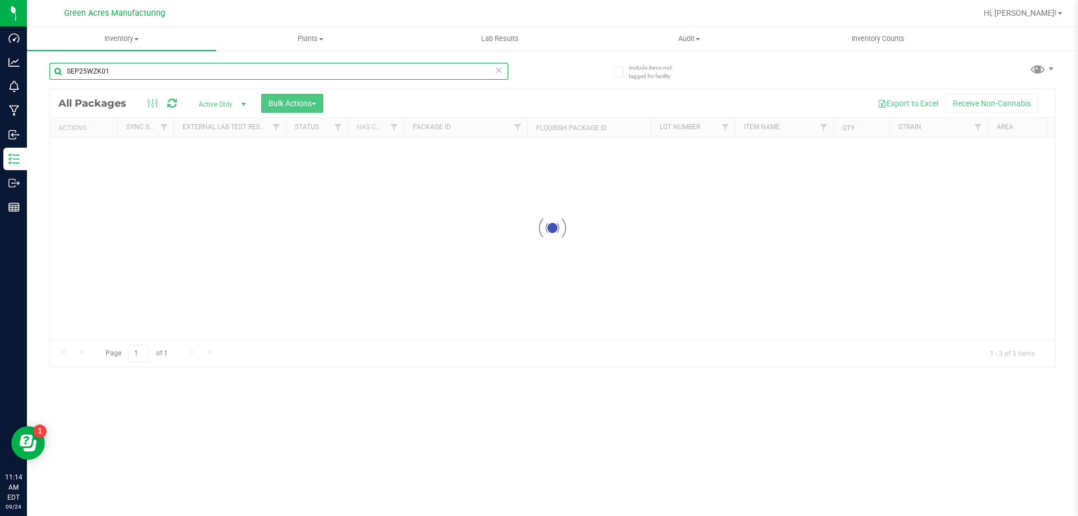
click at [131, 75] on input "SEP25WZK01" at bounding box center [278, 71] width 459 height 17
type input "SEP25WZK01C-0924"
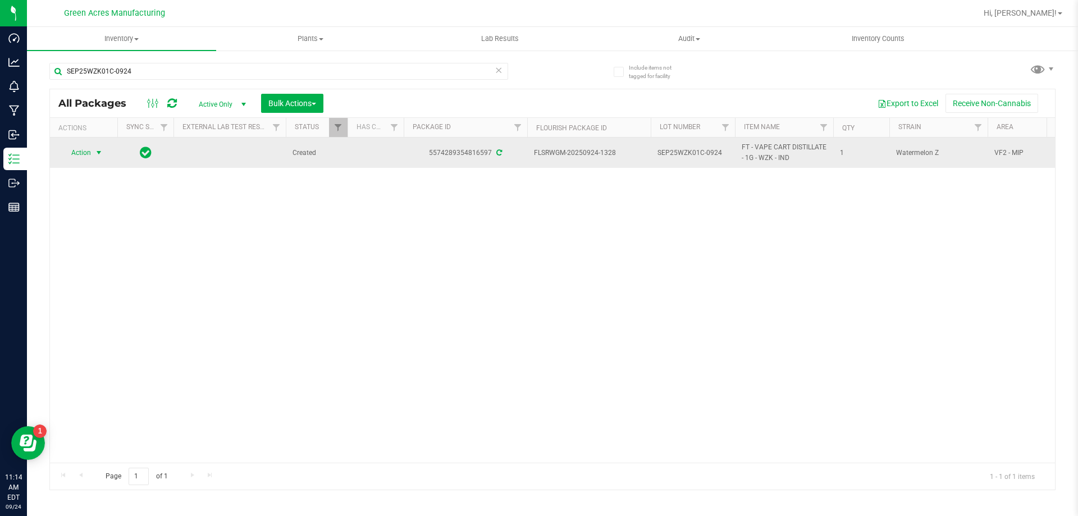
click at [93, 156] on span "select" at bounding box center [99, 153] width 14 height 16
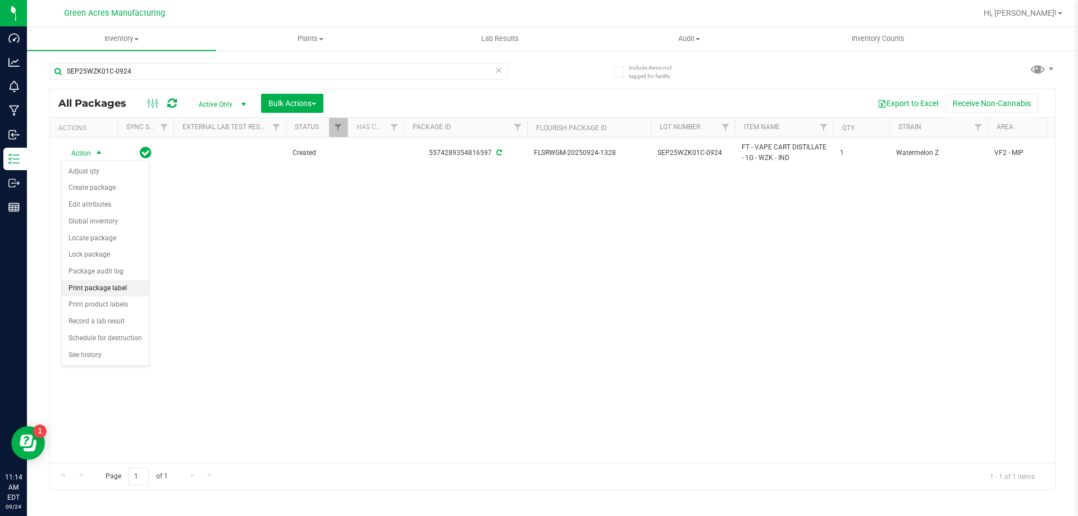
click at [126, 285] on li "Print package label" at bounding box center [105, 288] width 87 height 17
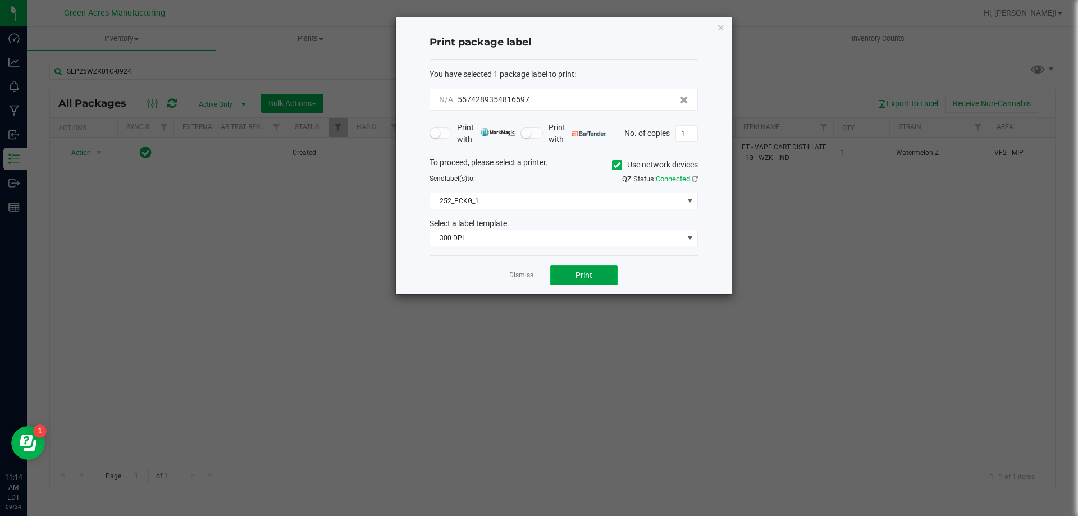
click at [577, 272] on span "Print" at bounding box center [583, 275] width 17 height 9
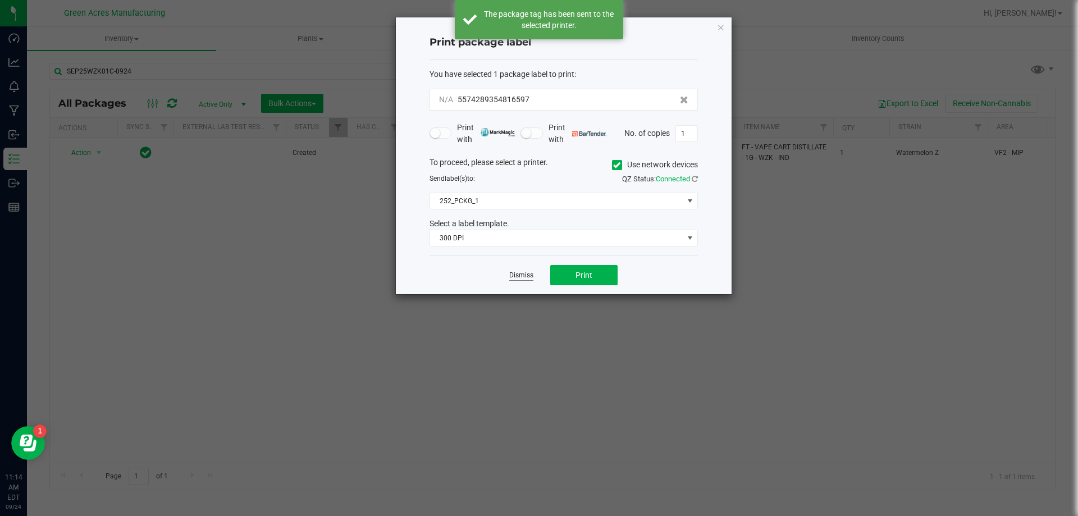
click at [523, 277] on link "Dismiss" at bounding box center [521, 276] width 24 height 10
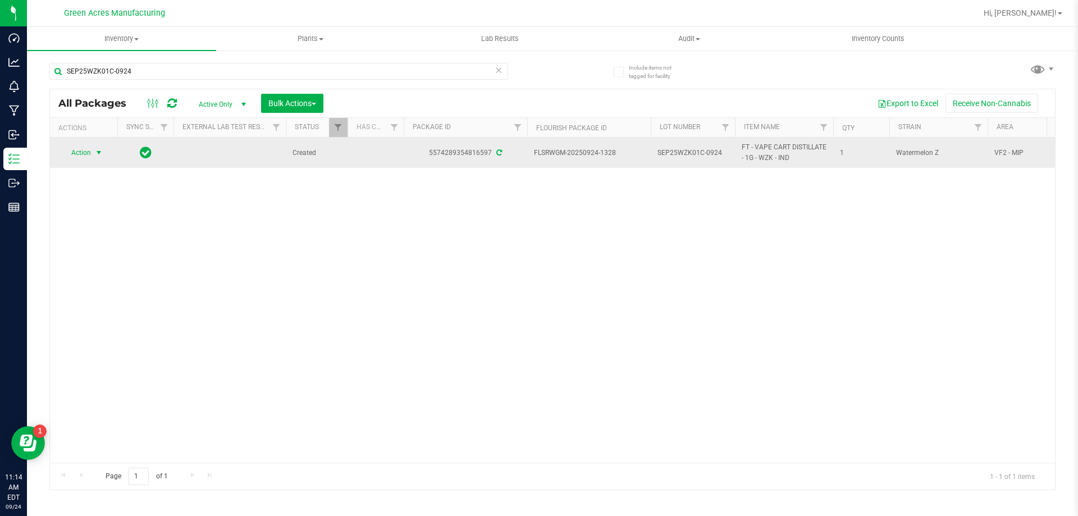
click at [77, 157] on span "Action" at bounding box center [76, 153] width 30 height 16
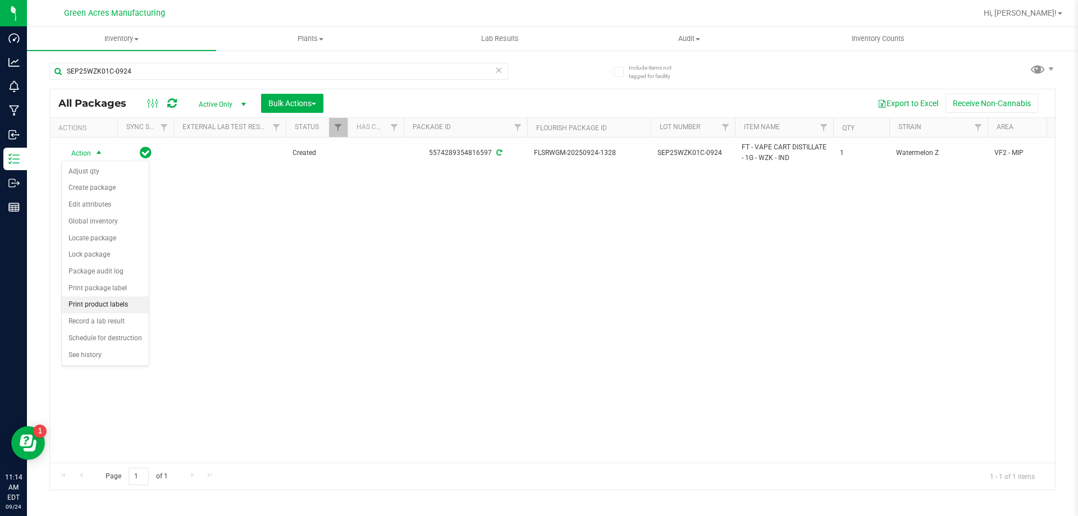
click at [109, 308] on li "Print product labels" at bounding box center [105, 304] width 87 height 17
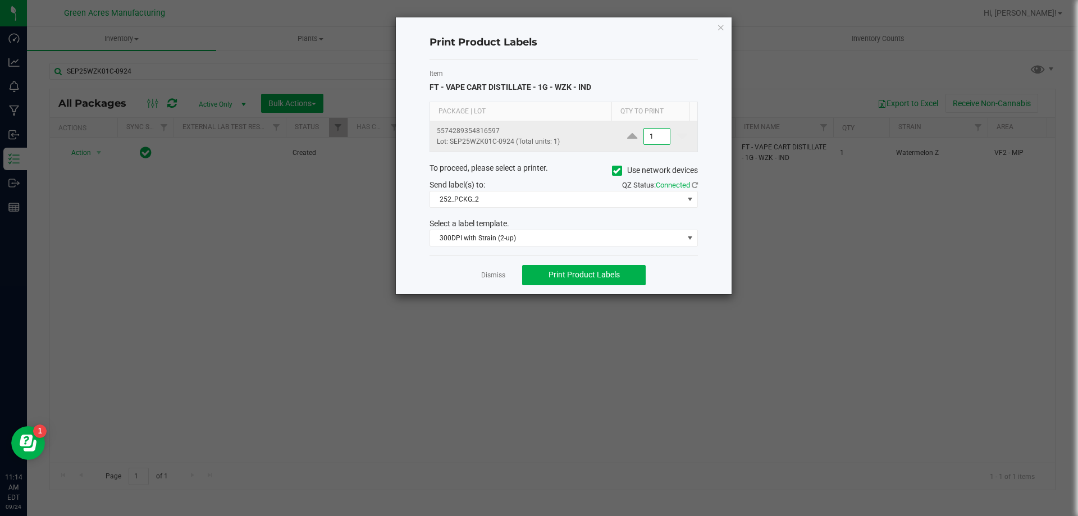
click at [654, 135] on input "1" at bounding box center [657, 137] width 26 height 16
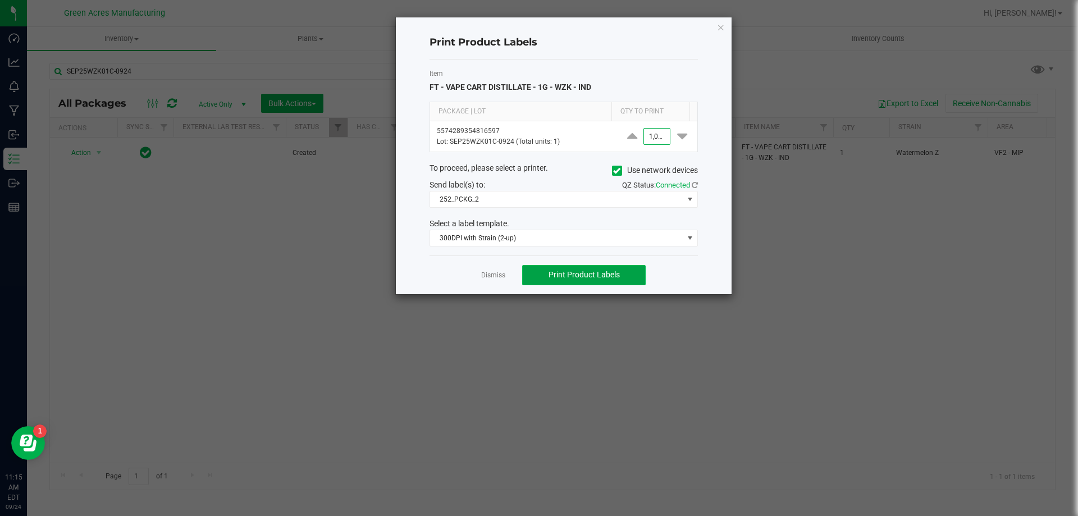
click at [619, 278] on span "Print Product Labels" at bounding box center [583, 274] width 71 height 9
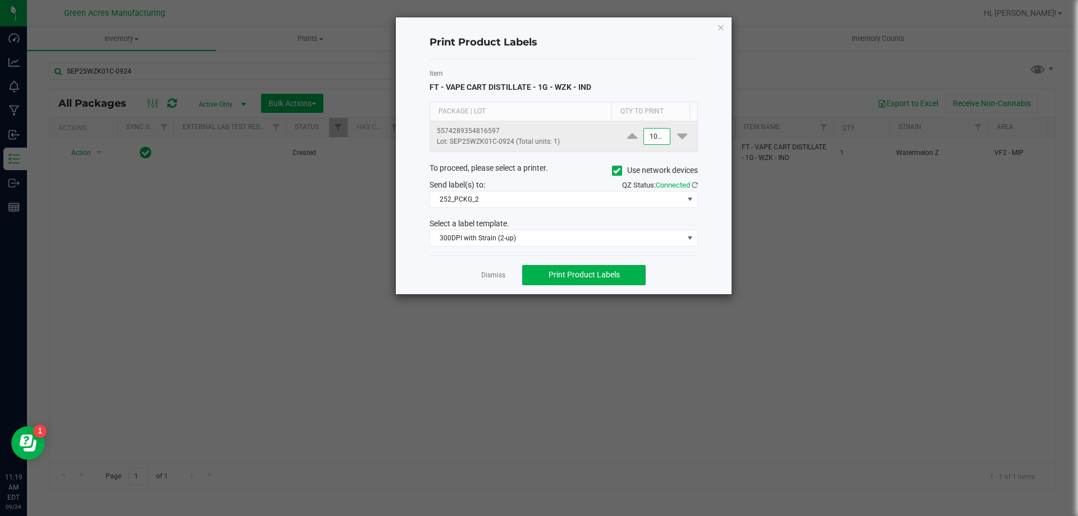
click at [646, 131] on input "1000" at bounding box center [657, 137] width 26 height 16
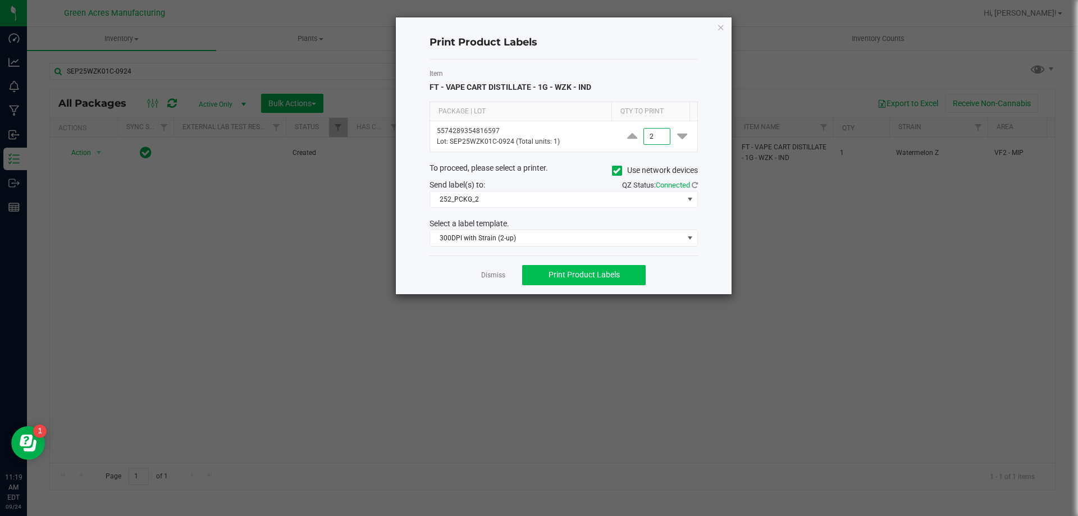
type input "2"
click at [617, 272] on span "Print Product Labels" at bounding box center [583, 274] width 71 height 9
click at [498, 276] on link "Dismiss" at bounding box center [493, 276] width 24 height 10
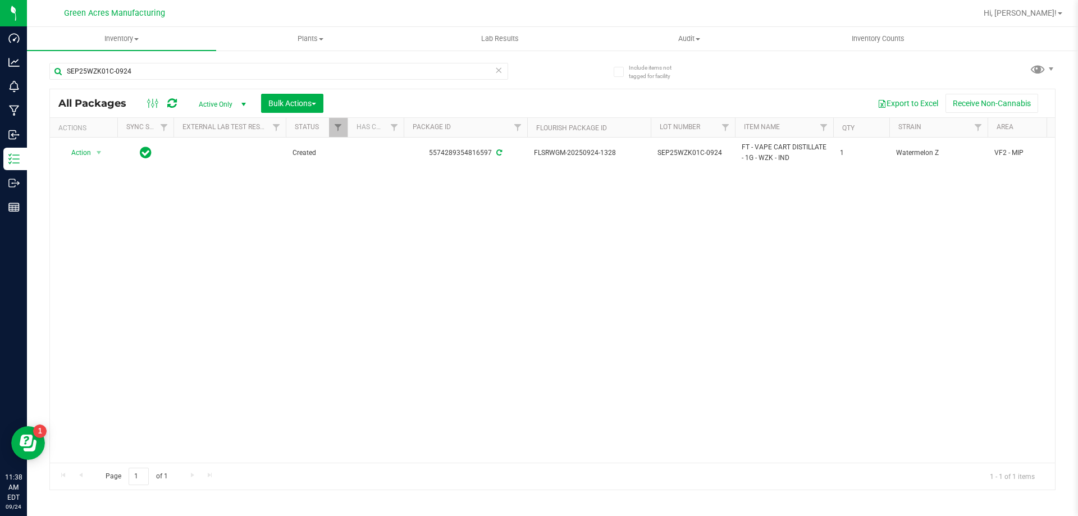
click at [172, 104] on icon at bounding box center [172, 103] width 10 height 11
